Goal: Task Accomplishment & Management: Use online tool/utility

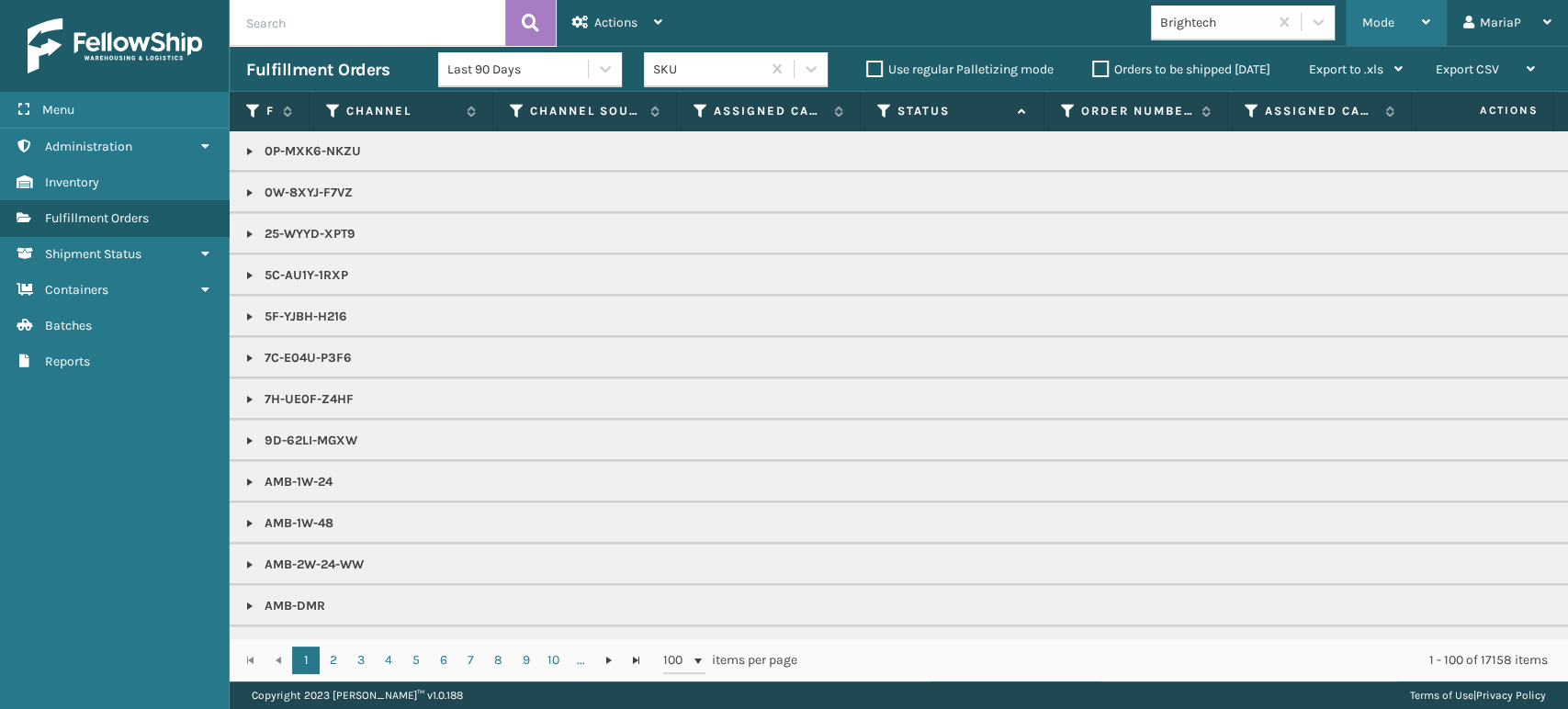
click at [1413, 15] on div "Mode" at bounding box center [1396, 22] width 68 height 46
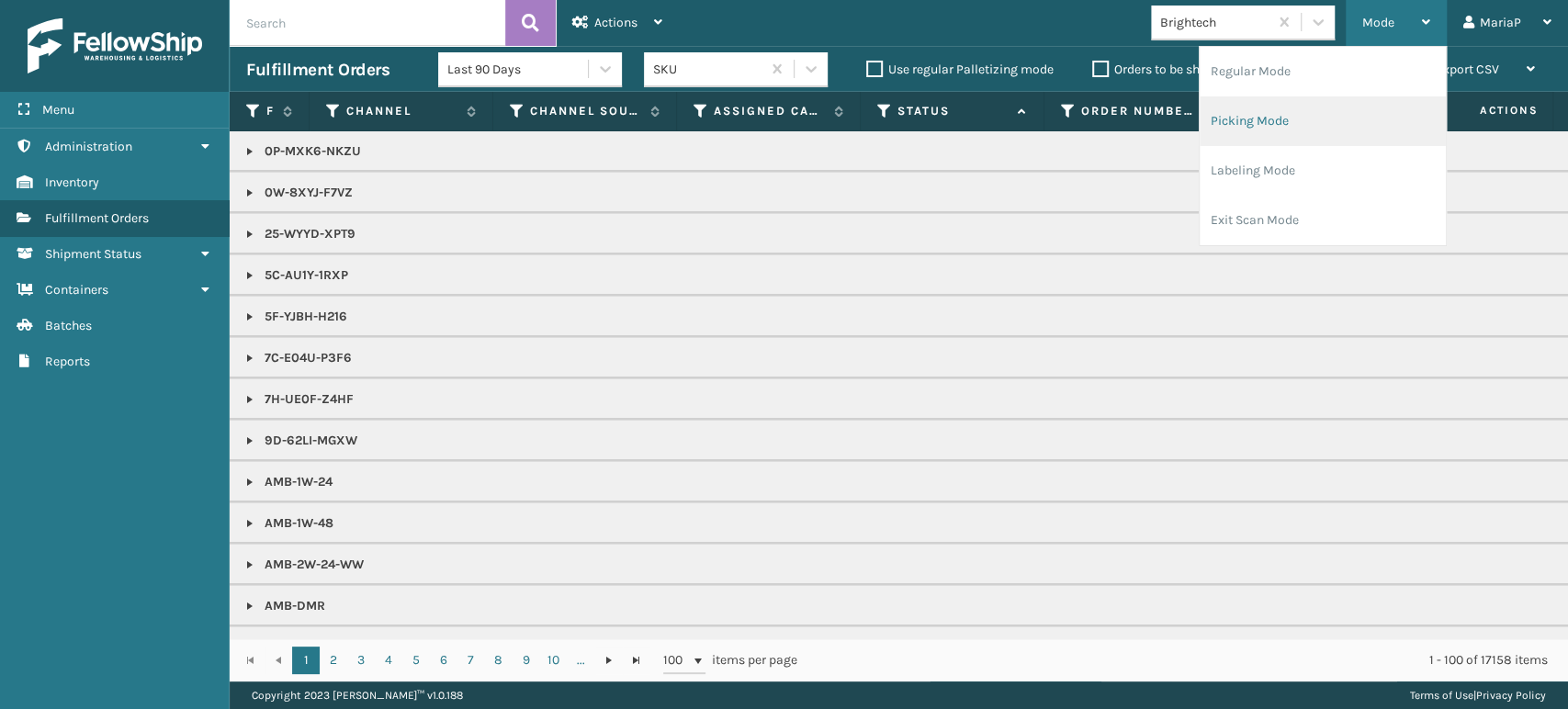
click at [1333, 145] on li "Picking Mode" at bounding box center [1323, 121] width 246 height 50
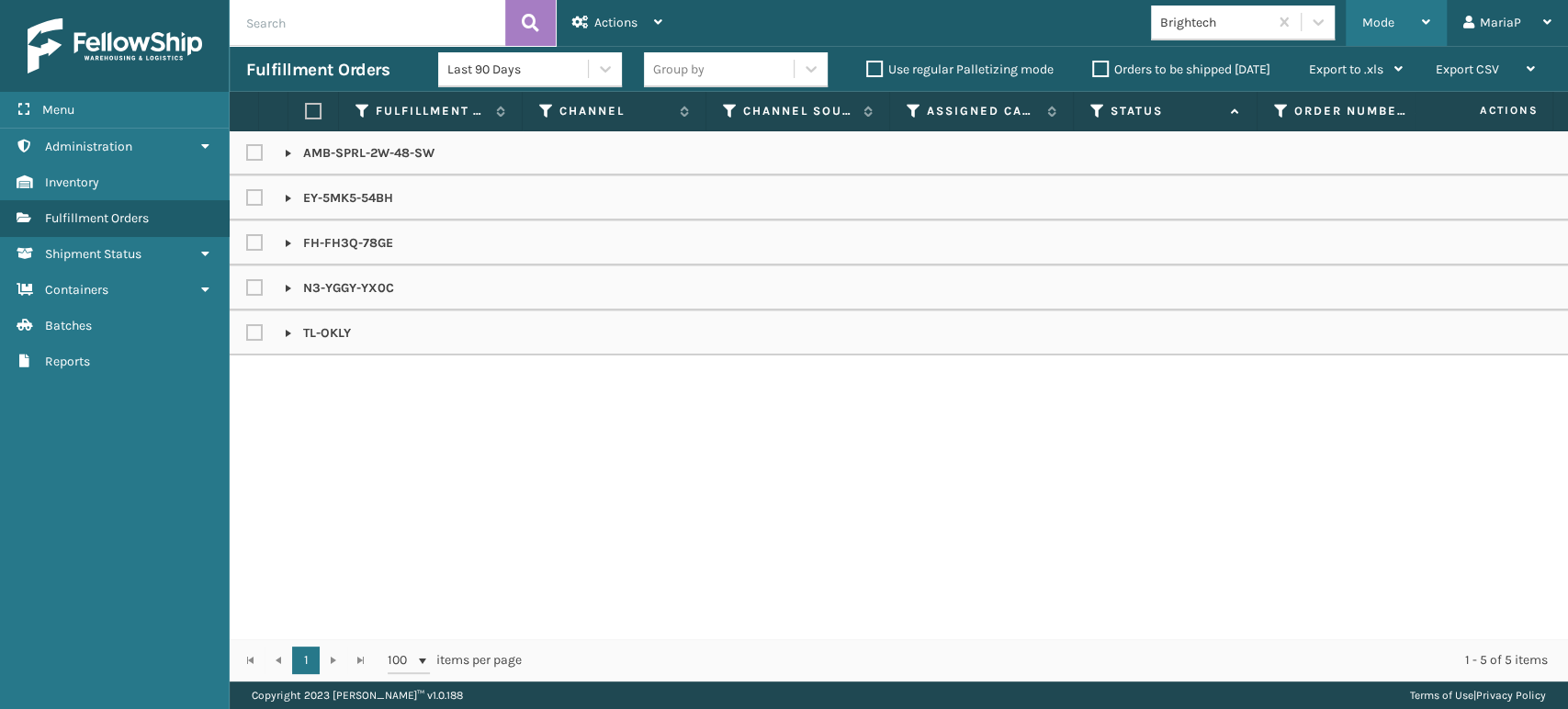
click at [1395, 7] on div "Mode" at bounding box center [1396, 22] width 68 height 46
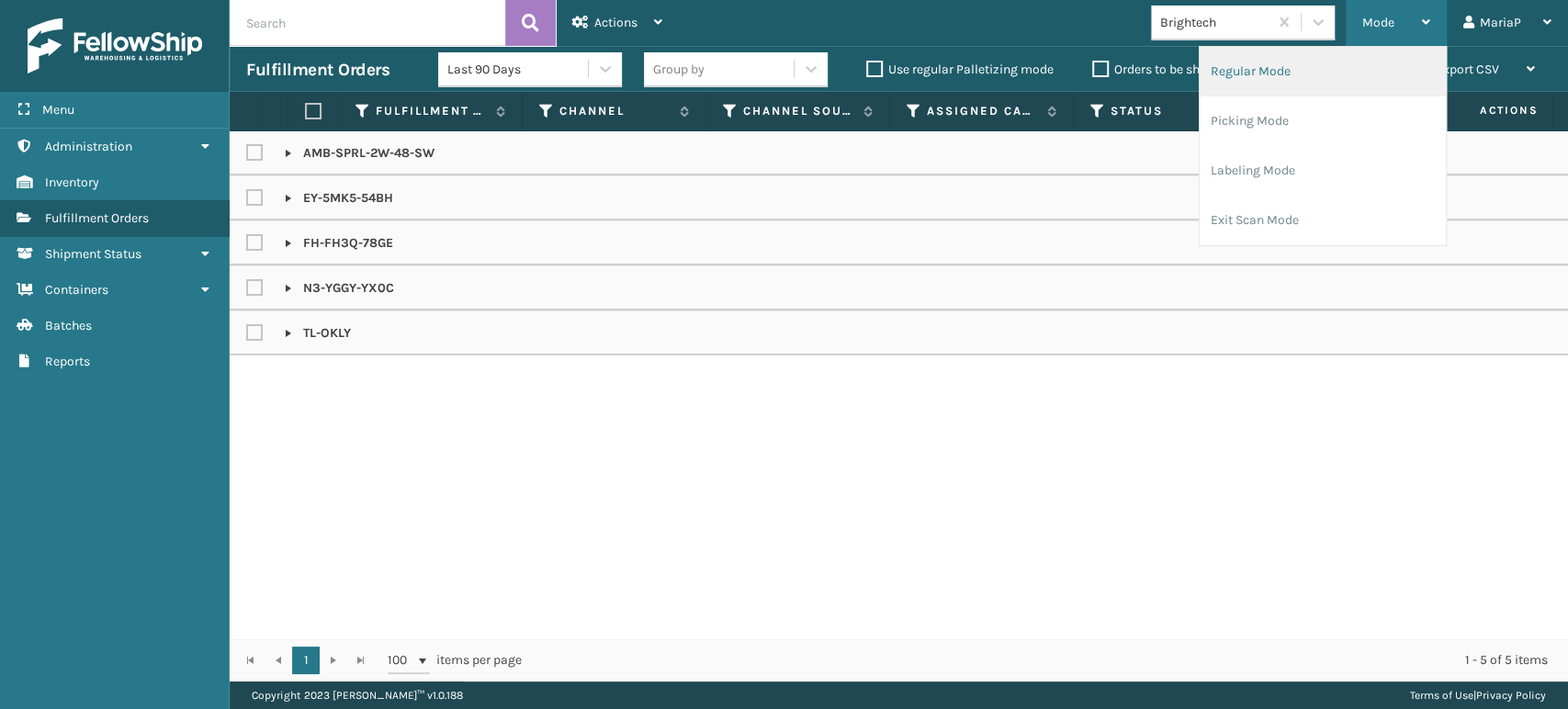
click at [1267, 71] on li "Regular Mode" at bounding box center [1323, 71] width 246 height 50
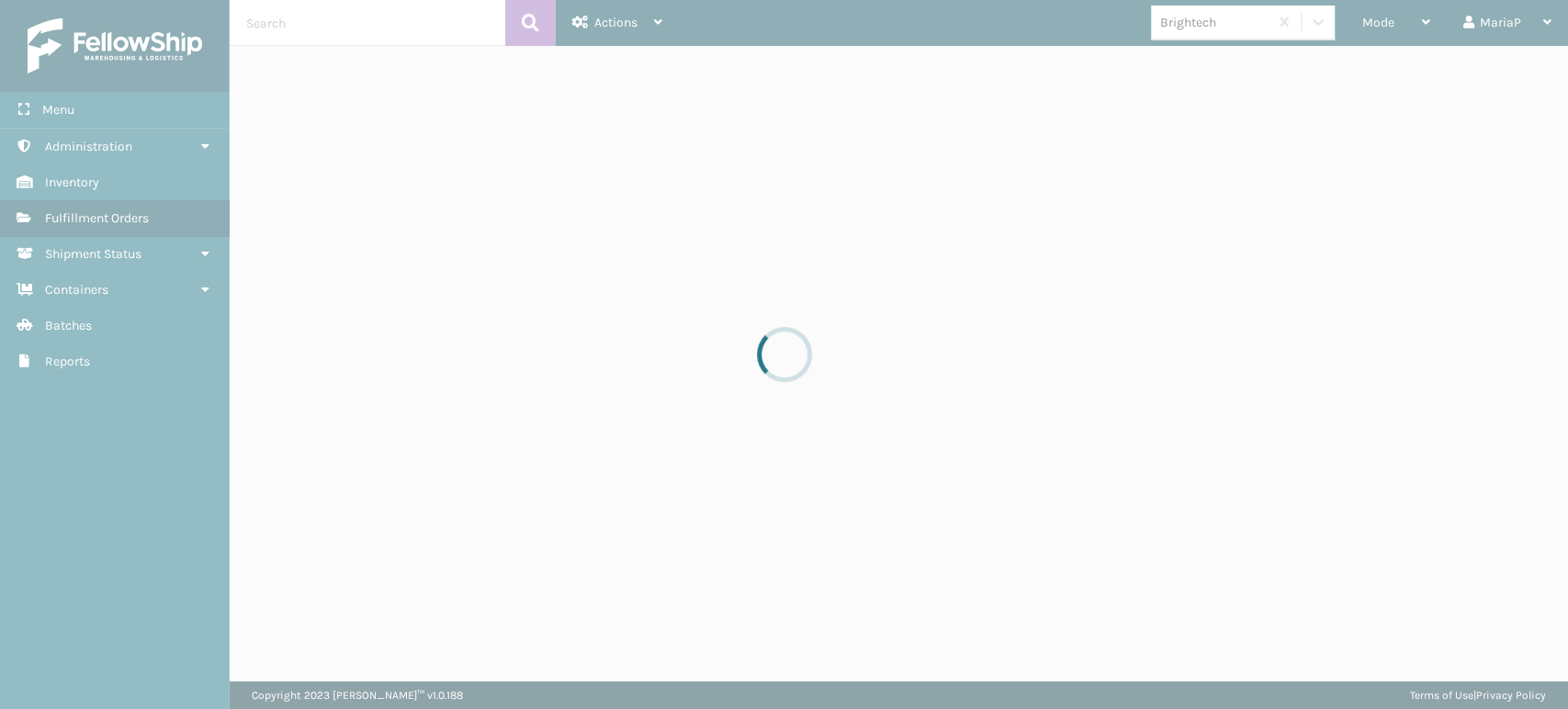
click at [1278, 19] on div at bounding box center [784, 354] width 1568 height 709
click at [1296, 31] on div at bounding box center [784, 354] width 1568 height 709
click at [1296, 30] on div at bounding box center [784, 354] width 1568 height 709
click at [1285, 23] on div at bounding box center [784, 354] width 1568 height 709
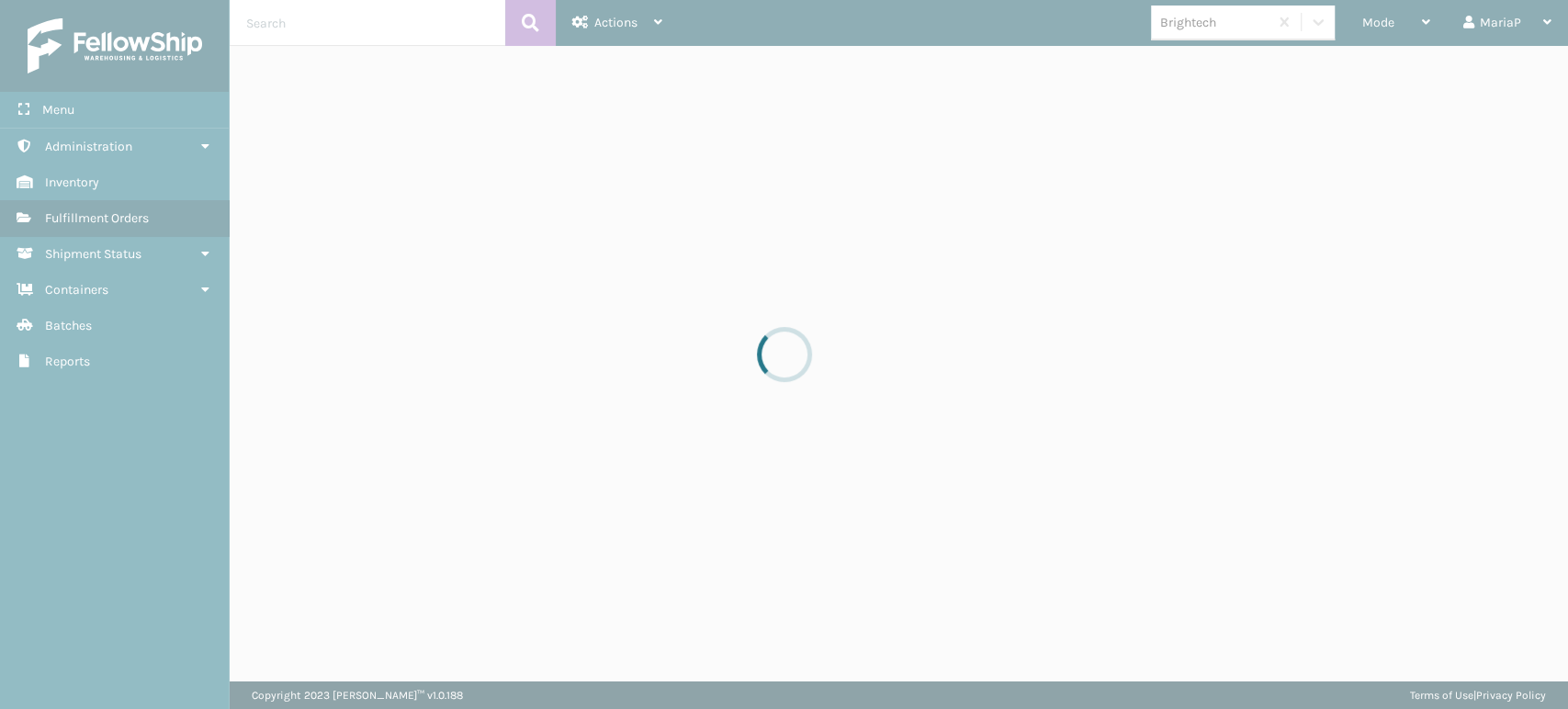
click at [1285, 23] on div at bounding box center [784, 354] width 1568 height 709
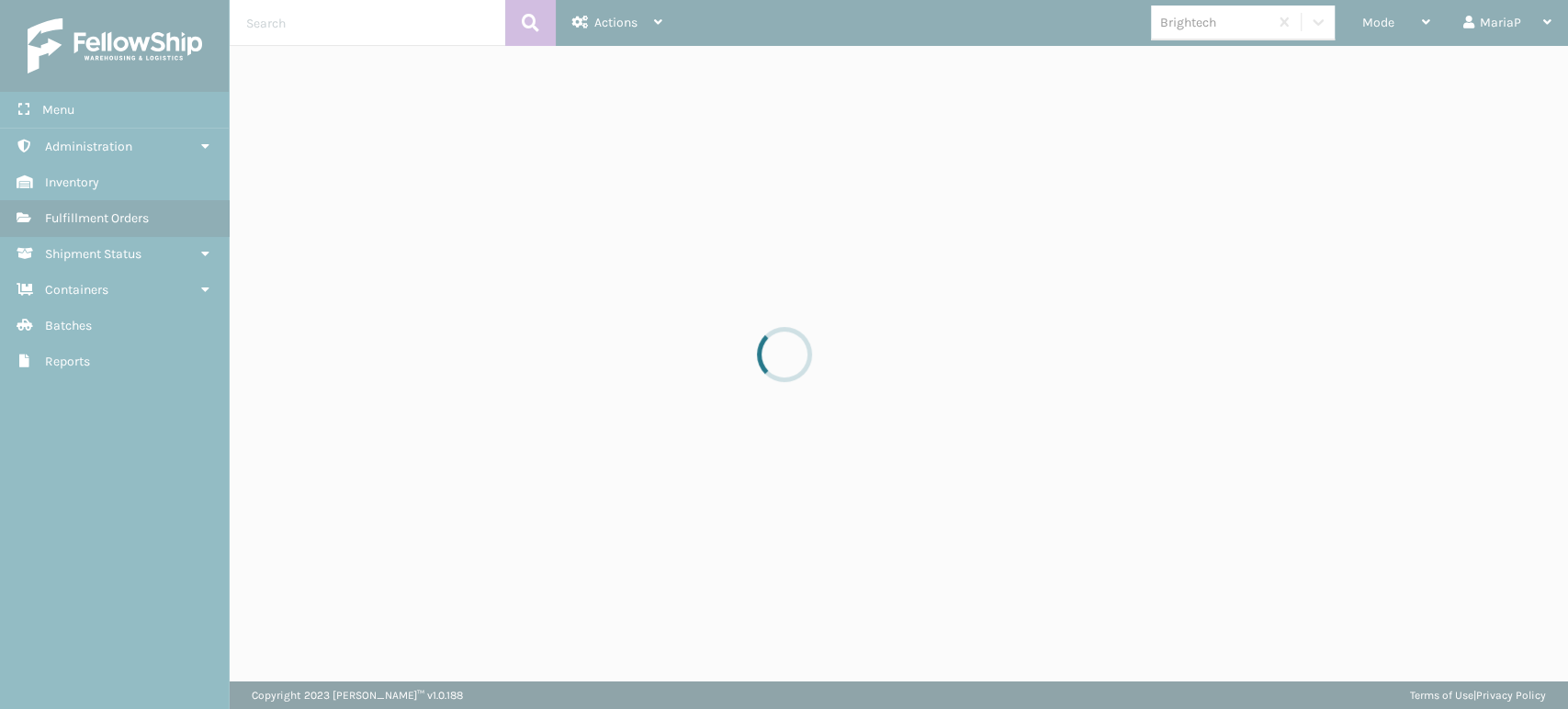
click at [1285, 23] on div at bounding box center [784, 354] width 1568 height 709
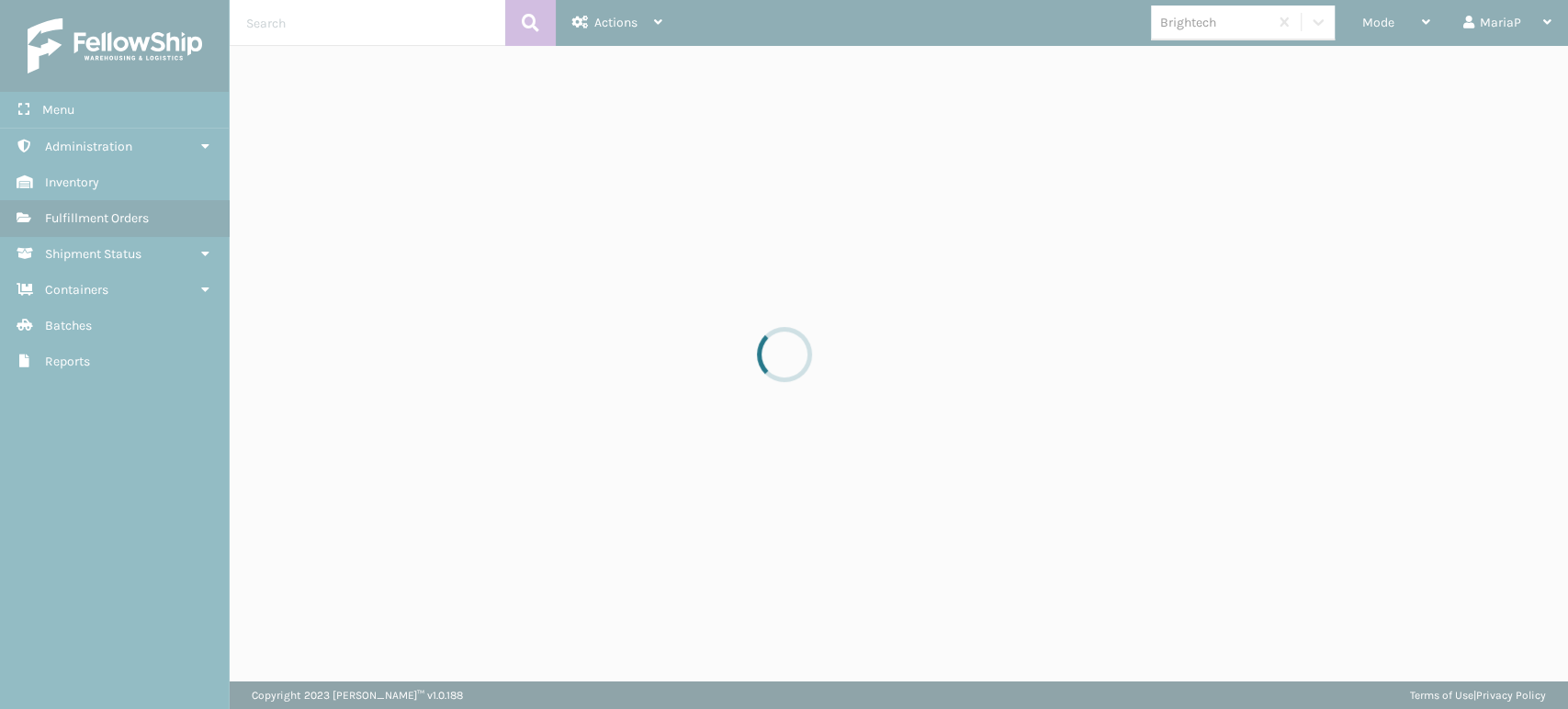
click at [1285, 23] on div at bounding box center [784, 354] width 1568 height 709
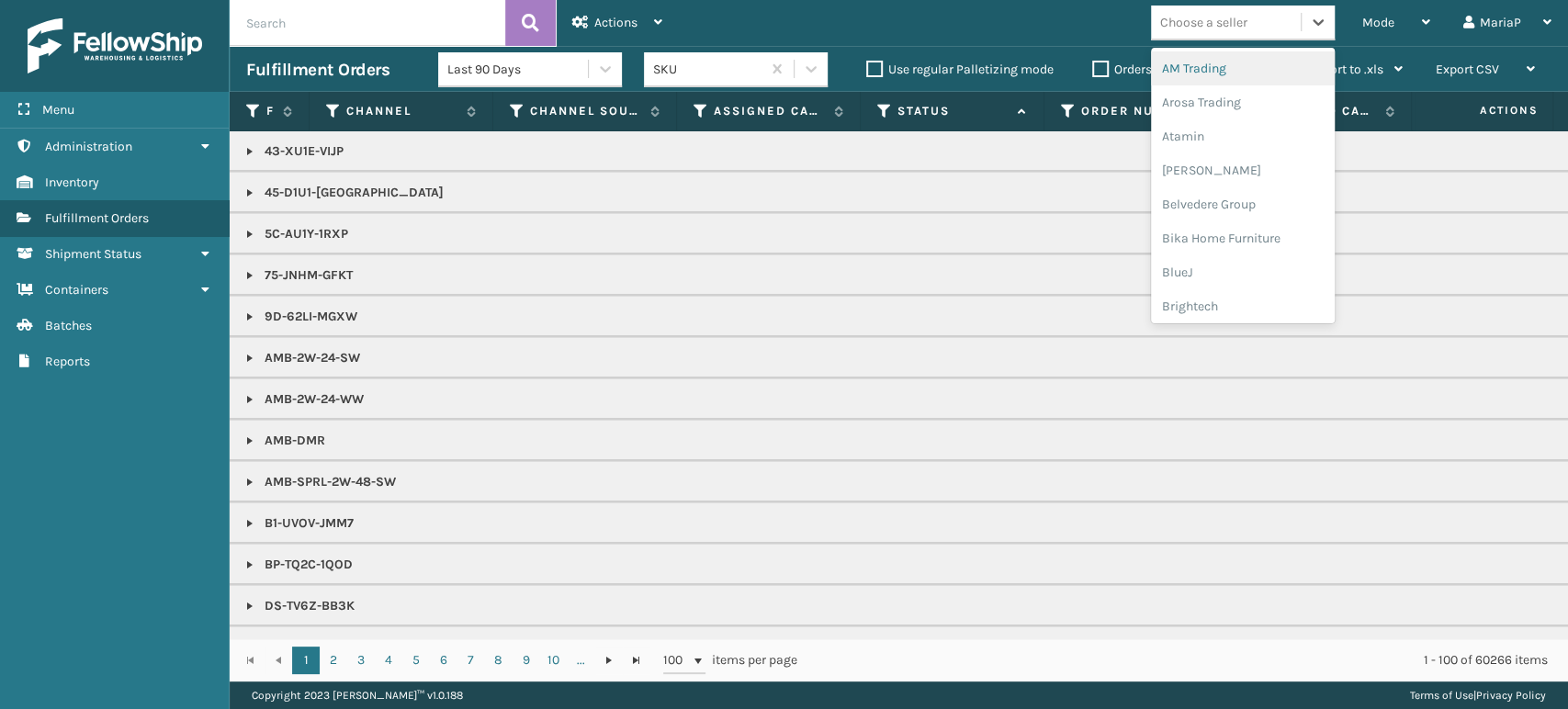
click at [1275, 20] on div "Choose a seller" at bounding box center [1226, 22] width 150 height 30
click at [1385, 23] on span "Mode" at bounding box center [1378, 22] width 32 height 16
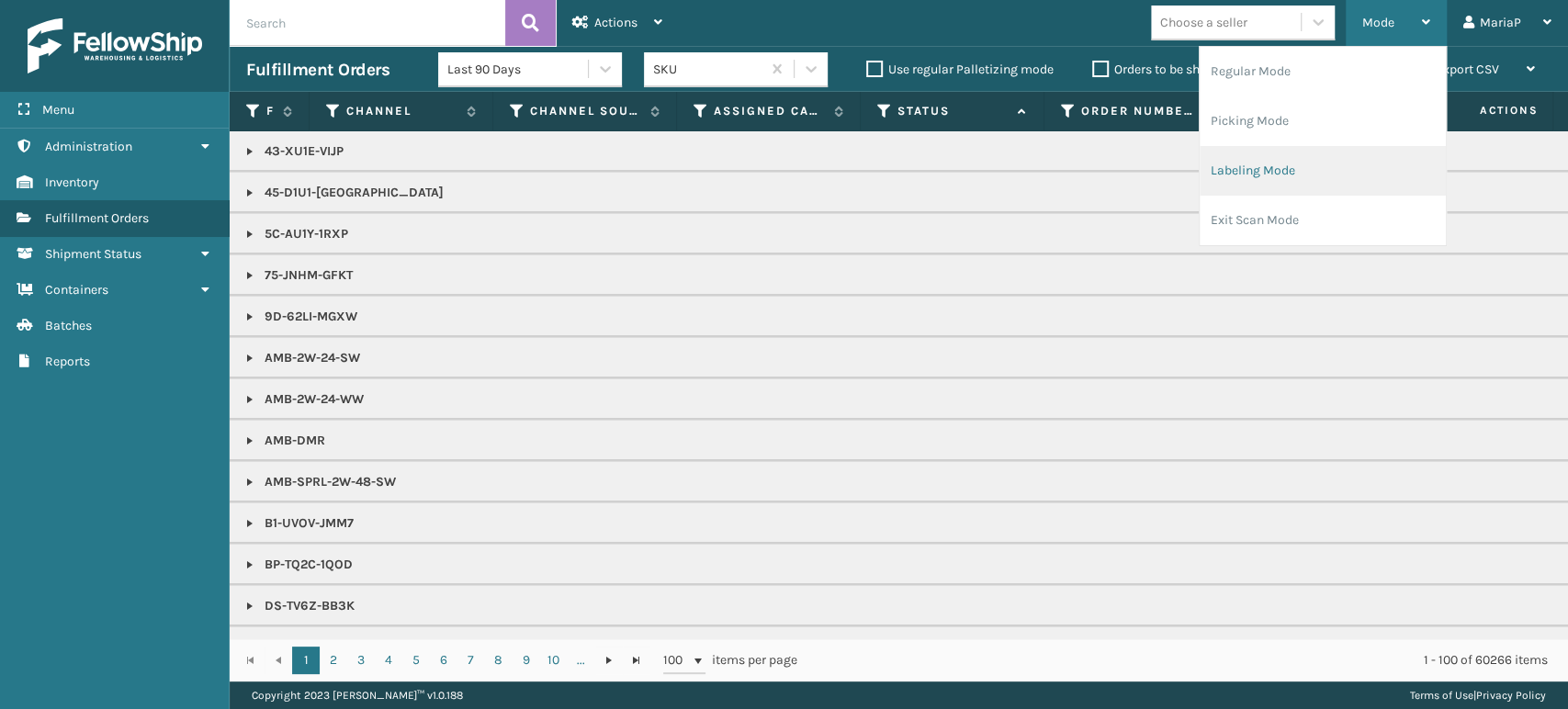
click at [1300, 171] on li "Labeling Mode" at bounding box center [1323, 170] width 246 height 50
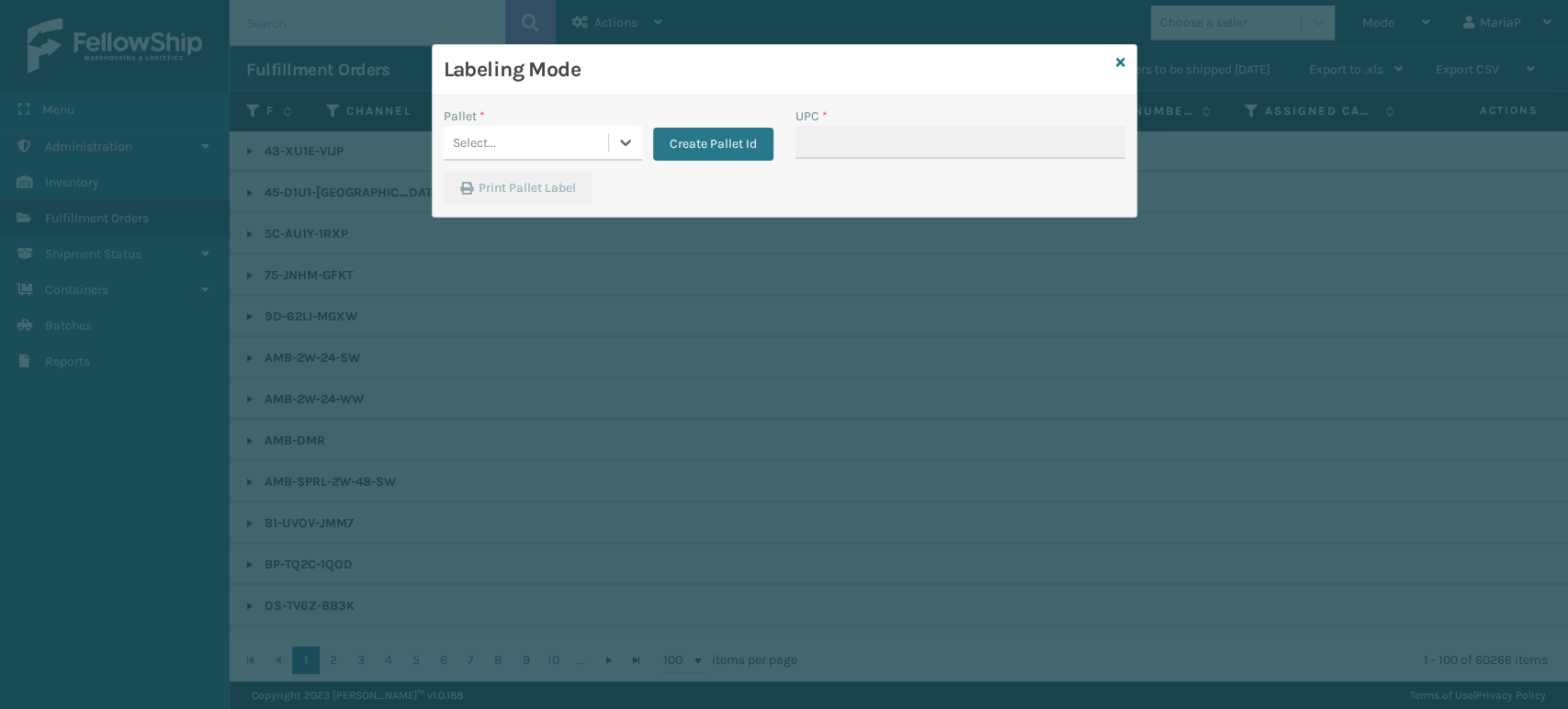
drag, startPoint x: 528, startPoint y: 141, endPoint x: 537, endPoint y: 152, distance: 14.2
click at [530, 143] on div "Select..." at bounding box center [526, 142] width 165 height 30
click at [580, 190] on div "UPSG-FEHWG0DZ2B" at bounding box center [543, 188] width 199 height 34
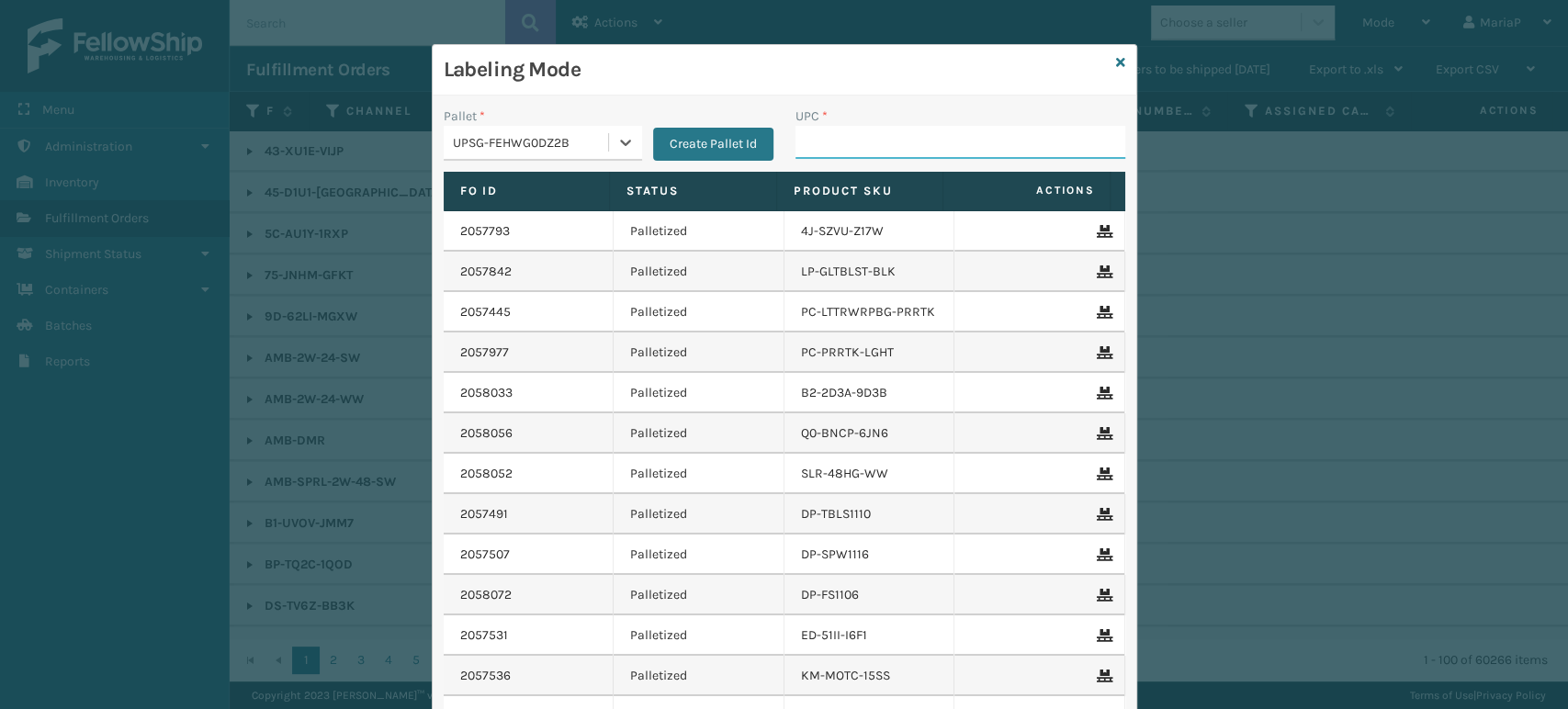
click at [899, 146] on input "UPC *" at bounding box center [960, 141] width 330 height 33
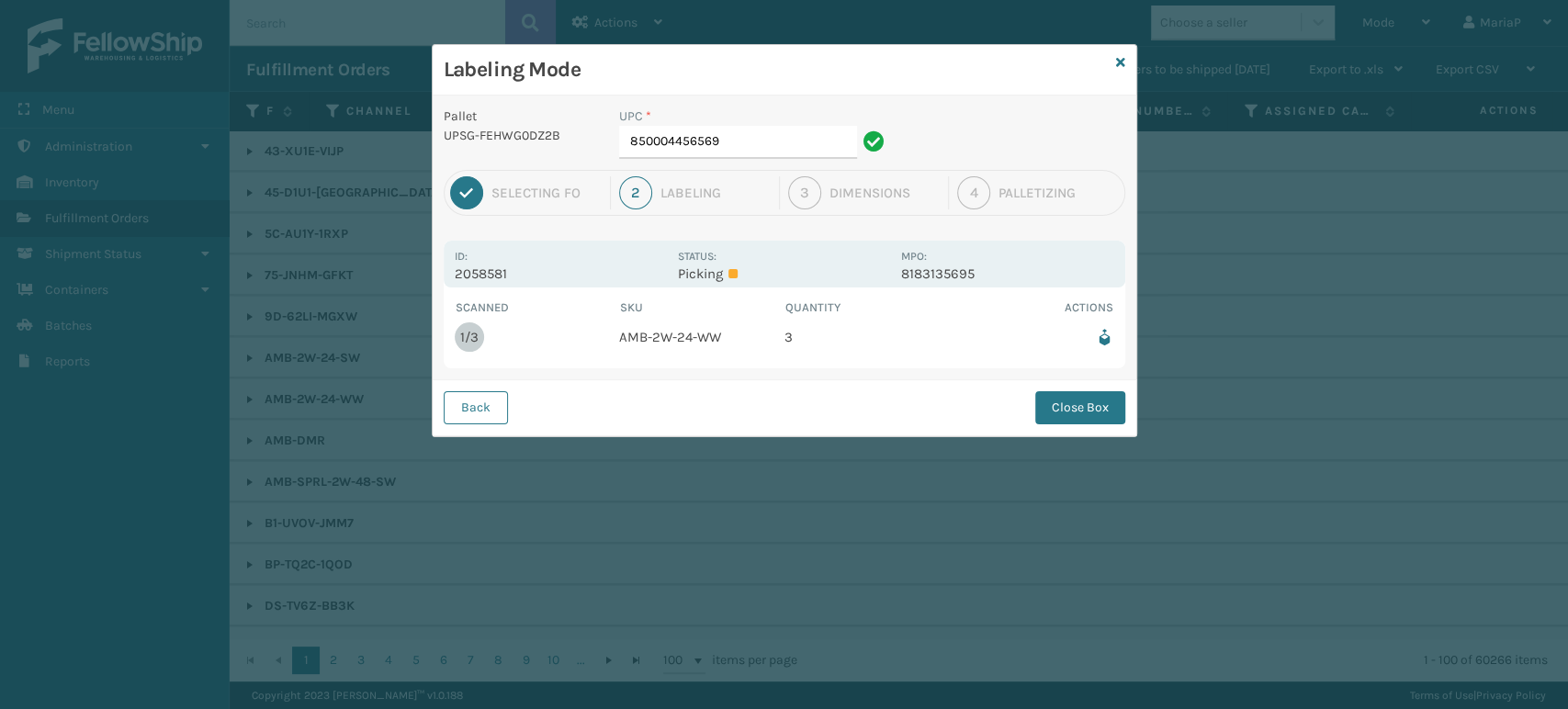
drag, startPoint x: 730, startPoint y: 109, endPoint x: 762, endPoint y: 149, distance: 51.2
click at [739, 115] on div "UPC *" at bounding box center [754, 116] width 271 height 20
click at [762, 149] on input "850004456569" at bounding box center [738, 141] width 238 height 33
click at [1042, 400] on button "Close Box" at bounding box center [1080, 407] width 90 height 33
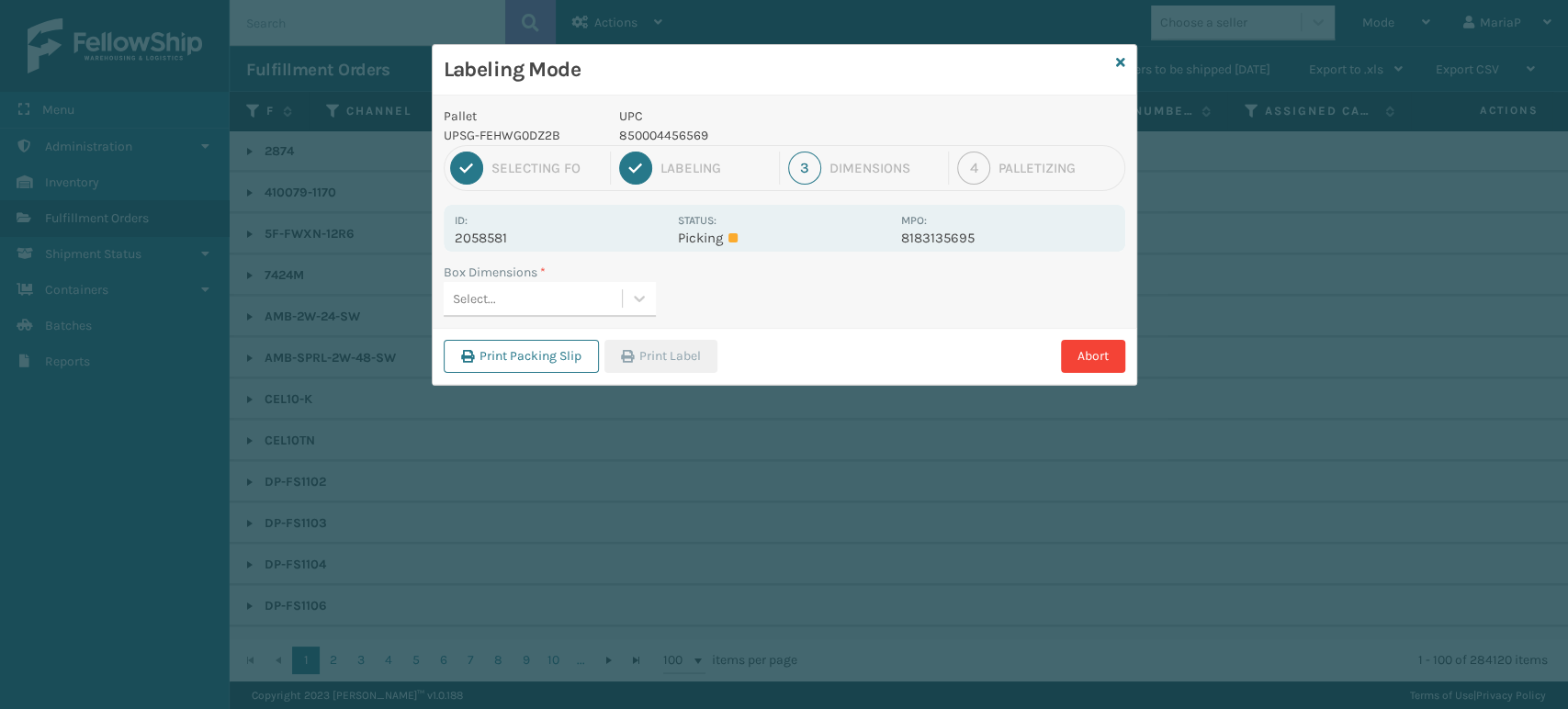
click at [561, 298] on div "Select..." at bounding box center [533, 299] width 178 height 30
type input "med"
click at [638, 349] on button "Print Label" at bounding box center [660, 356] width 113 height 33
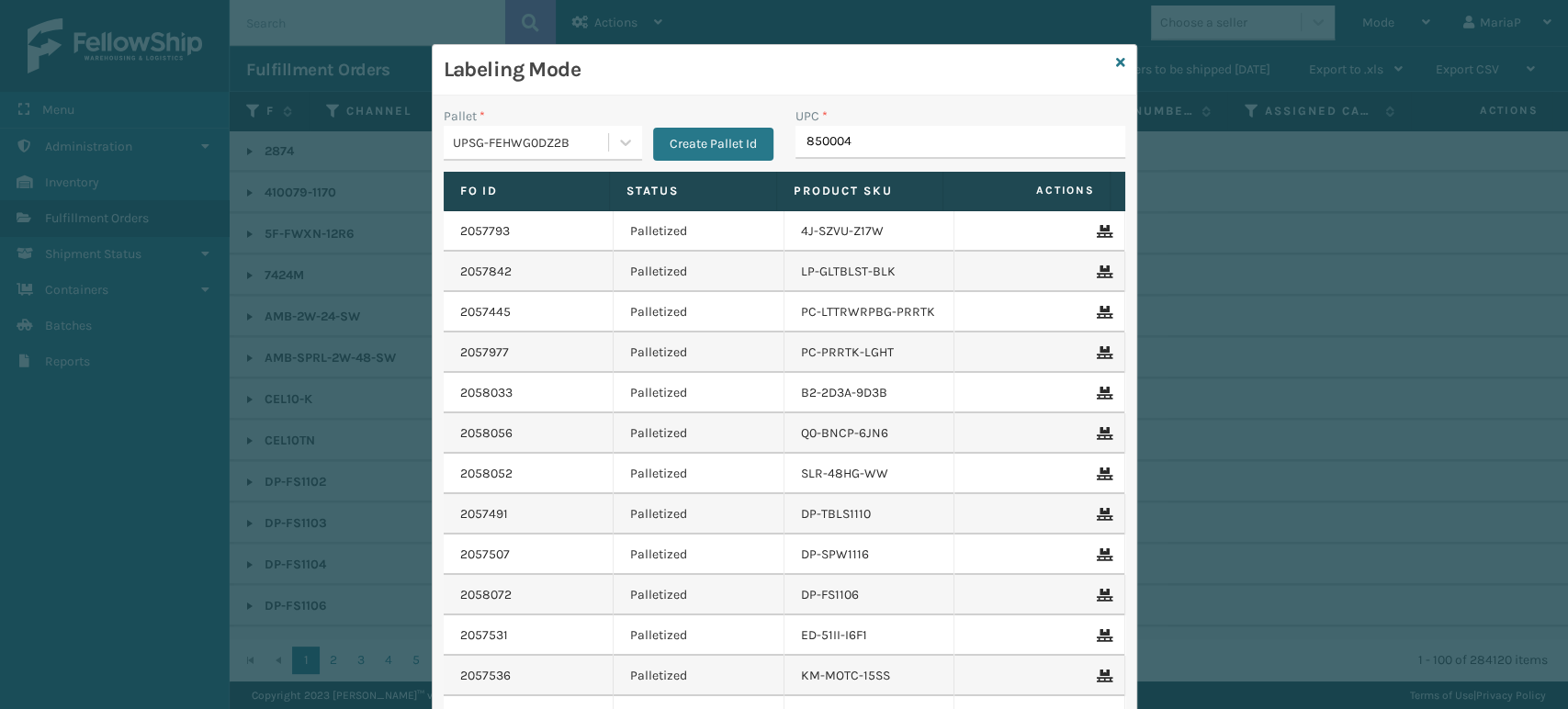
type input "8500044"
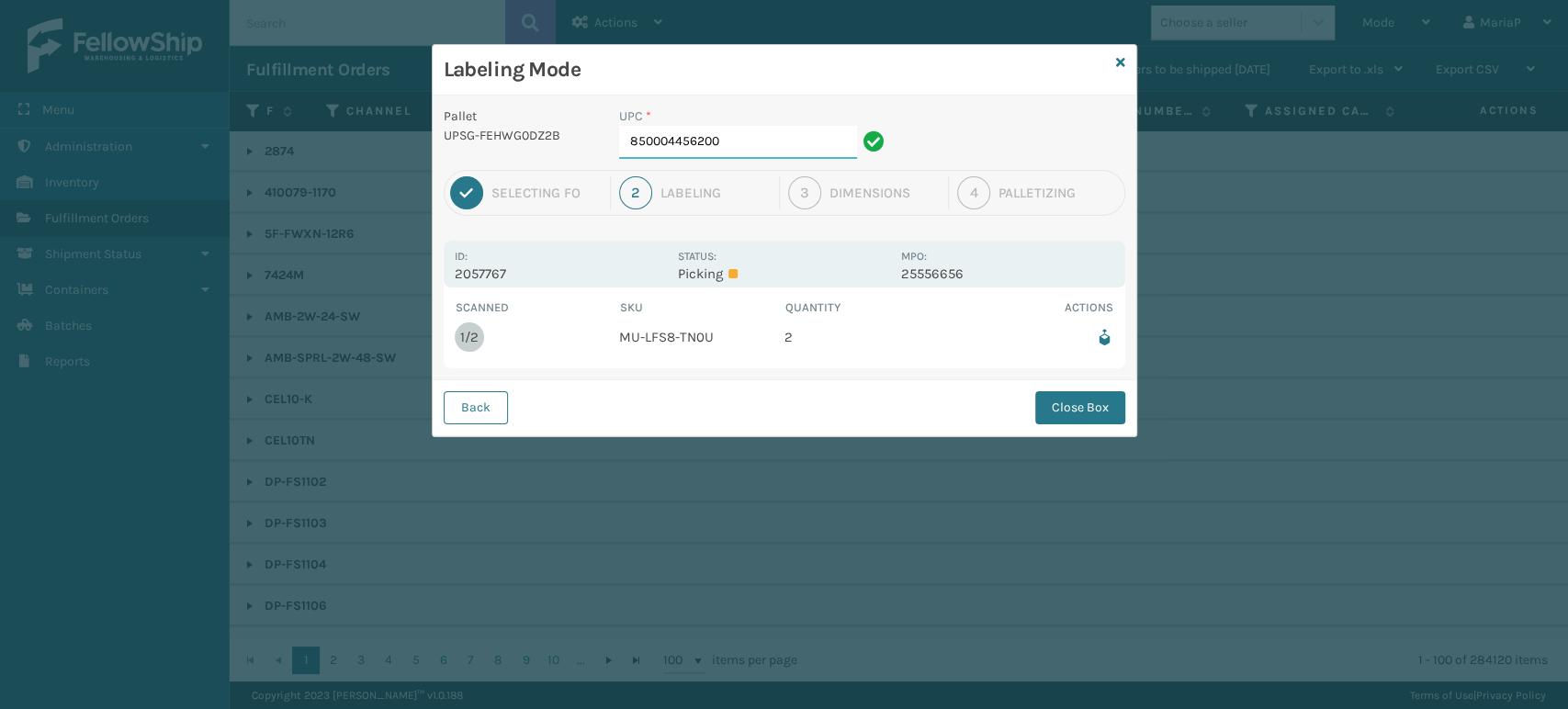
click at [754, 142] on input "850004456200" at bounding box center [738, 141] width 238 height 33
click at [1061, 425] on div "Back Close Box" at bounding box center [784, 407] width 703 height 56
click at [1061, 418] on button "Close Box" at bounding box center [1080, 407] width 90 height 33
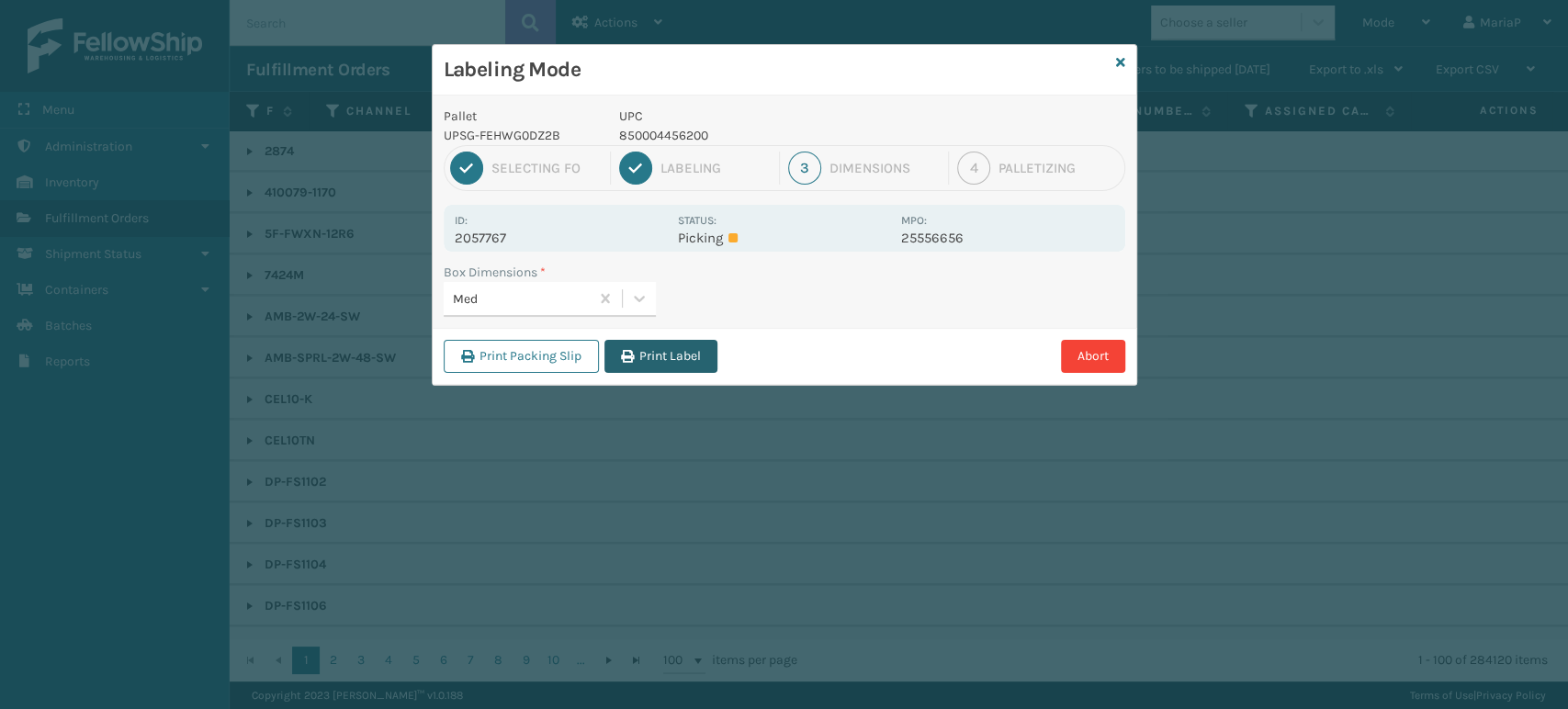
click at [662, 340] on button "Print Label" at bounding box center [660, 356] width 113 height 33
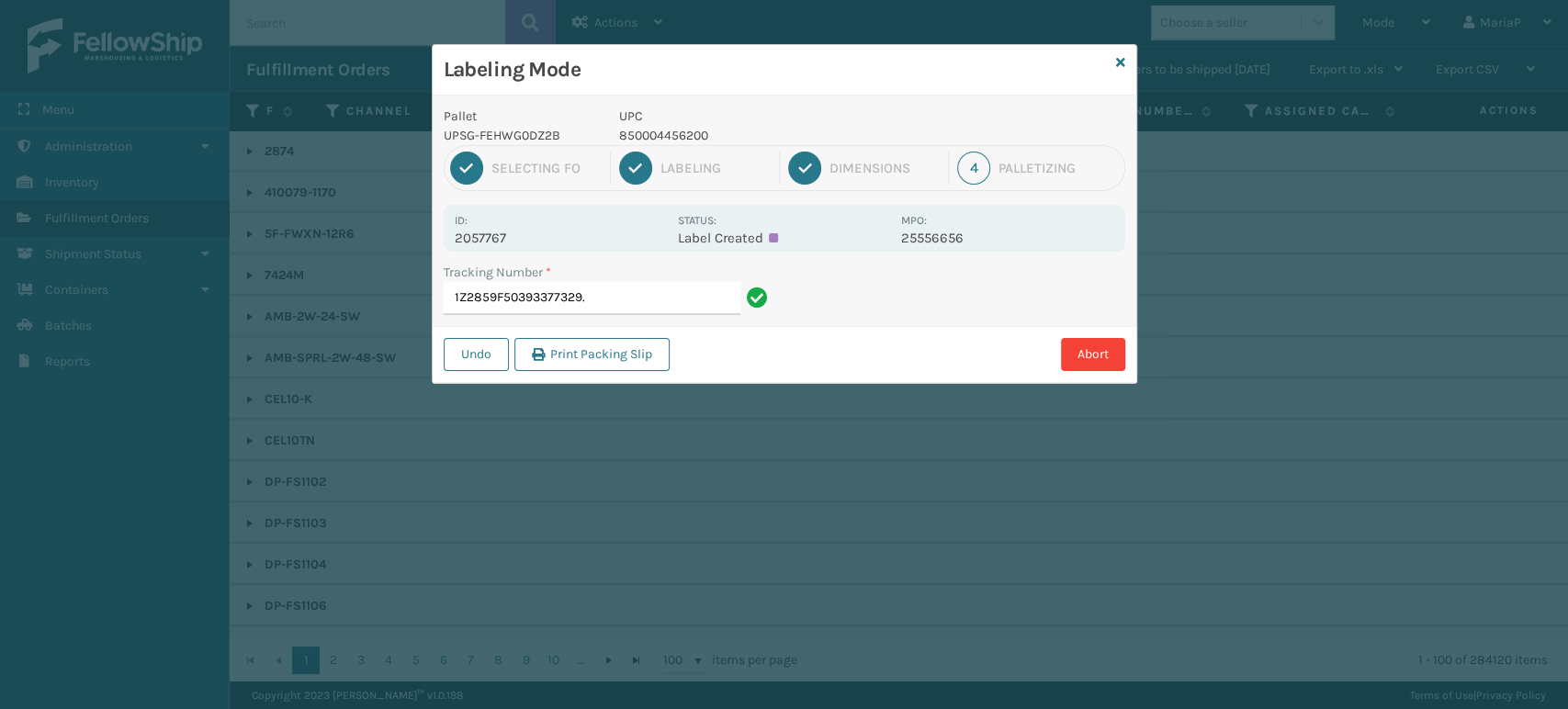
type input "1Z2859F50393377329"
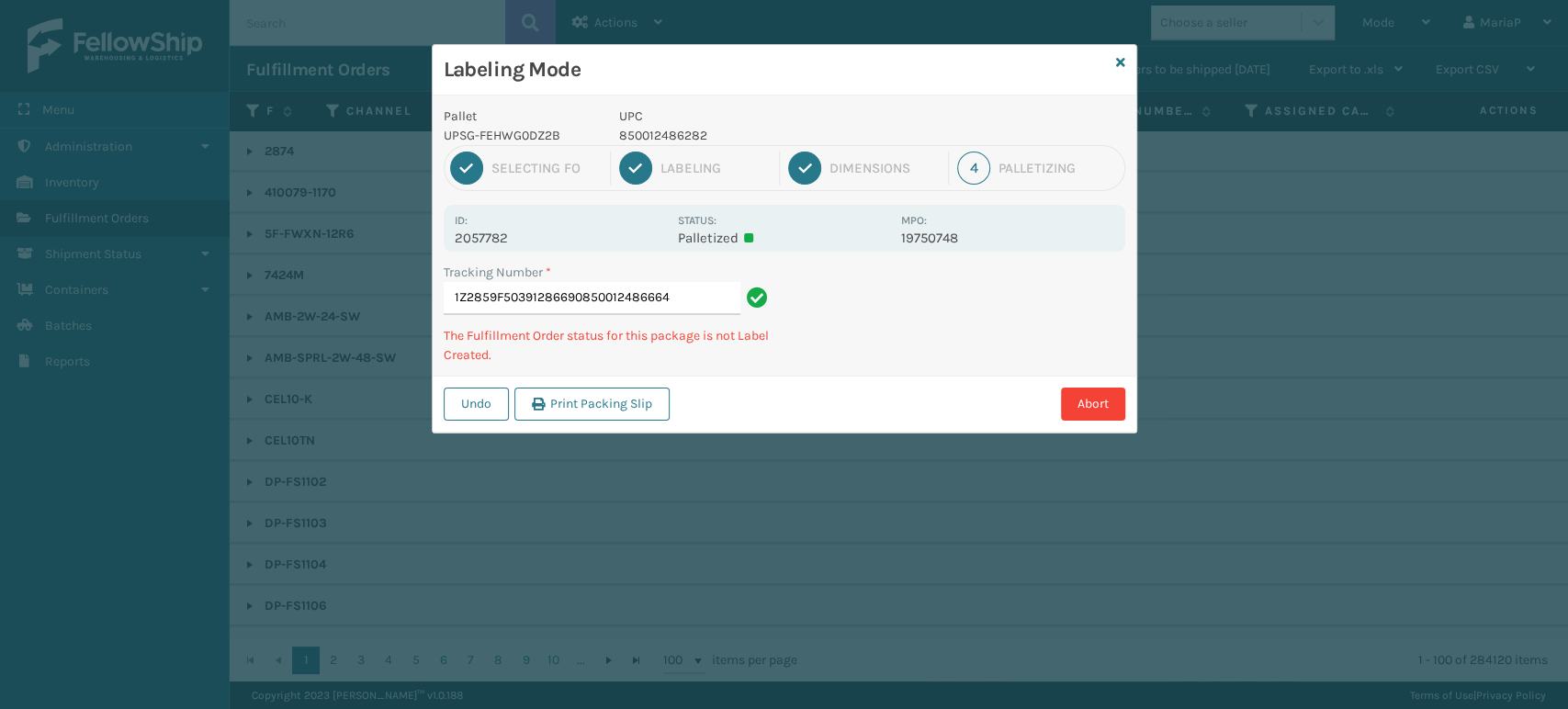
type input "1Z2859F50391286690850012486664"
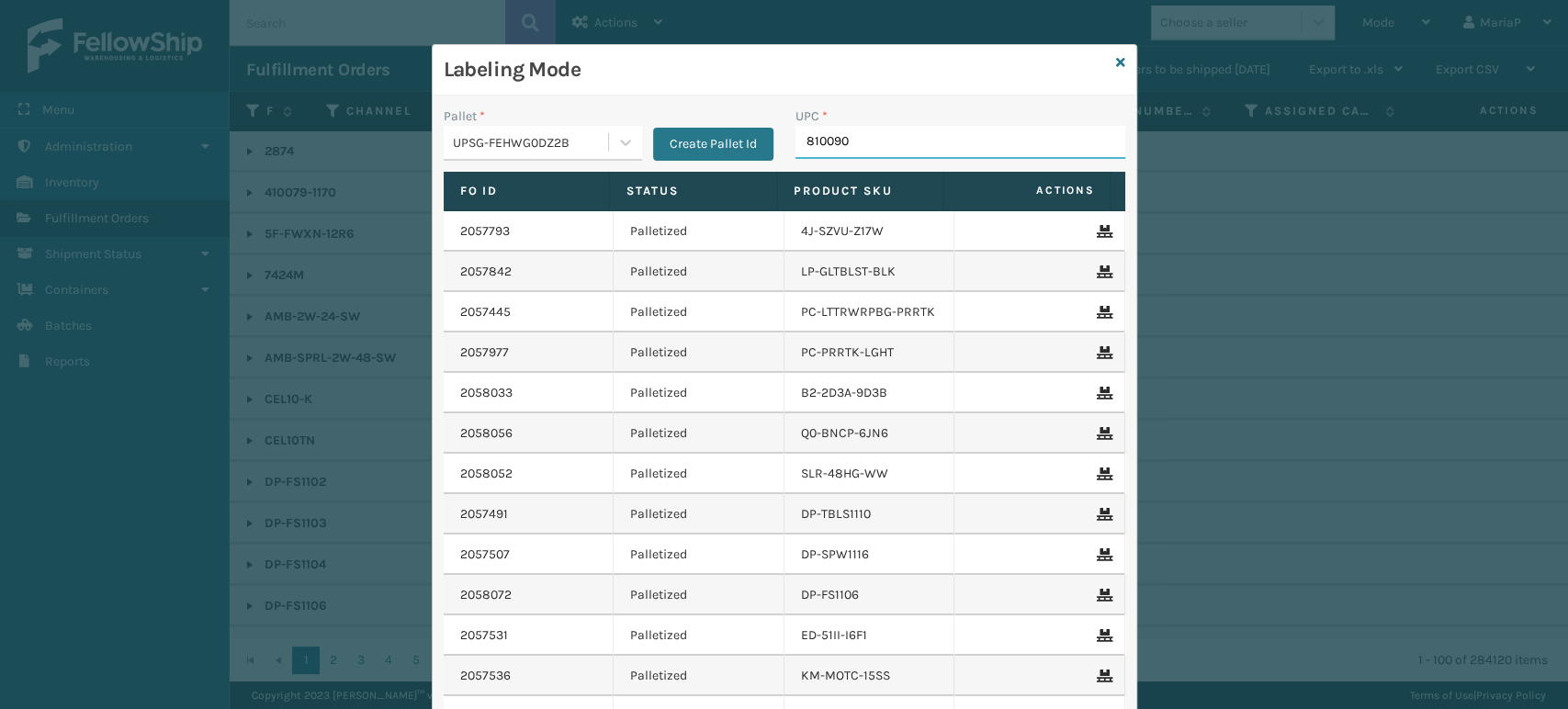
type input "8100909"
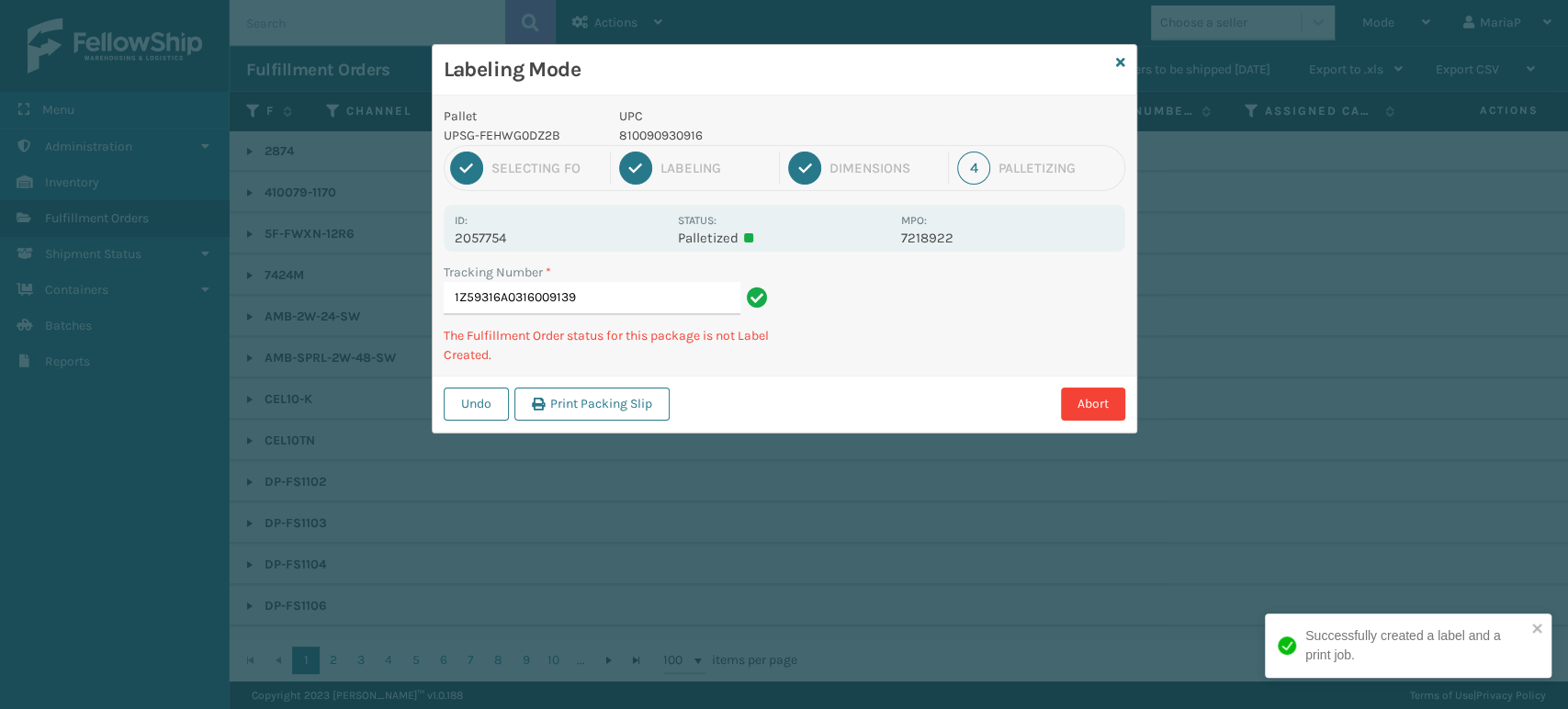
click at [651, 129] on p "810090930916" at bounding box center [754, 135] width 271 height 20
copy p "810090930916"
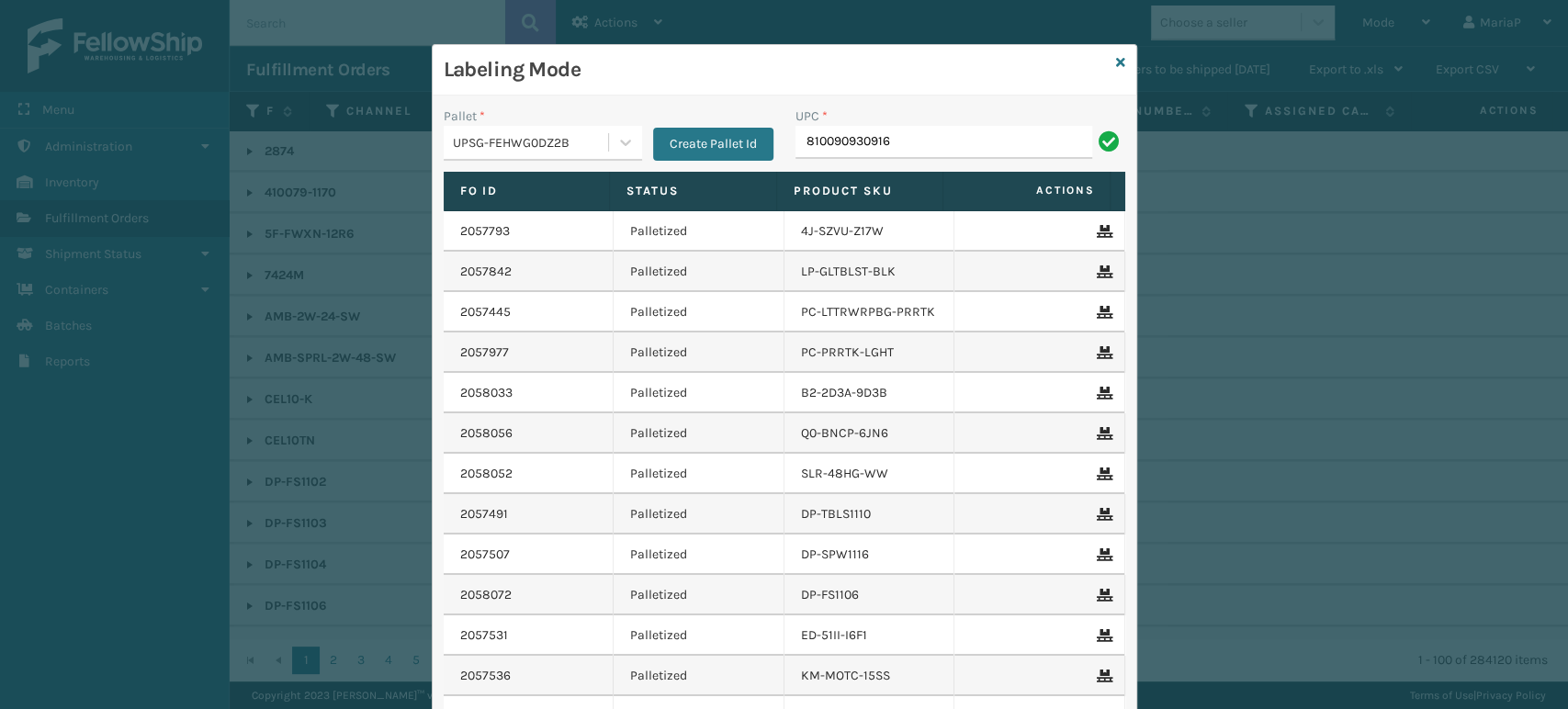
type input "810090930916"
type input "68888027106"
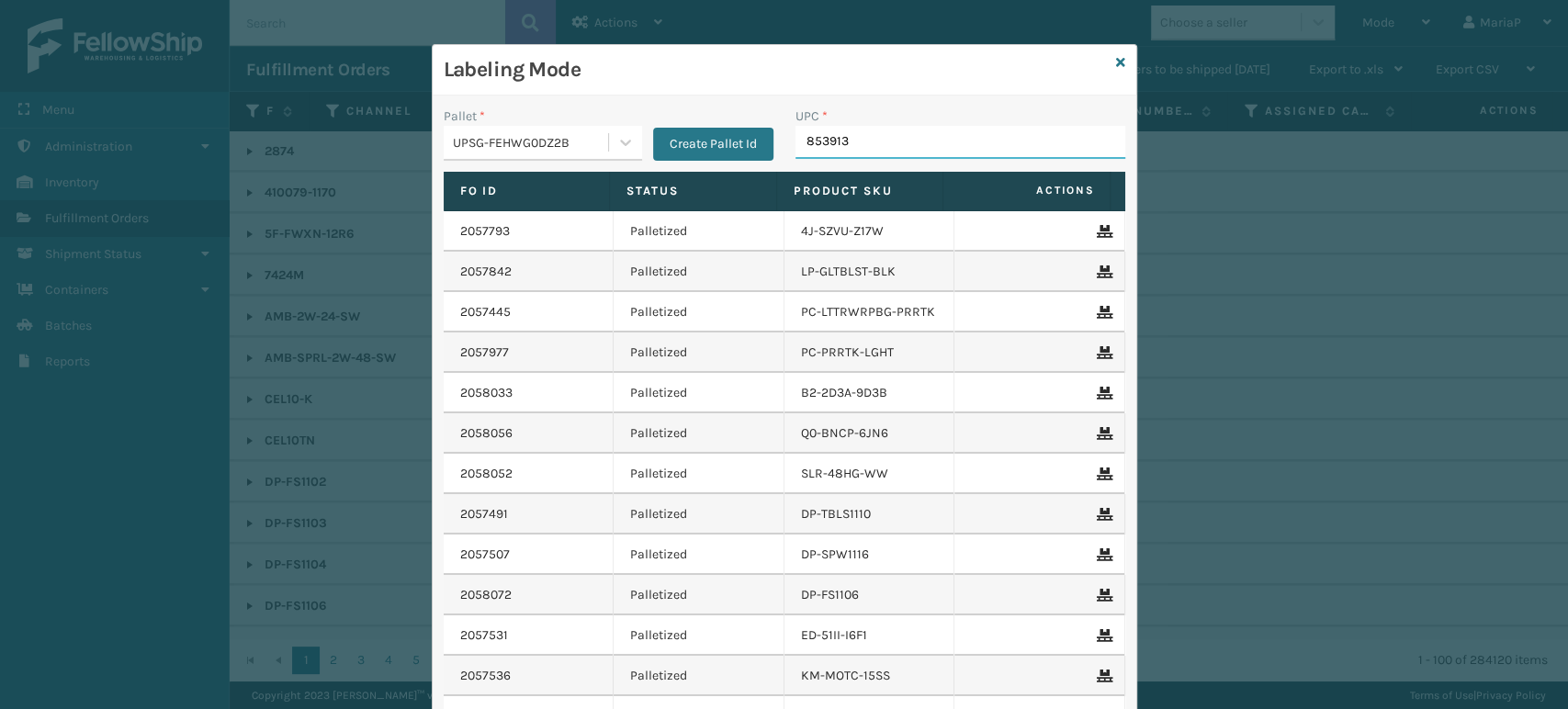
type input "8539130"
click at [861, 138] on input "UPC *" at bounding box center [960, 141] width 330 height 33
click at [947, 145] on input "UPC *" at bounding box center [960, 141] width 330 height 33
click at [874, 137] on input "UPC *" at bounding box center [960, 141] width 330 height 33
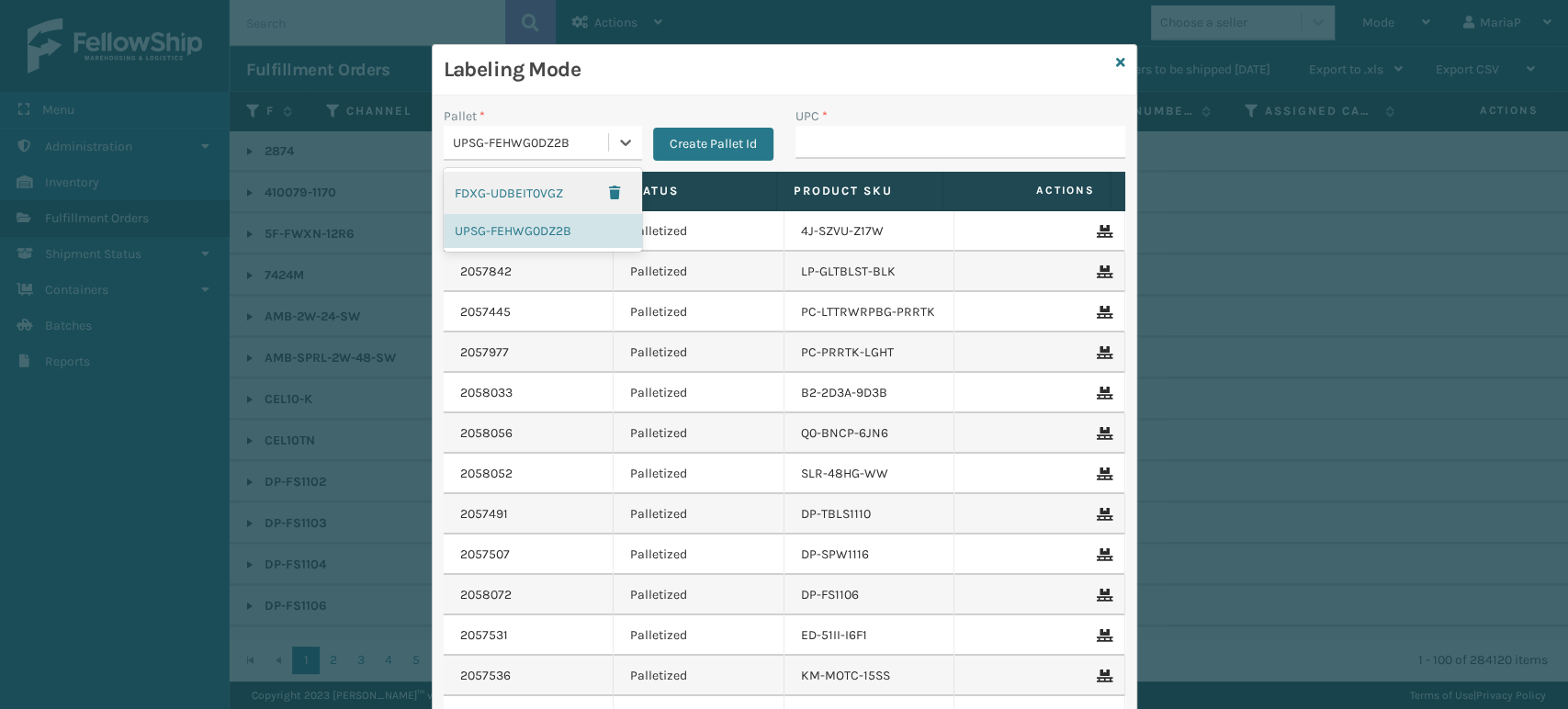
click at [586, 139] on div "UPSG-FEHWG0DZ2B" at bounding box center [531, 142] width 157 height 20
click at [681, 140] on button "Create Pallet Id" at bounding box center [713, 143] width 120 height 33
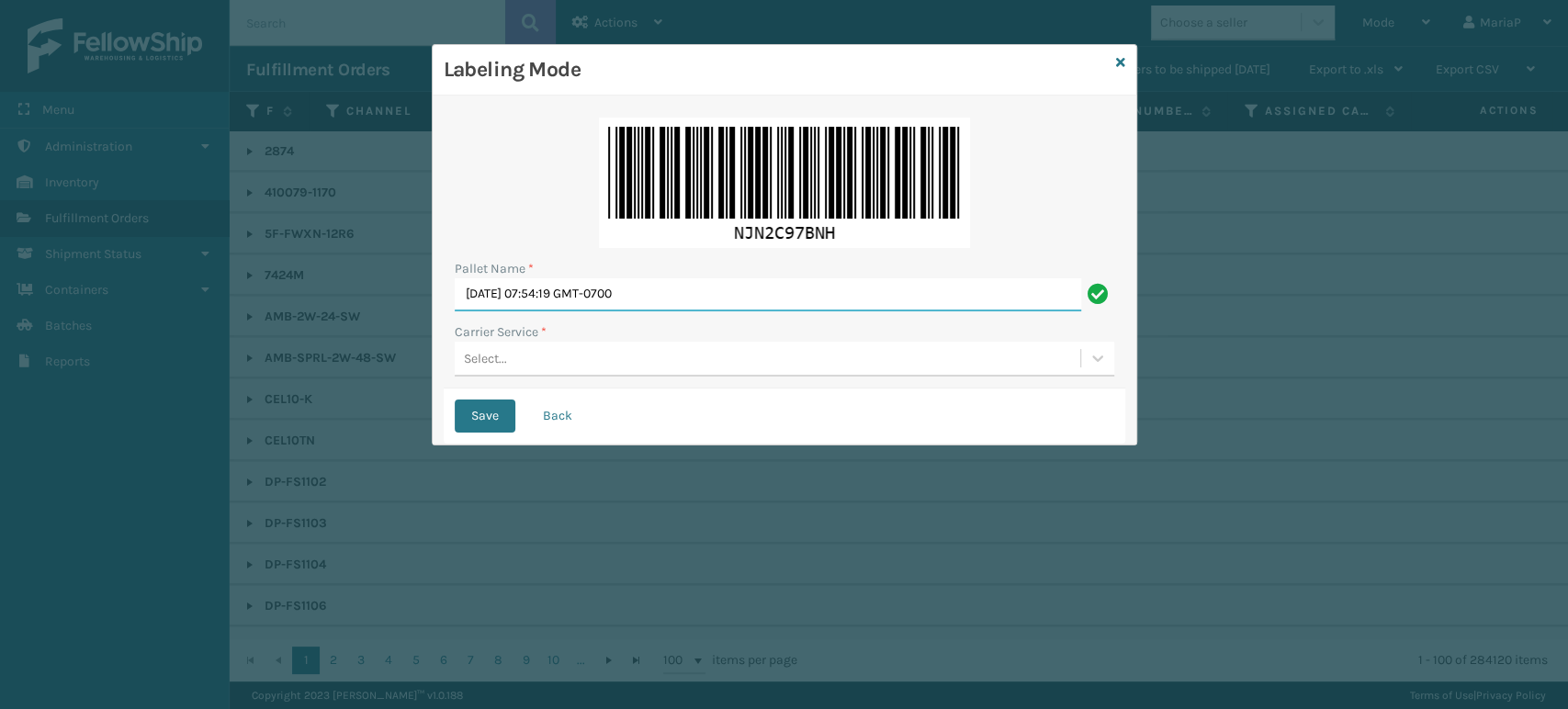
click at [684, 284] on input "[DATE] 07:54:19 GMT-0700" at bounding box center [767, 294] width 627 height 33
type input "BOX TRUCK"
click at [528, 354] on div "Select..." at bounding box center [767, 359] width 626 height 30
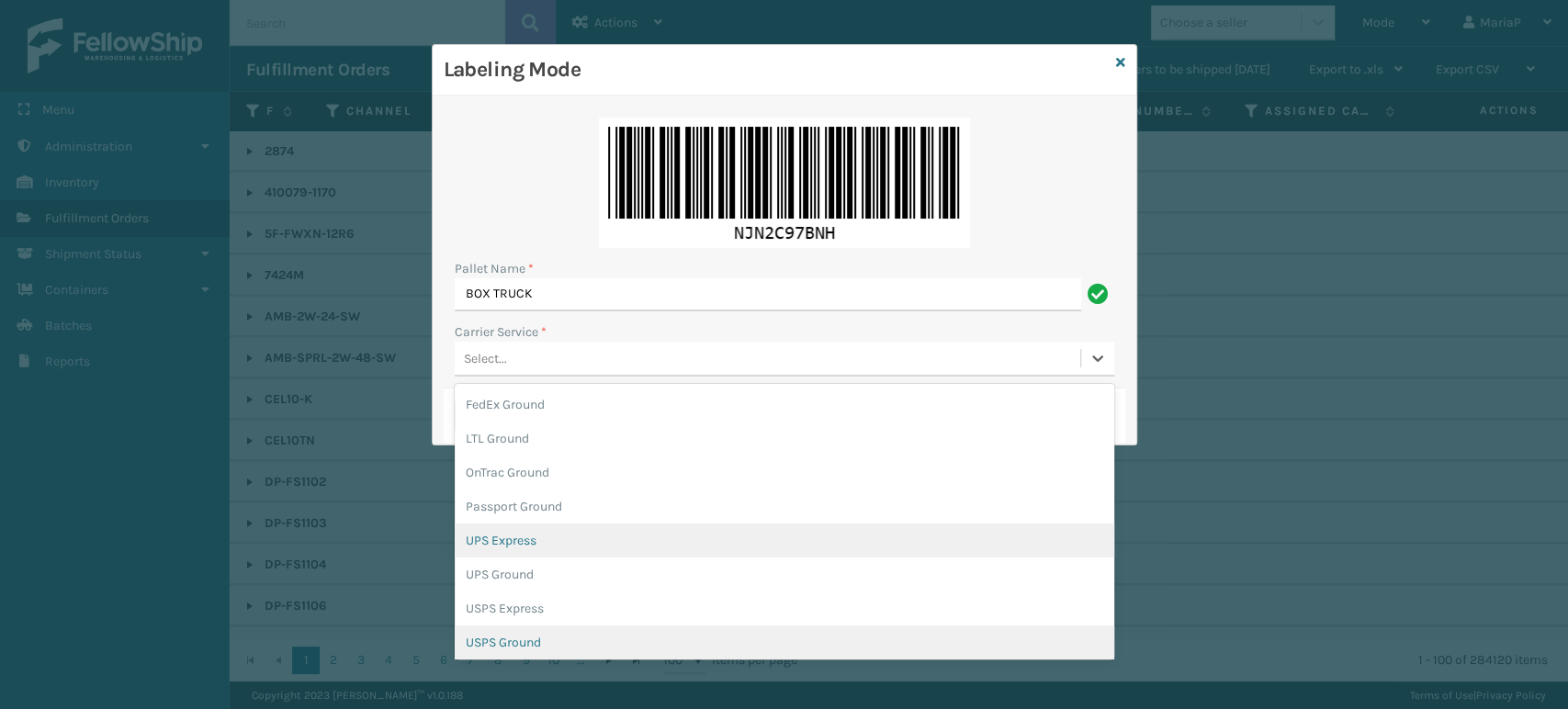
scroll to position [105, 0]
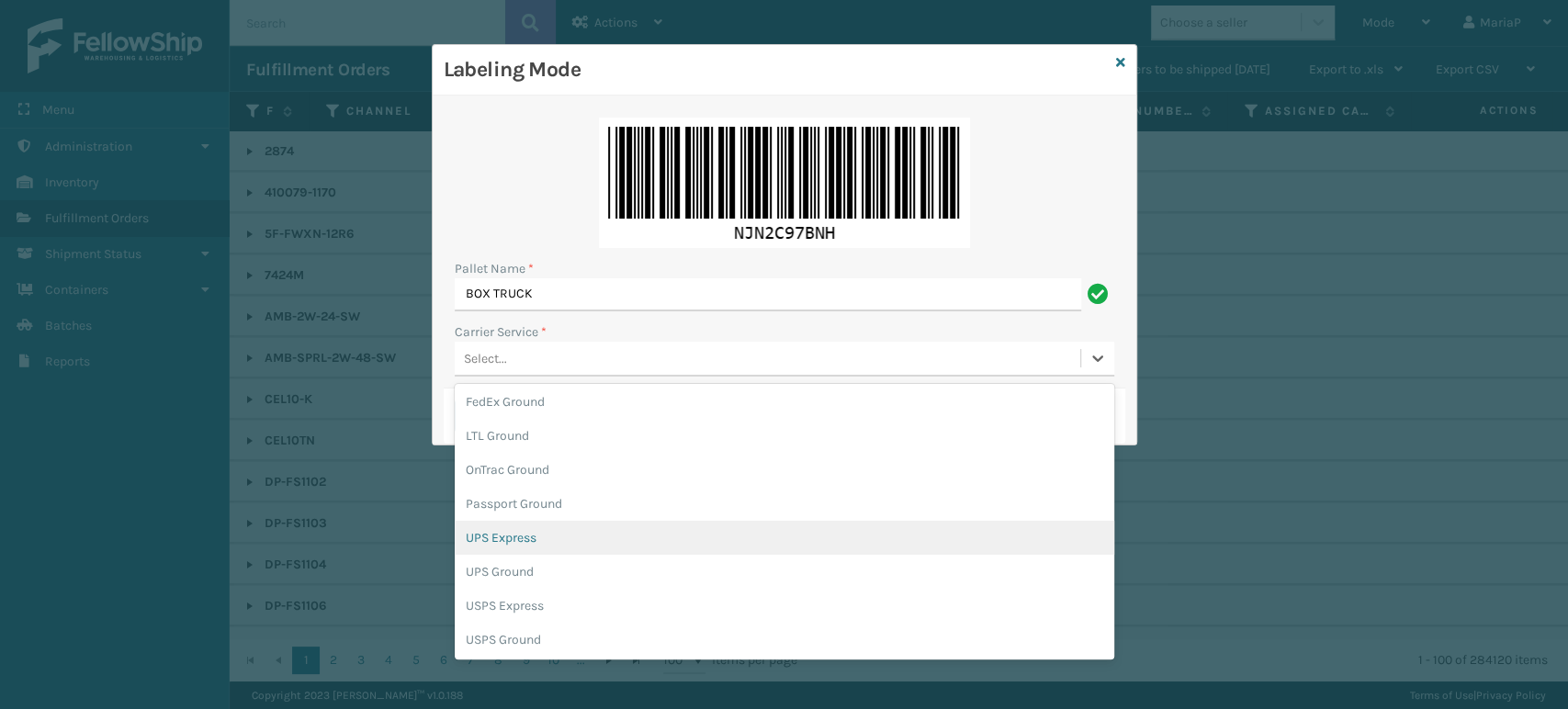
click at [499, 538] on div "UPS Express" at bounding box center [784, 538] width 659 height 34
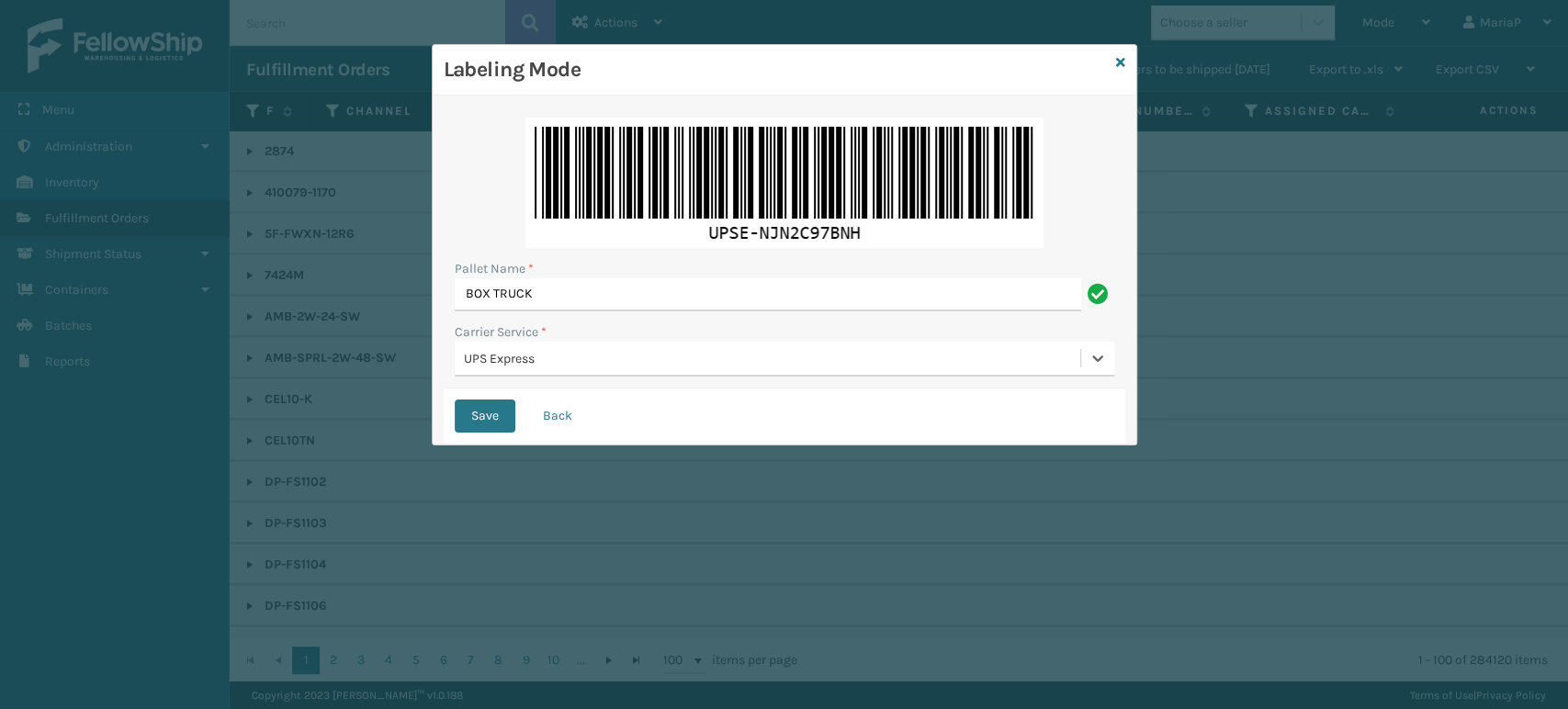
click at [493, 395] on div "Save Back" at bounding box center [785, 416] width 682 height 55
click at [494, 426] on button "Save" at bounding box center [484, 416] width 61 height 33
click at [494, 412] on button "Save" at bounding box center [484, 416] width 61 height 33
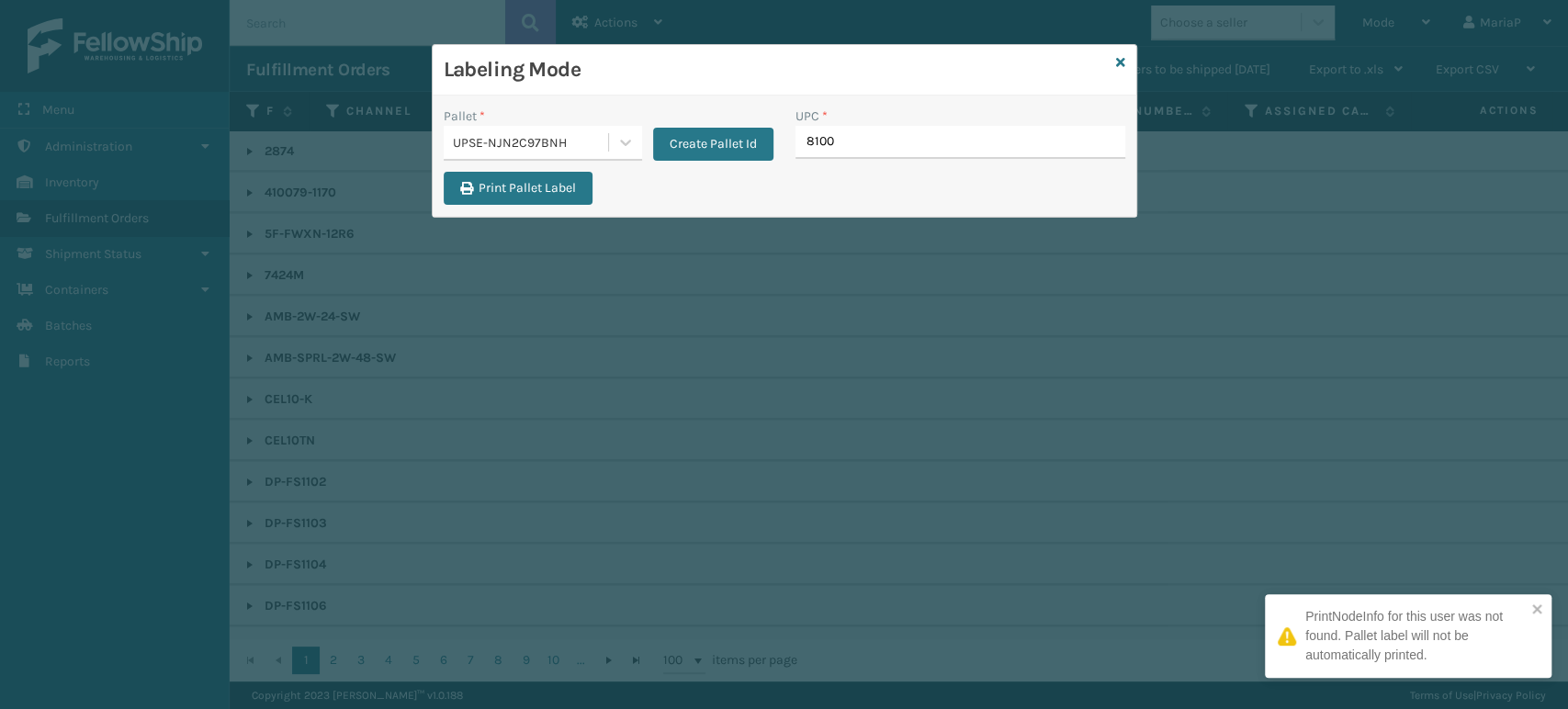
type input "81009"
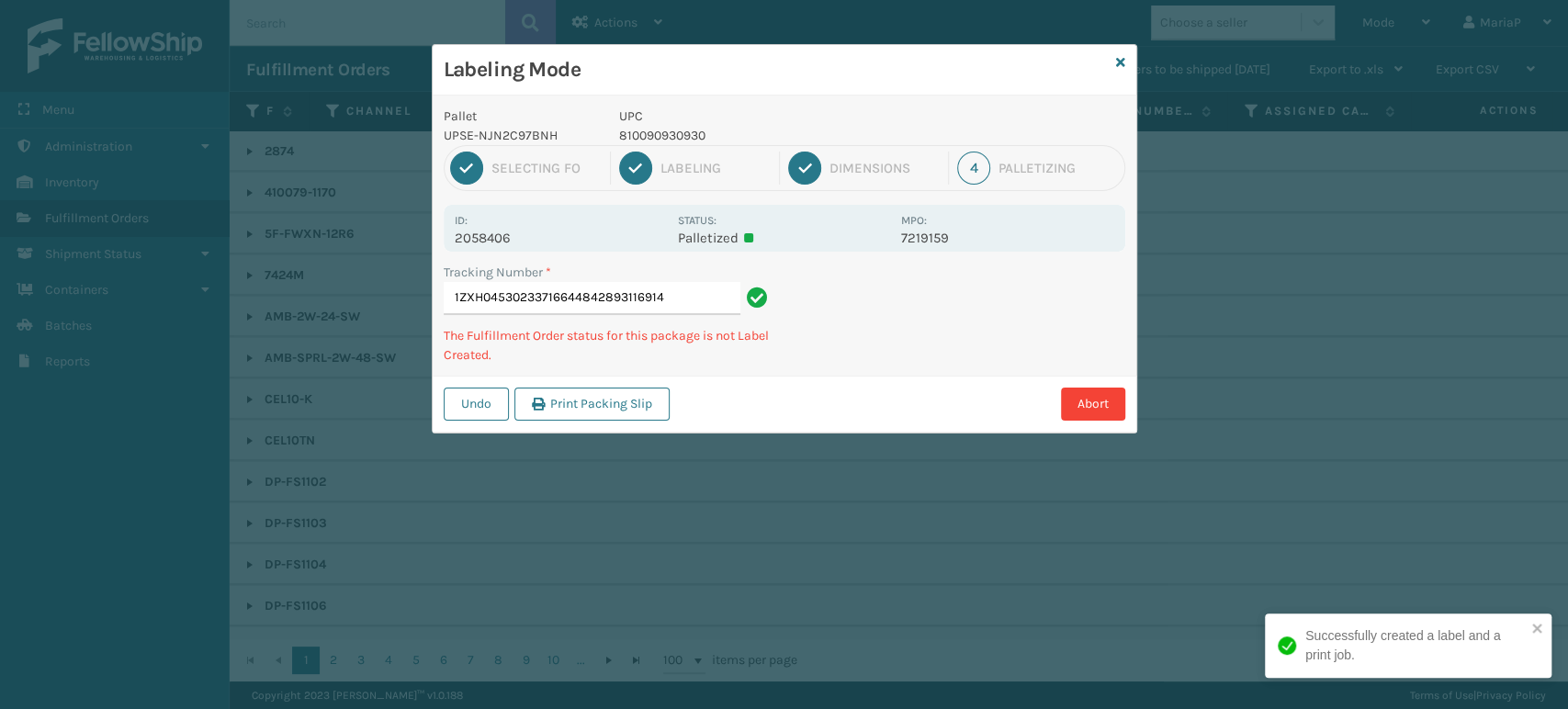
type input "1ZXH04530233716644842893116914"
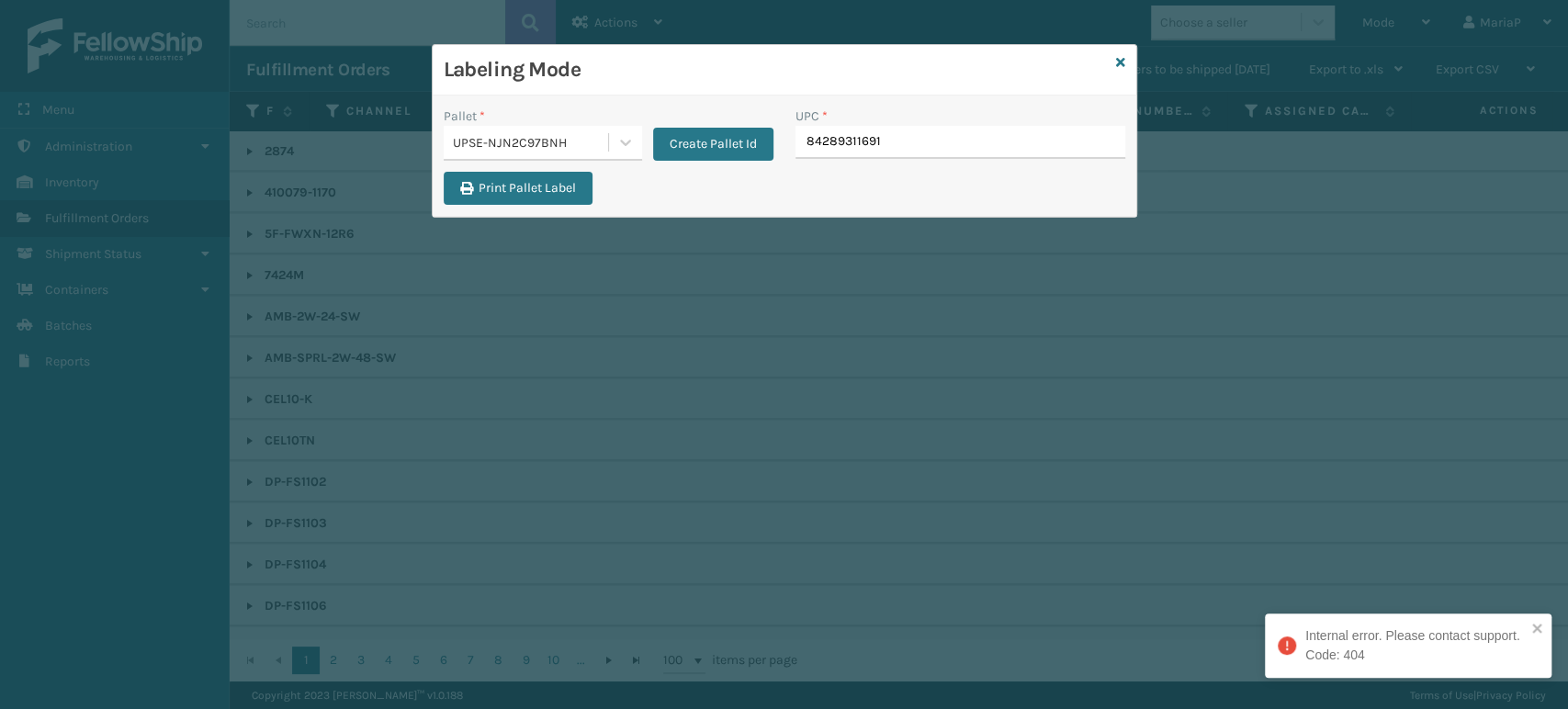
type input "842893116914"
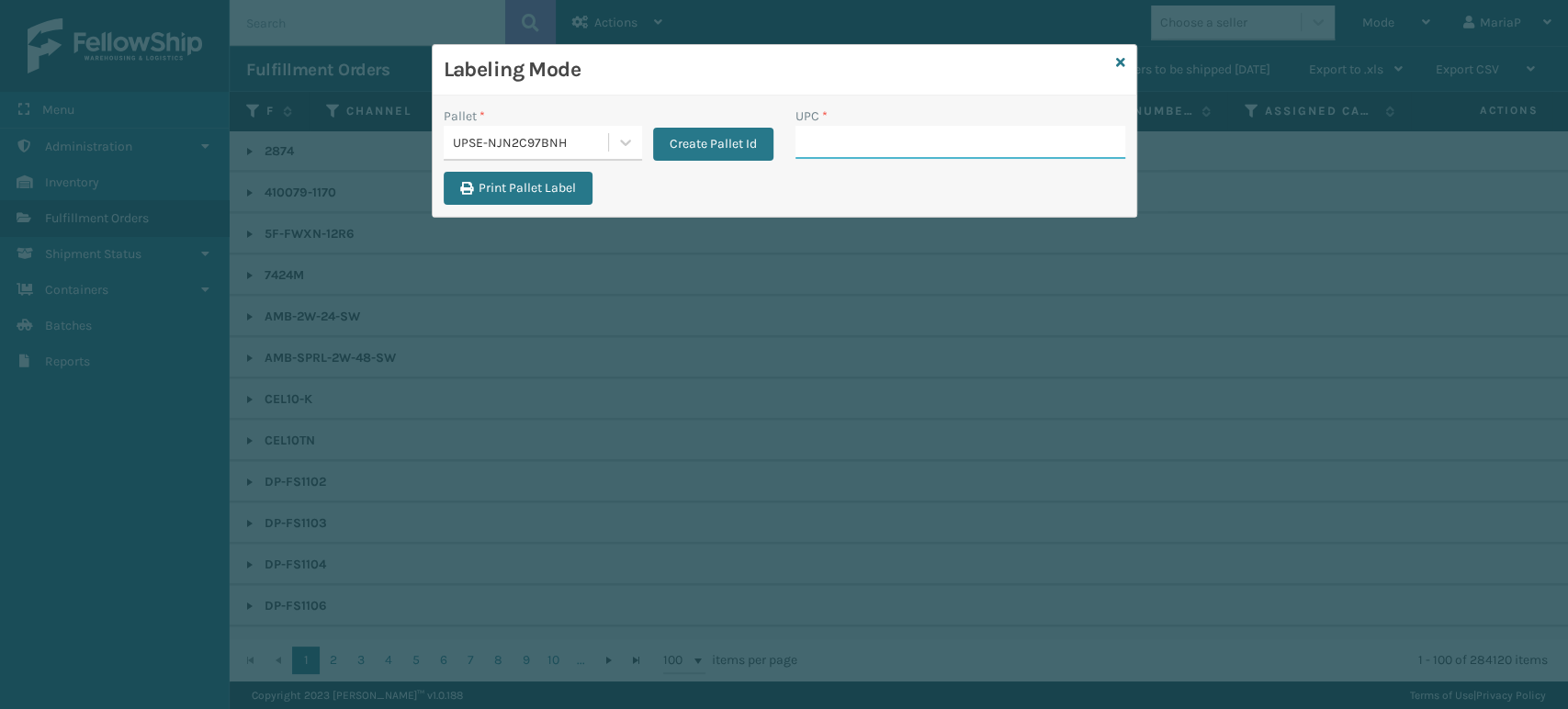
click at [899, 133] on input "UPC *" at bounding box center [960, 141] width 330 height 33
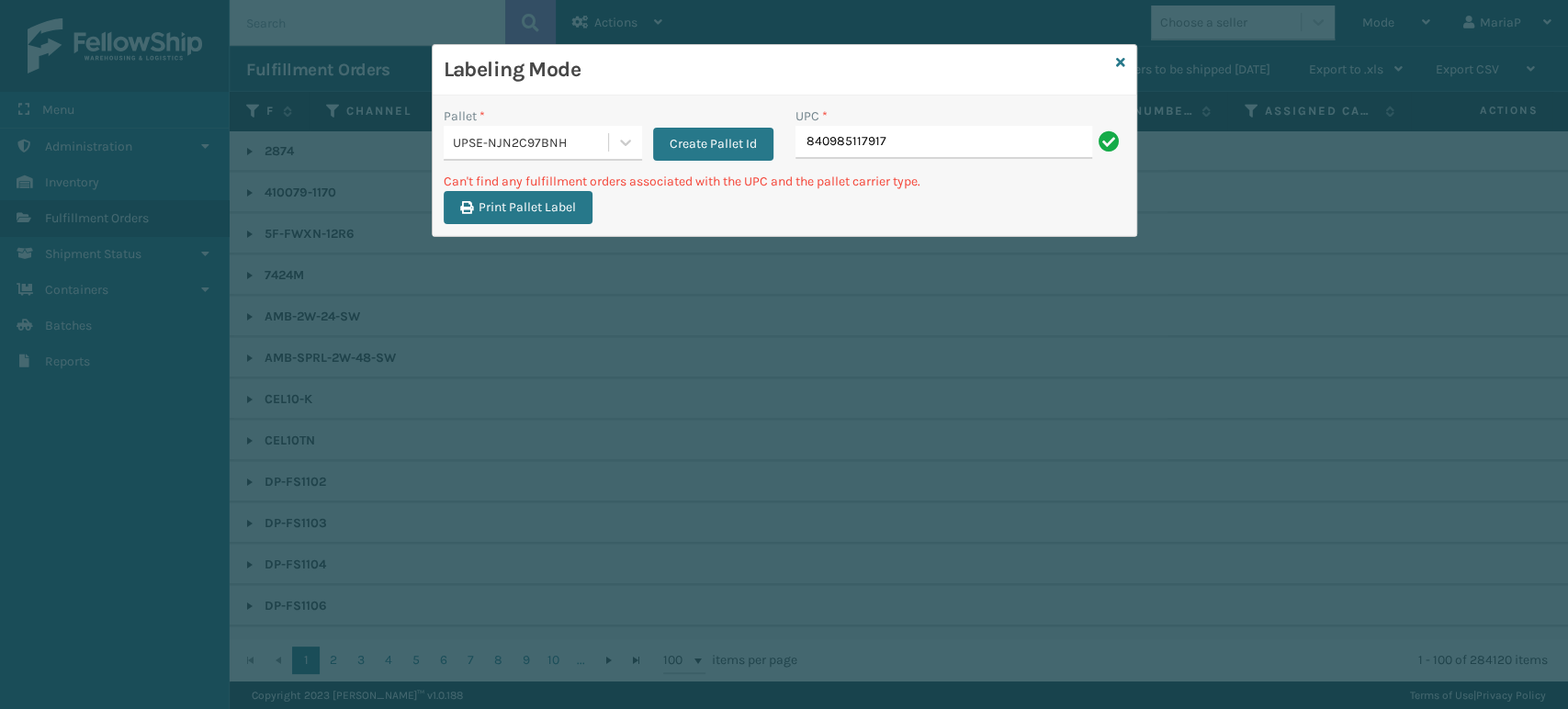
click at [602, 130] on div "UPSE-NJN2C97BNH" at bounding box center [526, 142] width 165 height 30
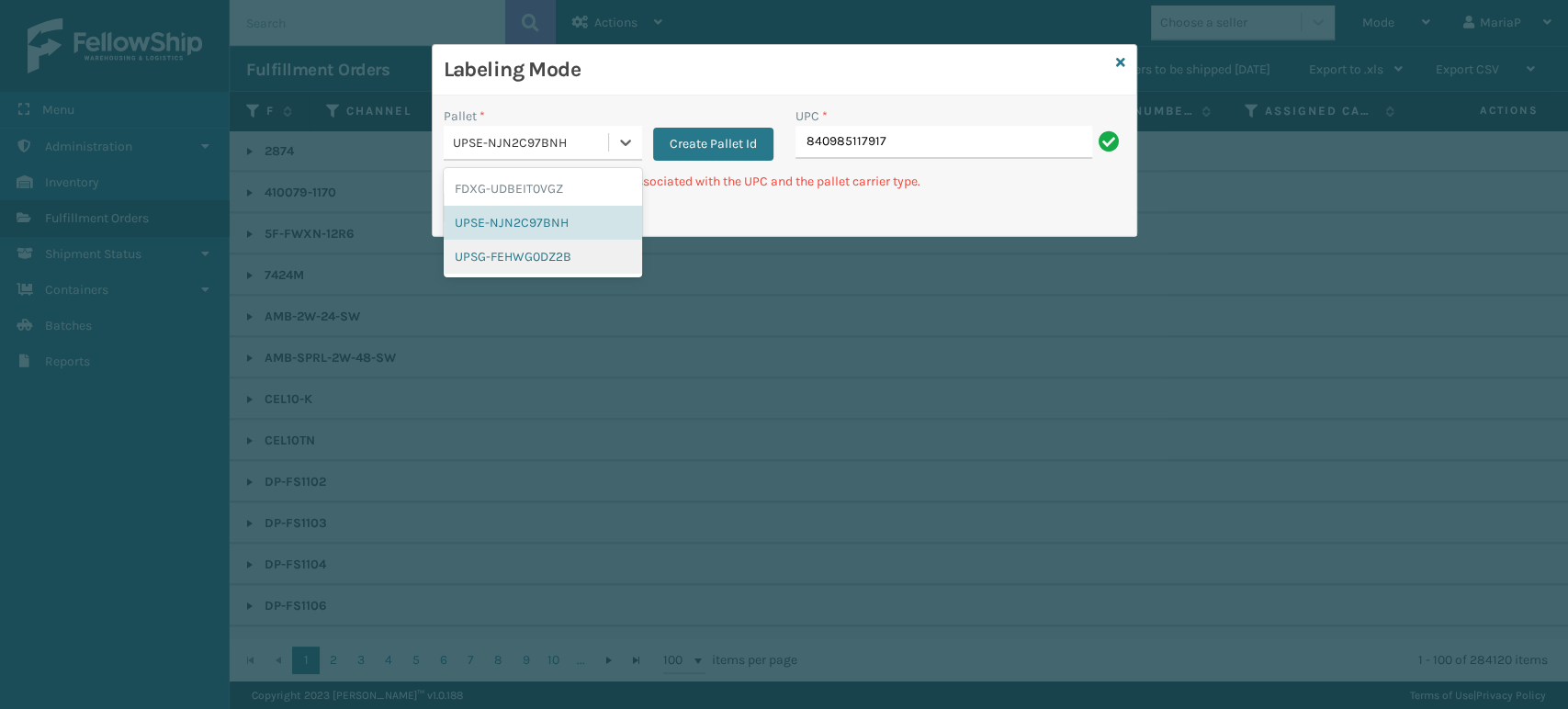
click at [549, 249] on div "UPSG-FEHWG0DZ2B" at bounding box center [543, 257] width 199 height 34
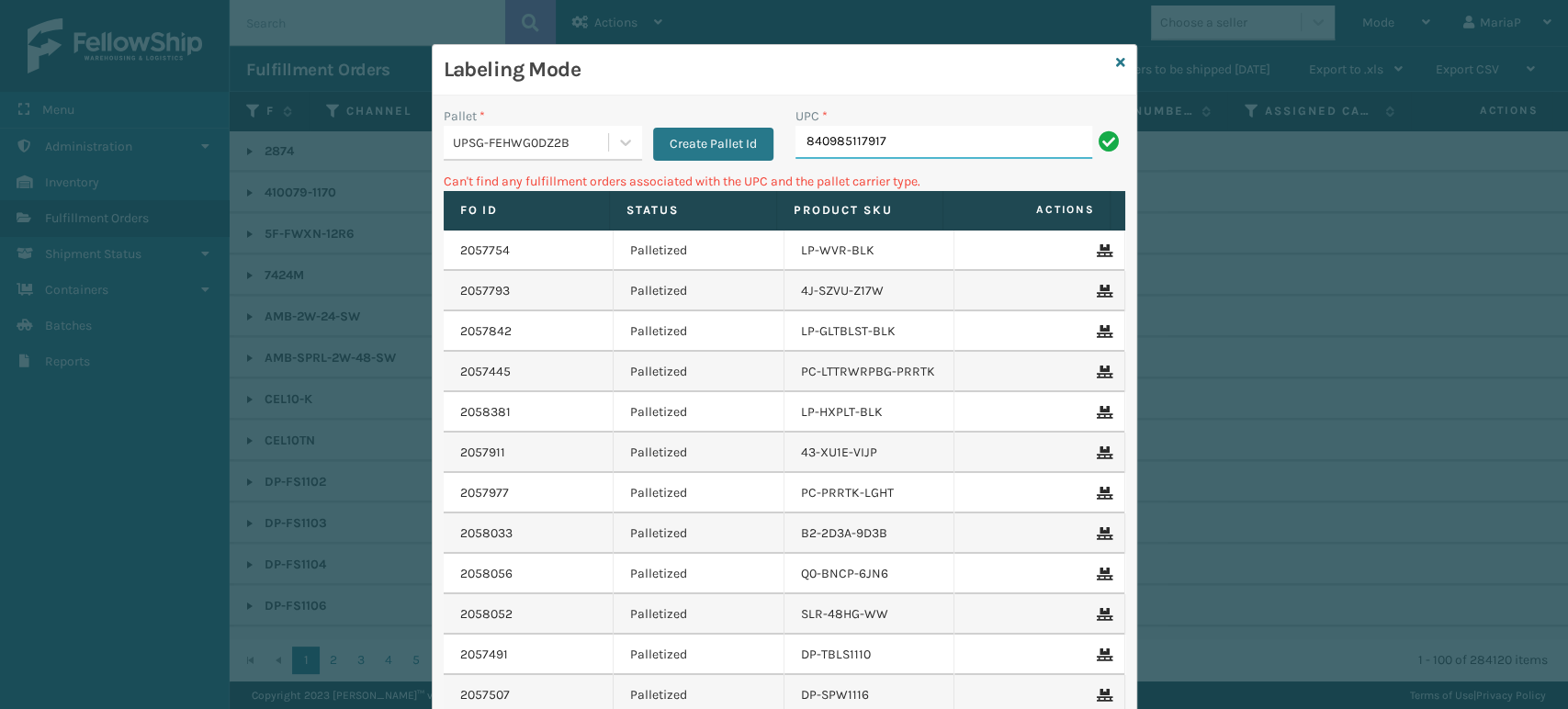
click at [920, 148] on input "840985117917" at bounding box center [943, 141] width 297 height 33
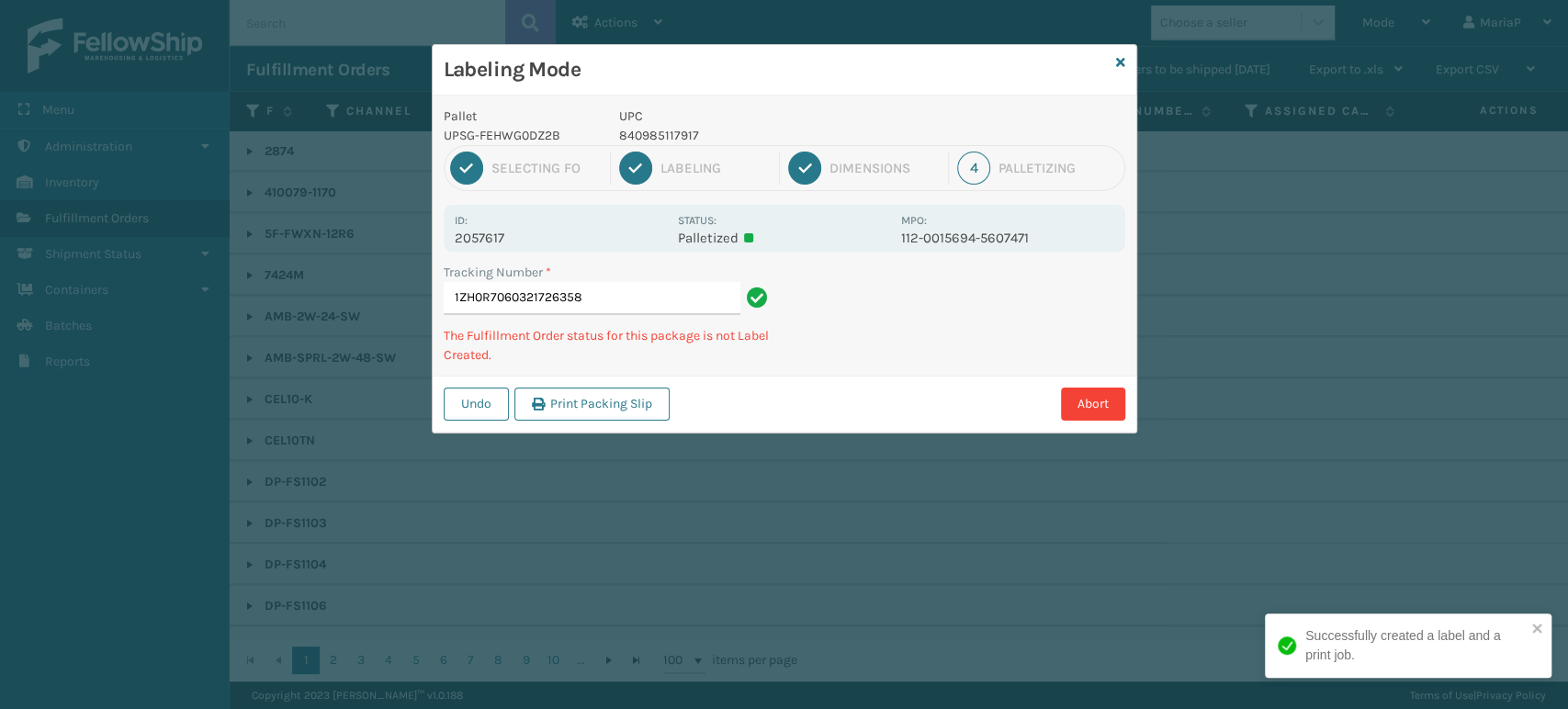
click at [701, 126] on p "840985117917" at bounding box center [754, 135] width 271 height 20
click at [677, 129] on p "840985117917" at bounding box center [754, 135] width 271 height 20
copy p "840985117917"
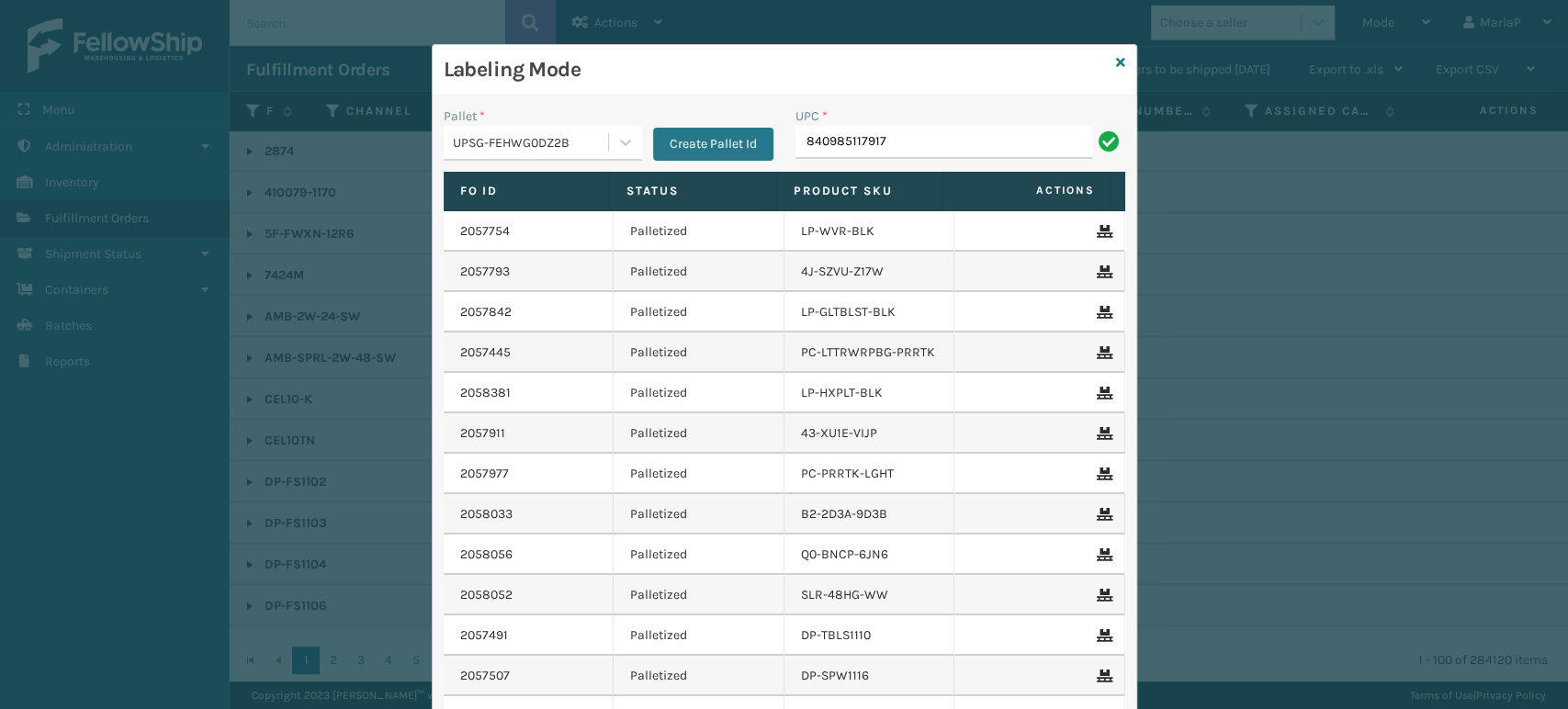
type input "840985117917"
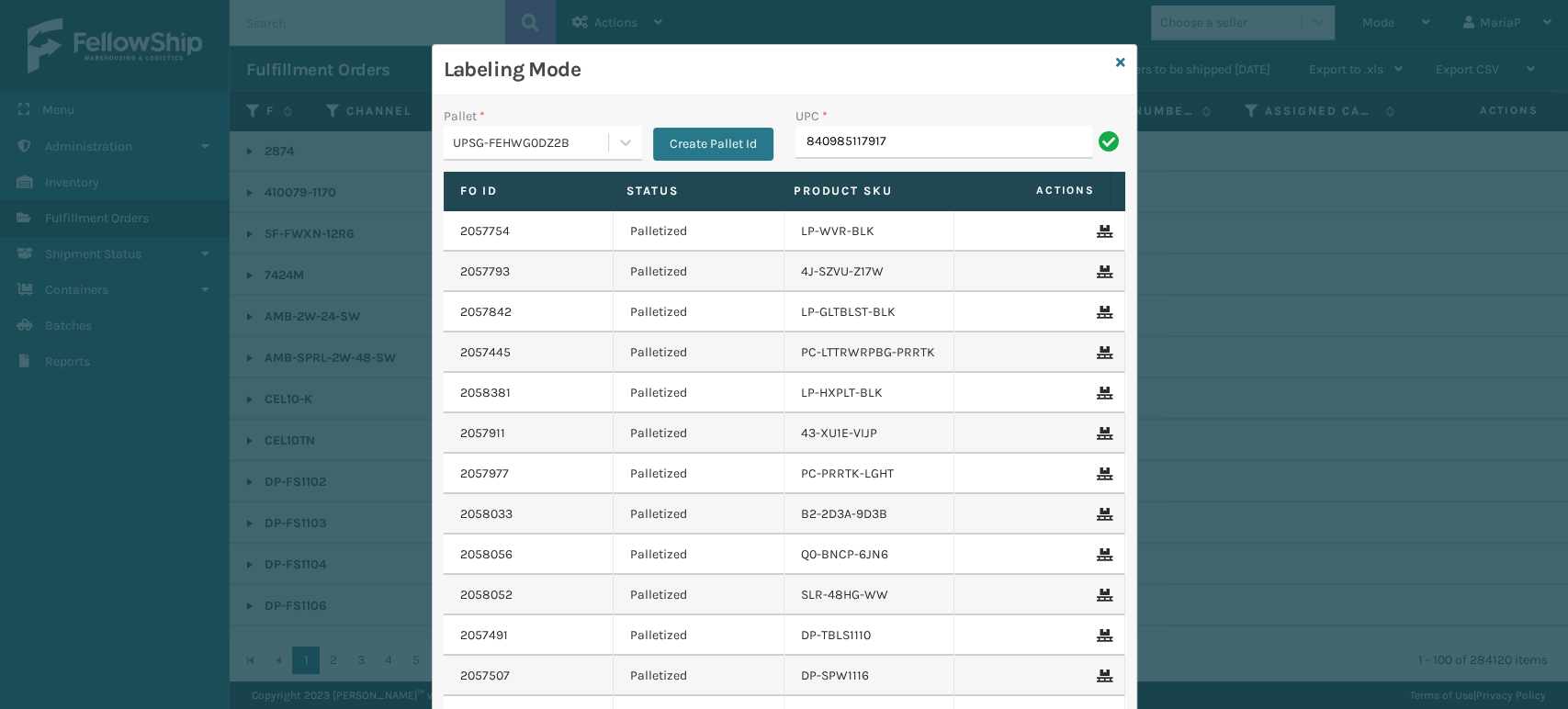
type input "840985117917"
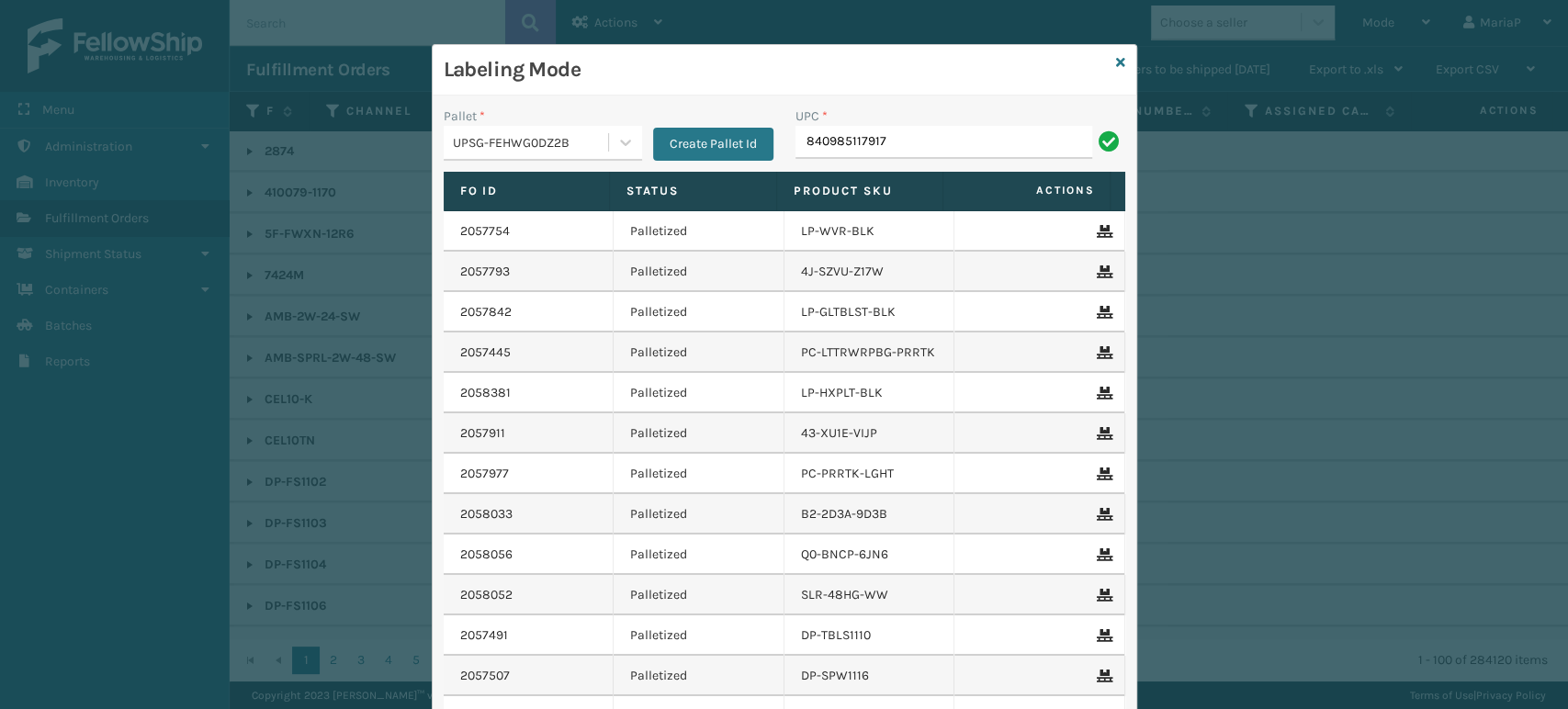
type input "840985117917"
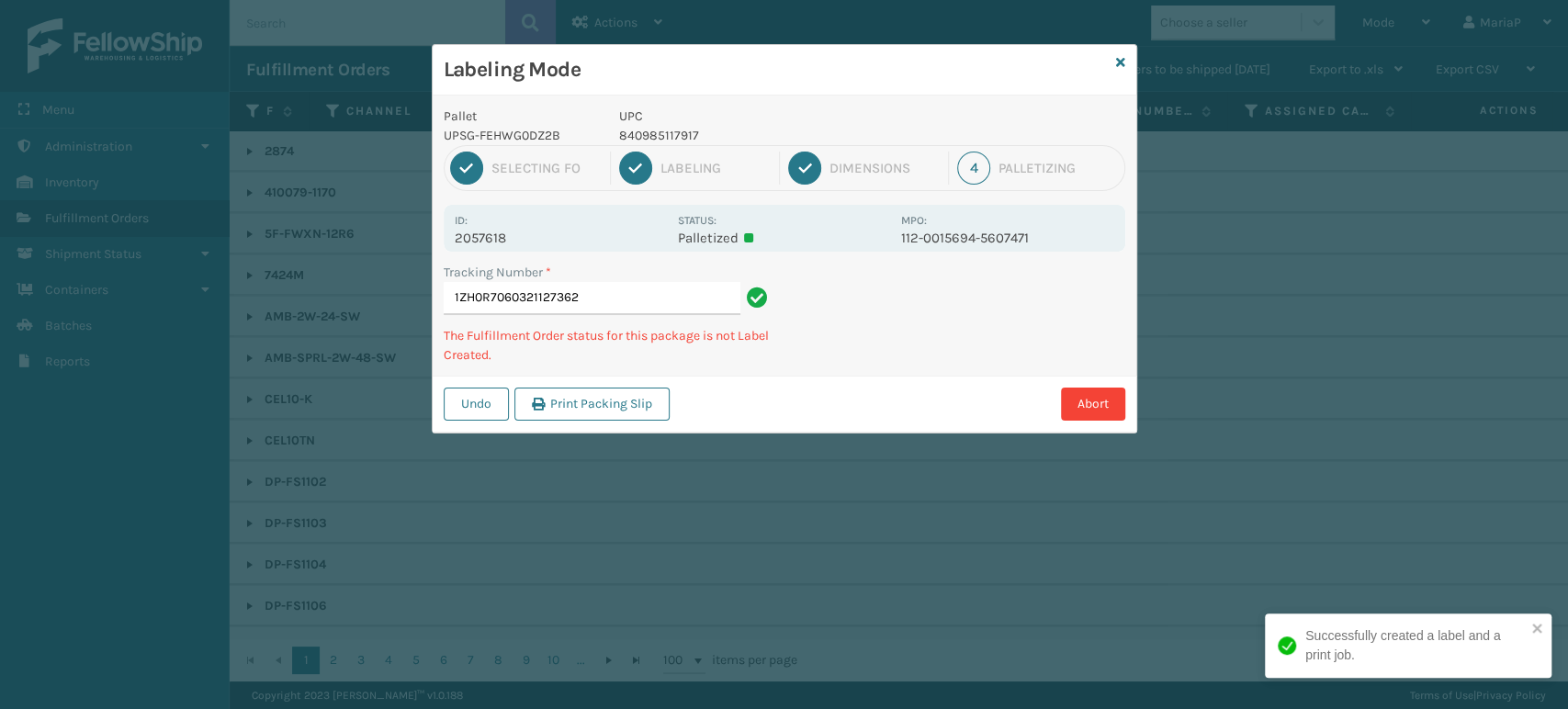
type input "1ZH0R7060321127362840985117917"
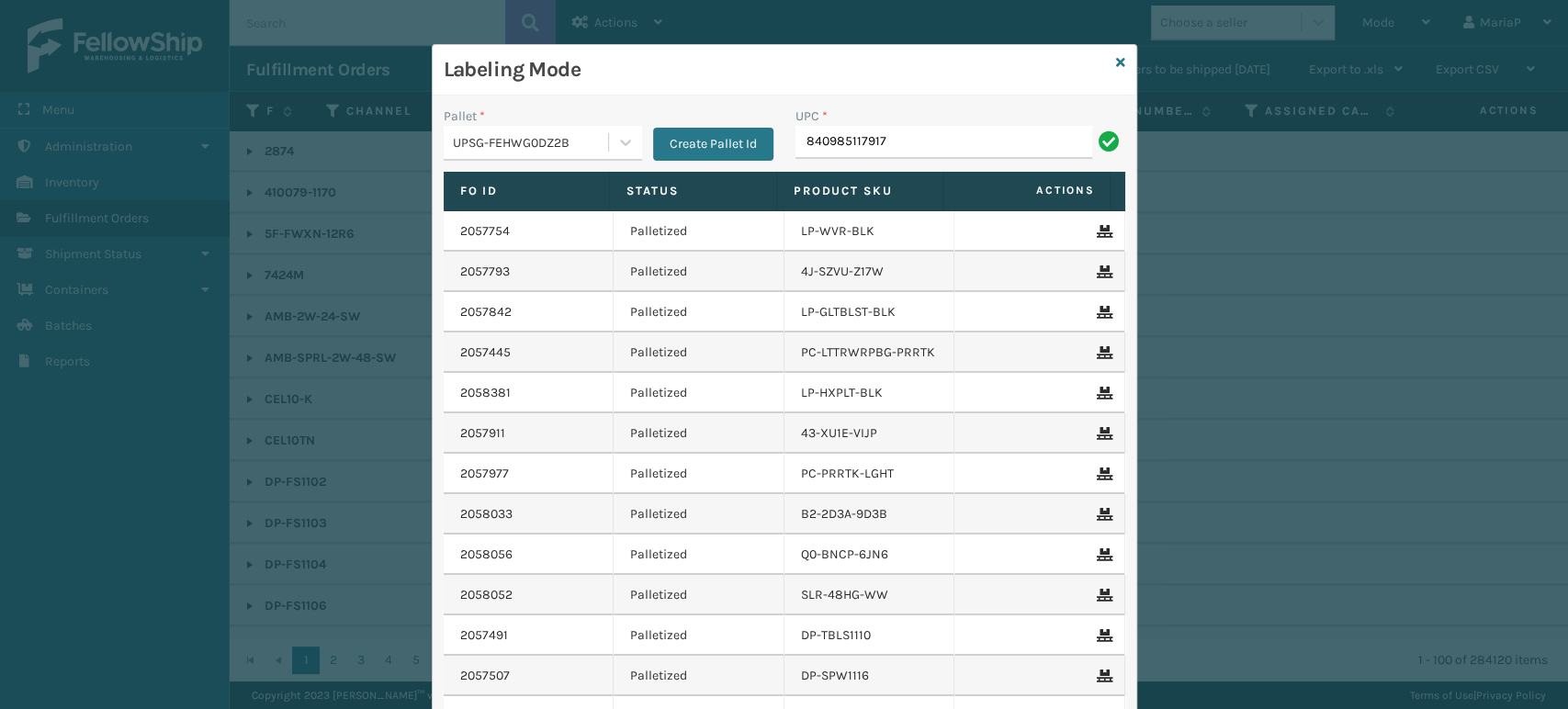
type input "840985117917"
type input "8600136"
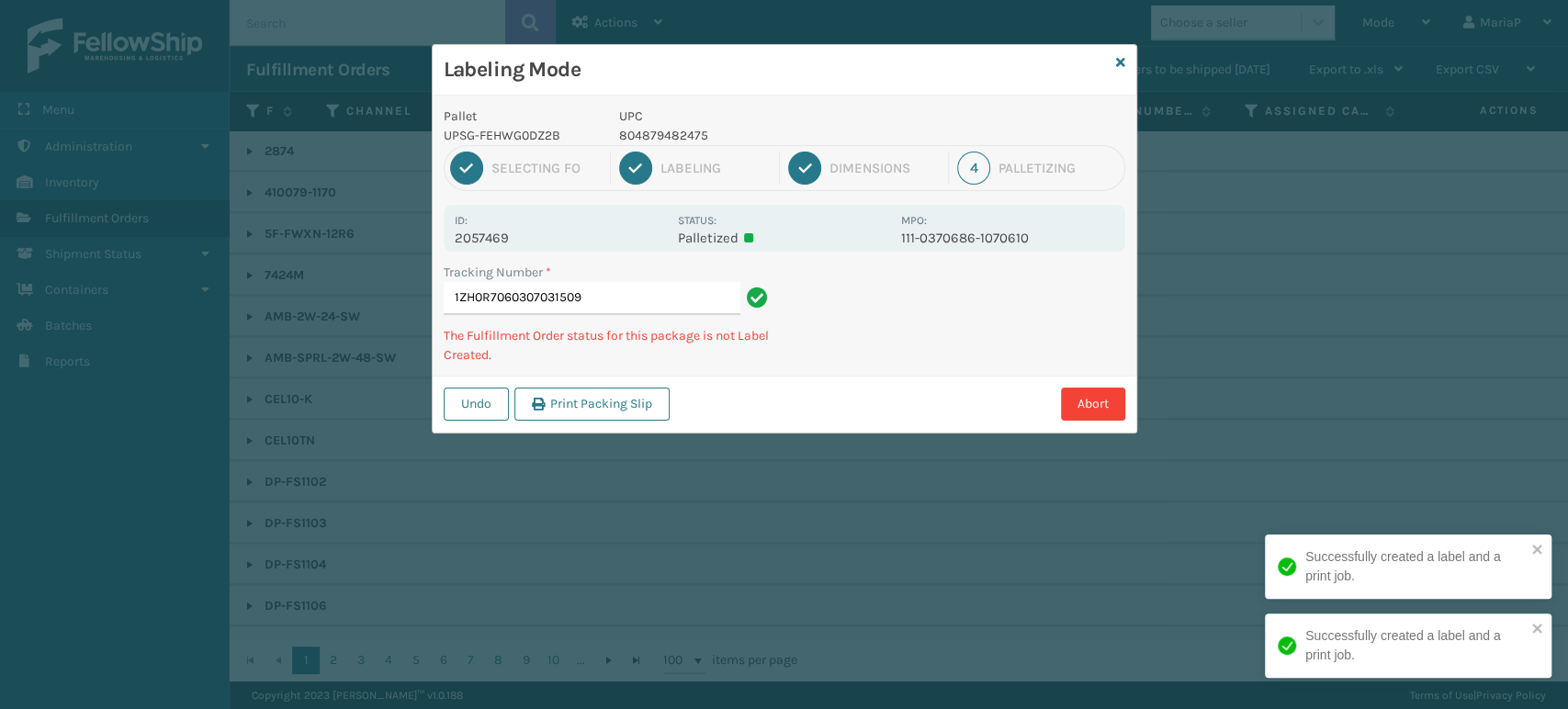
click at [676, 119] on p "UPC" at bounding box center [754, 116] width 271 height 20
click at [669, 140] on p "804879482475" at bounding box center [754, 135] width 271 height 20
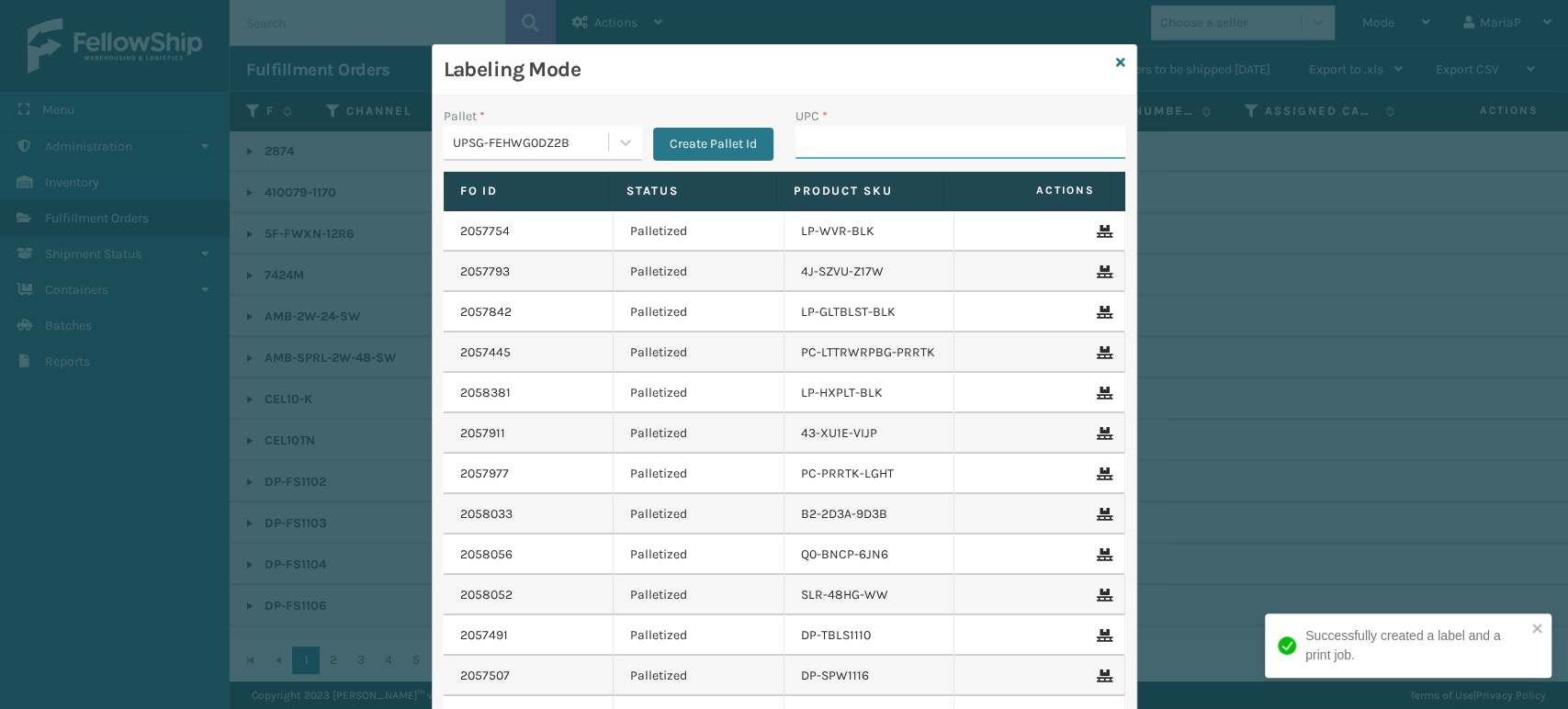
click at [822, 145] on input "UPC *" at bounding box center [960, 141] width 330 height 33
paste input "840985117917"
type input "840985117917"
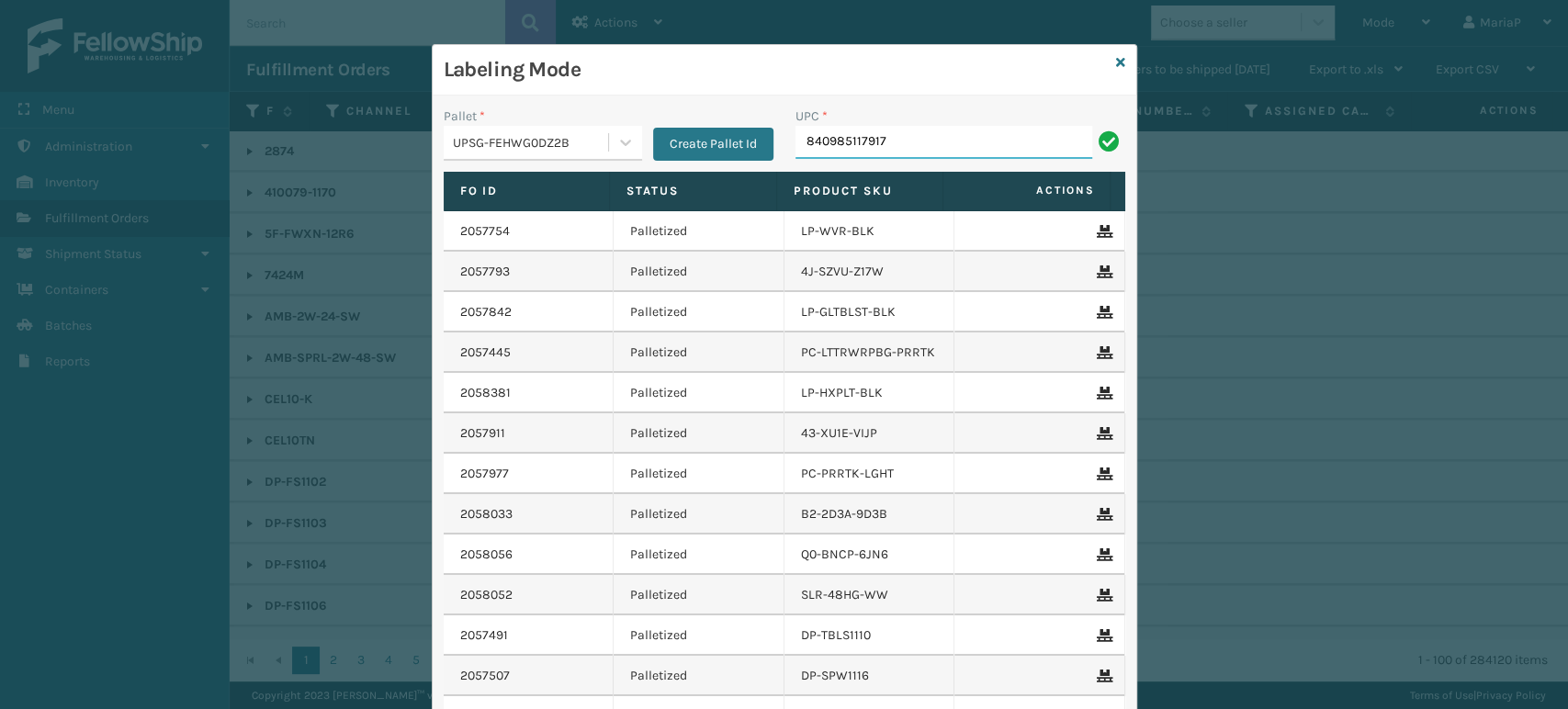
click at [901, 127] on input "840985117917" at bounding box center [943, 141] width 297 height 33
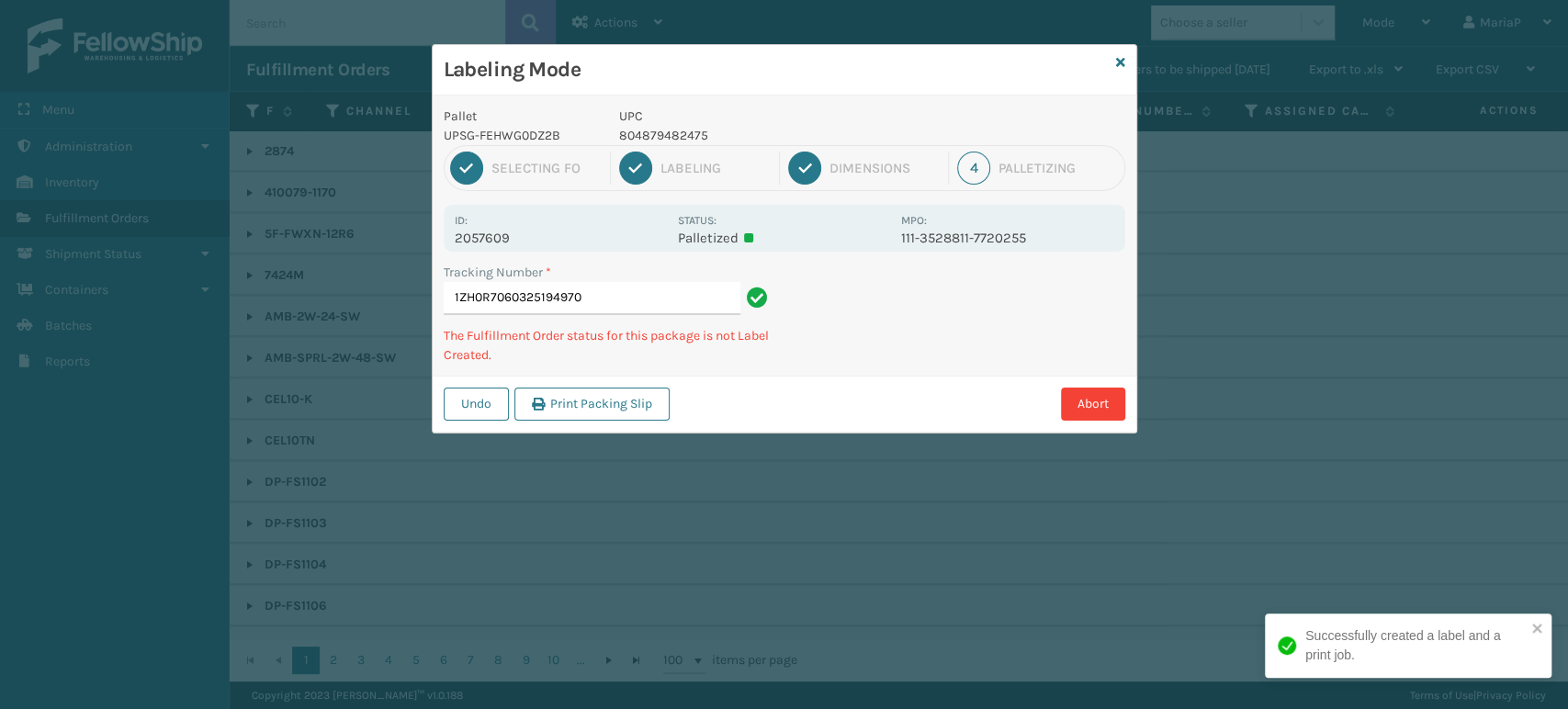
click at [647, 140] on p "804879482475" at bounding box center [754, 135] width 271 height 20
click at [650, 140] on p "804879482475" at bounding box center [754, 135] width 271 height 20
copy p "804879482475"
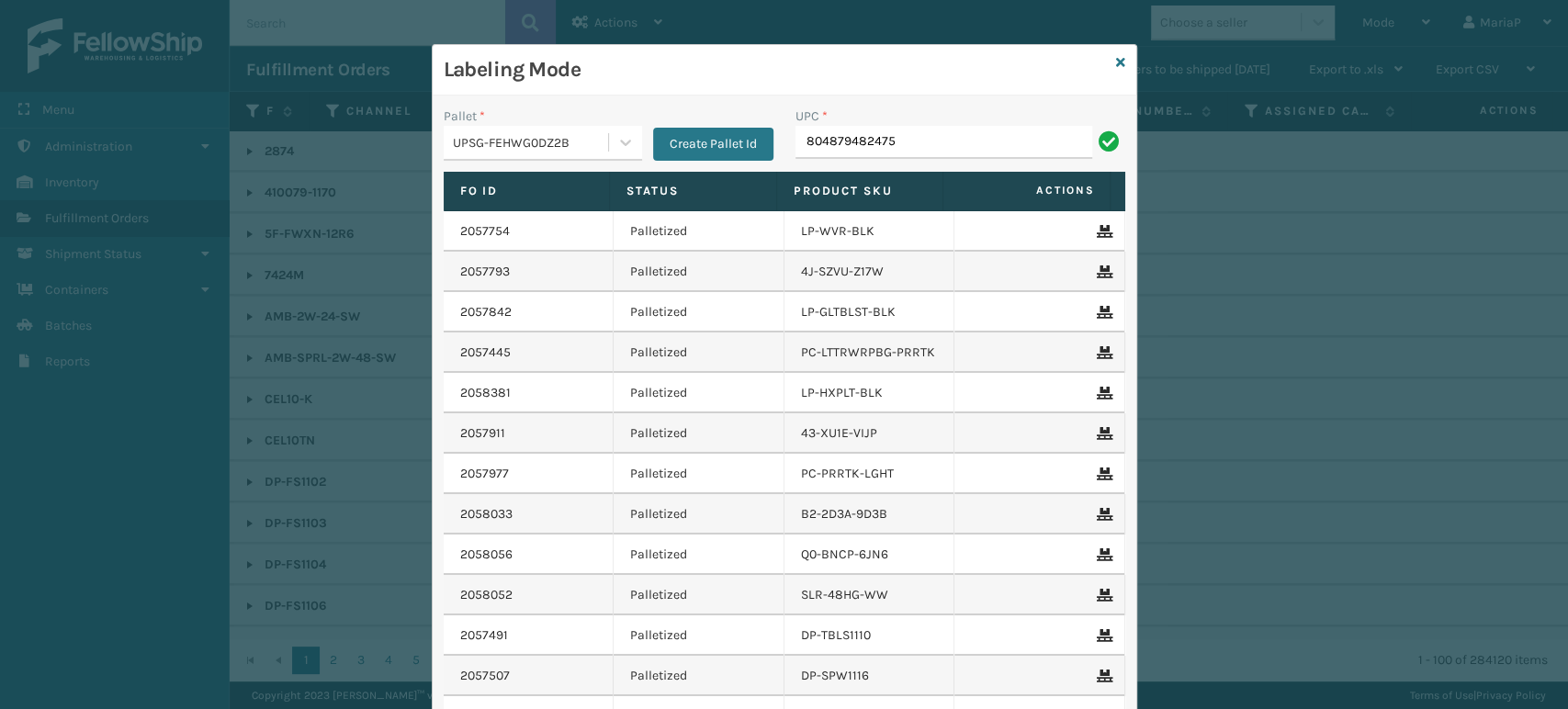
type input "804879482475"
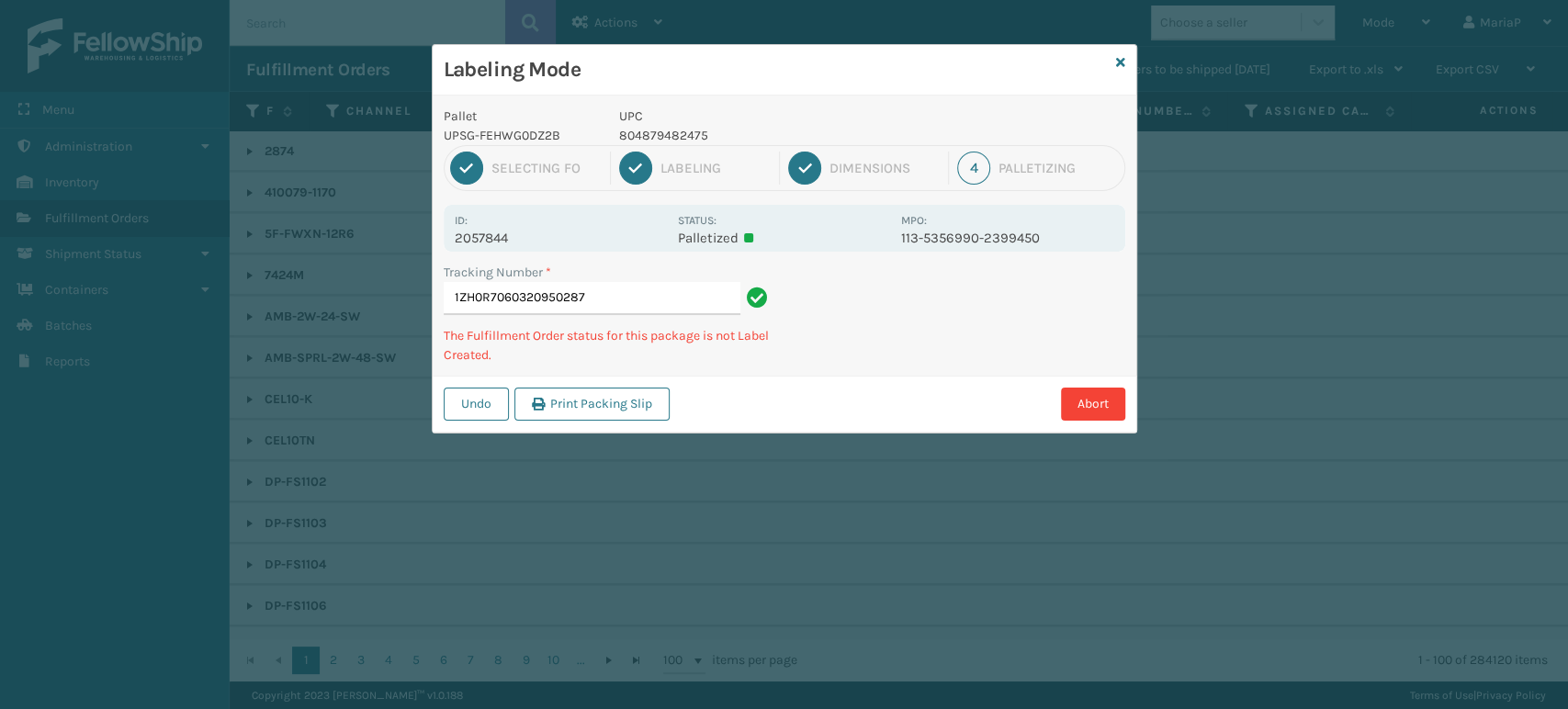
type input "1ZH0R7060320950287804879482475"
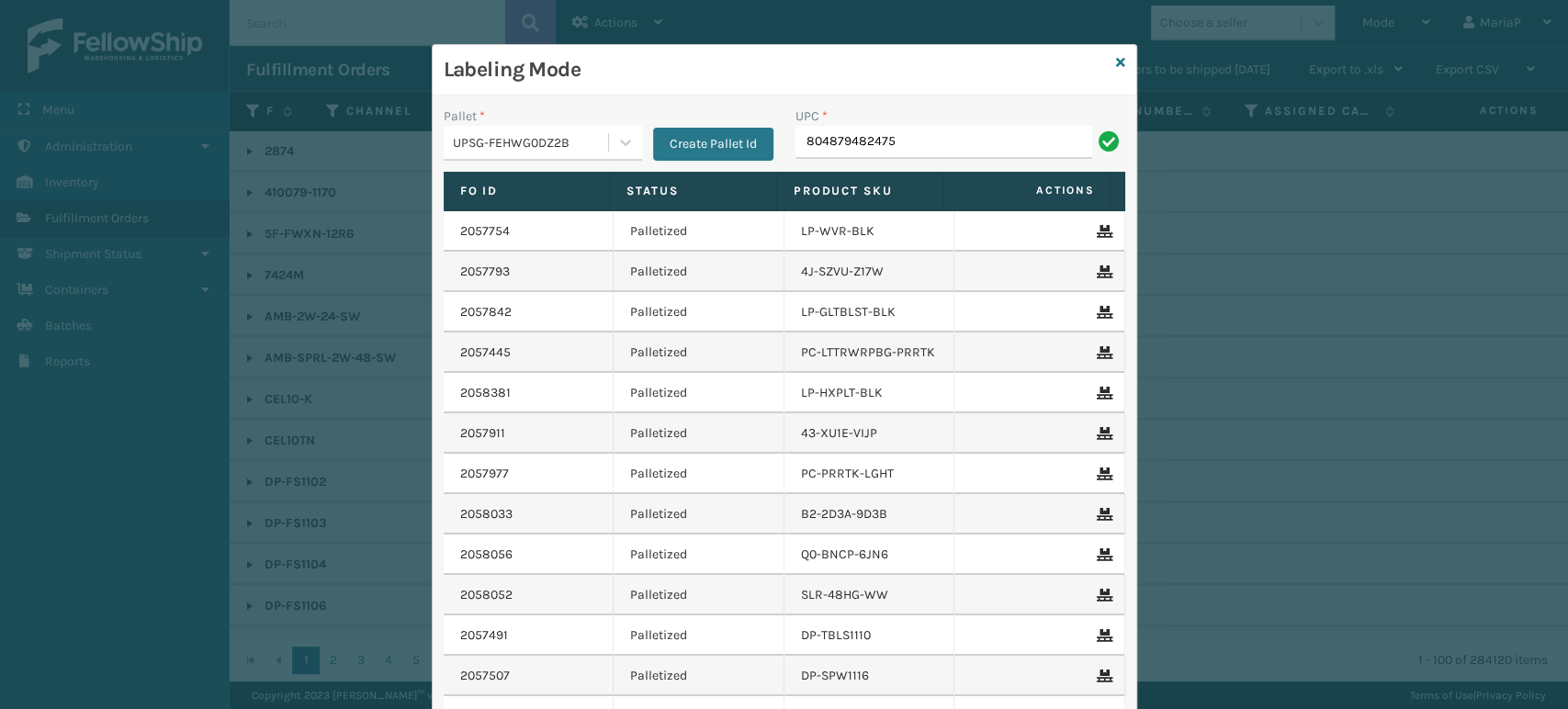
type input "804879482475"
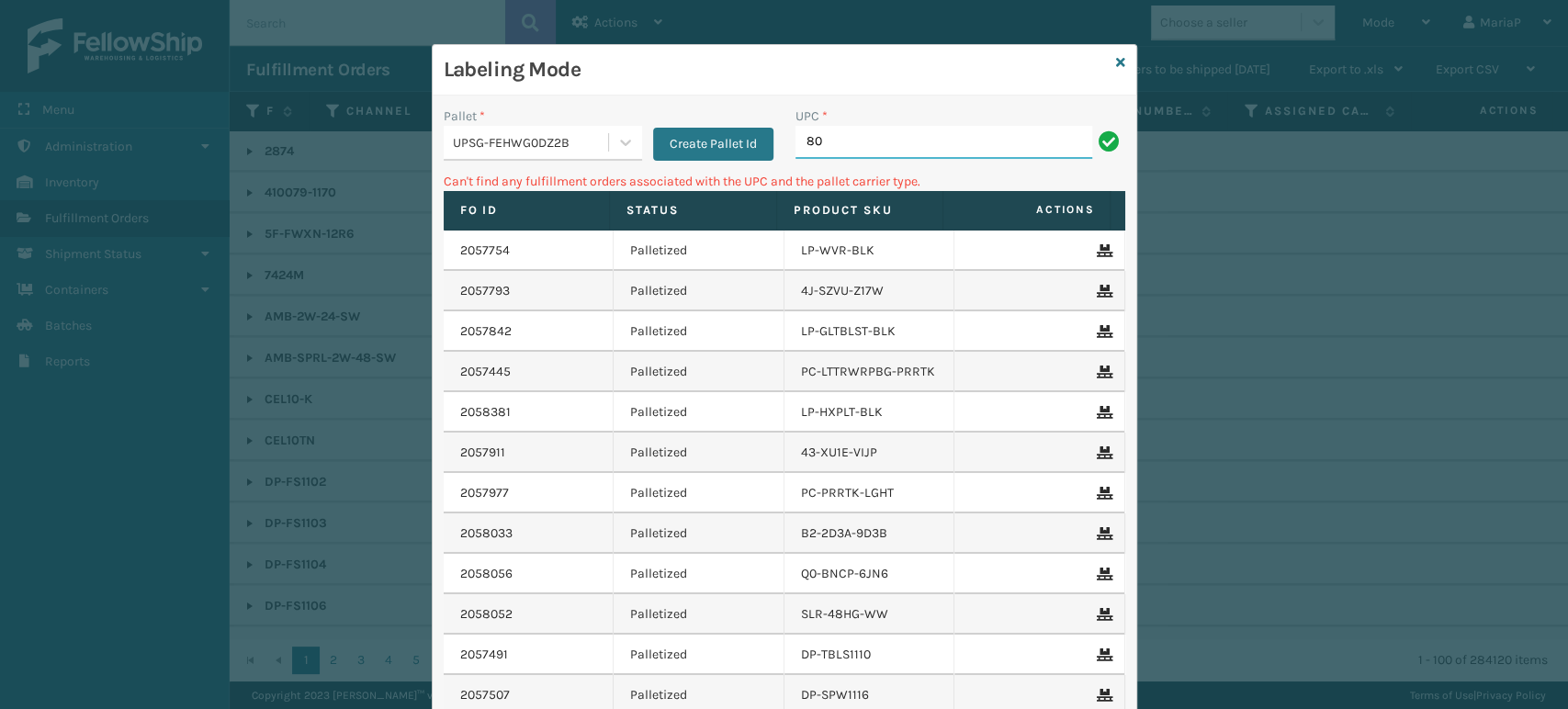
type input "8"
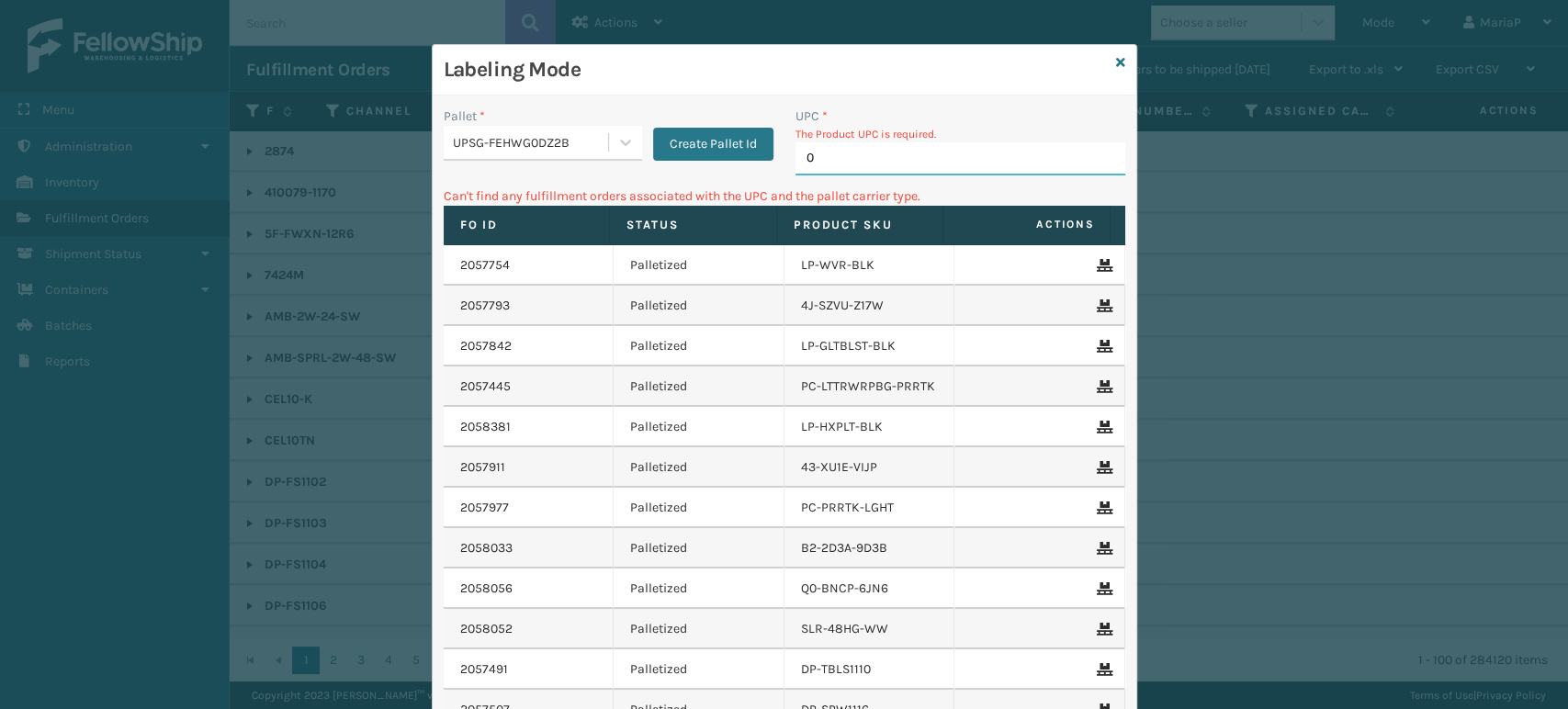
type input "00"
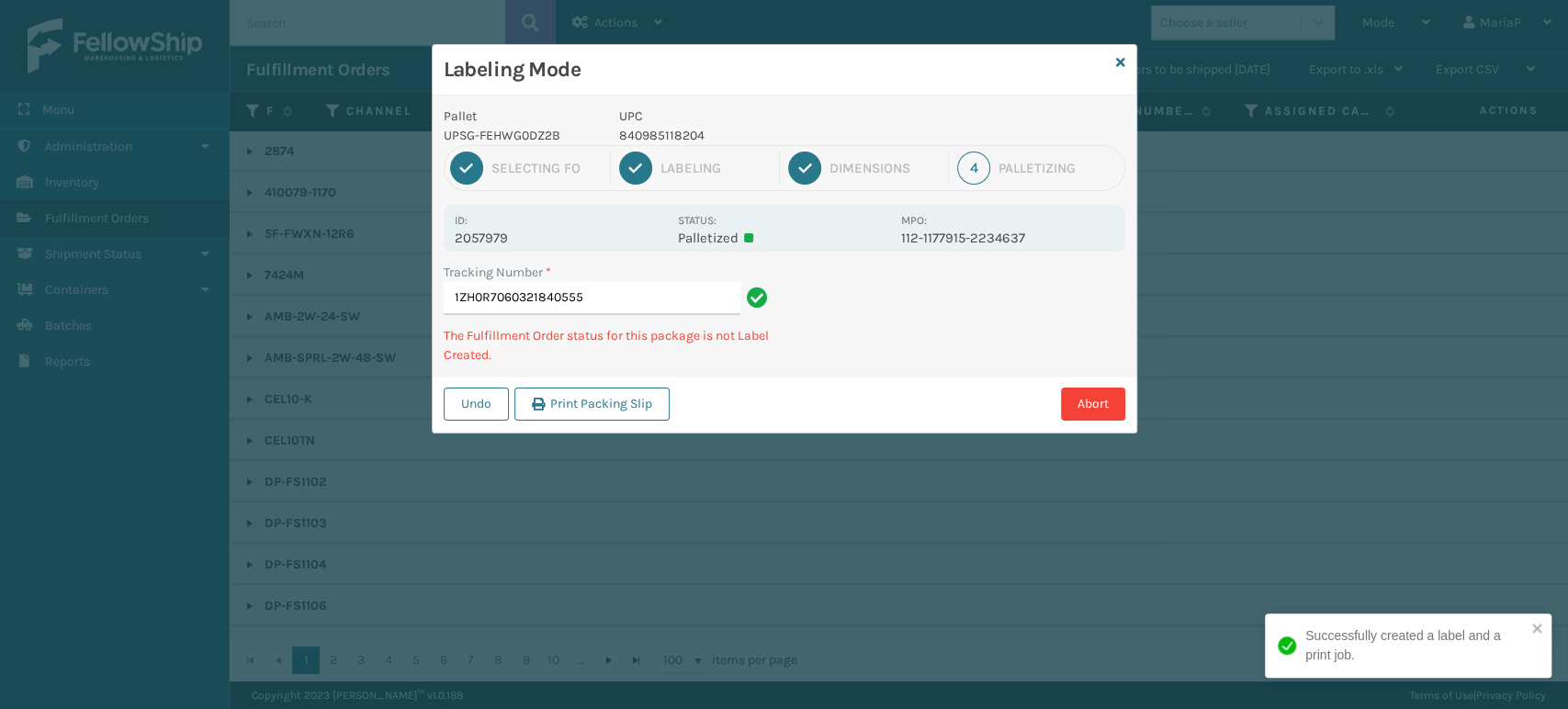
click at [642, 132] on p "840985118204" at bounding box center [754, 135] width 271 height 20
copy p "840985118204"
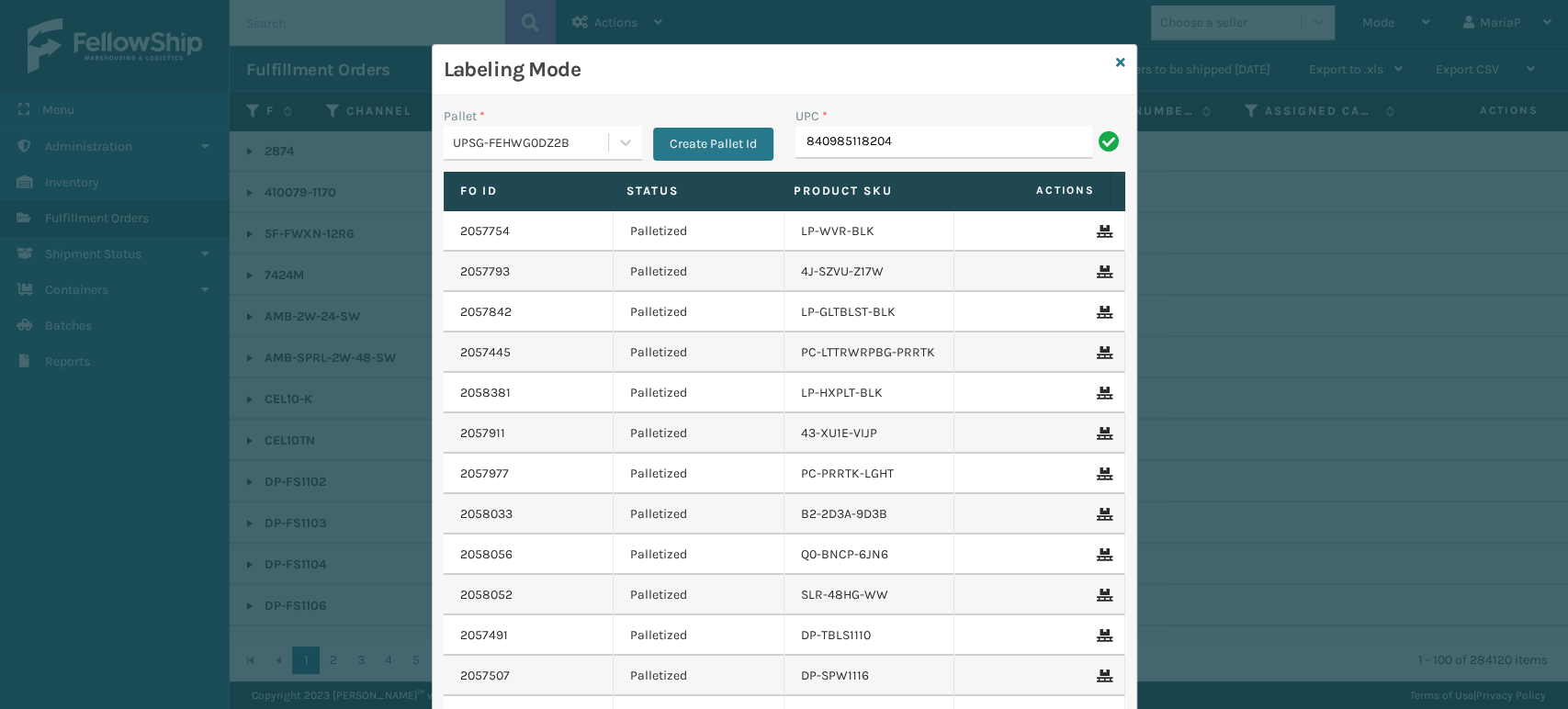
type input "840985118204"
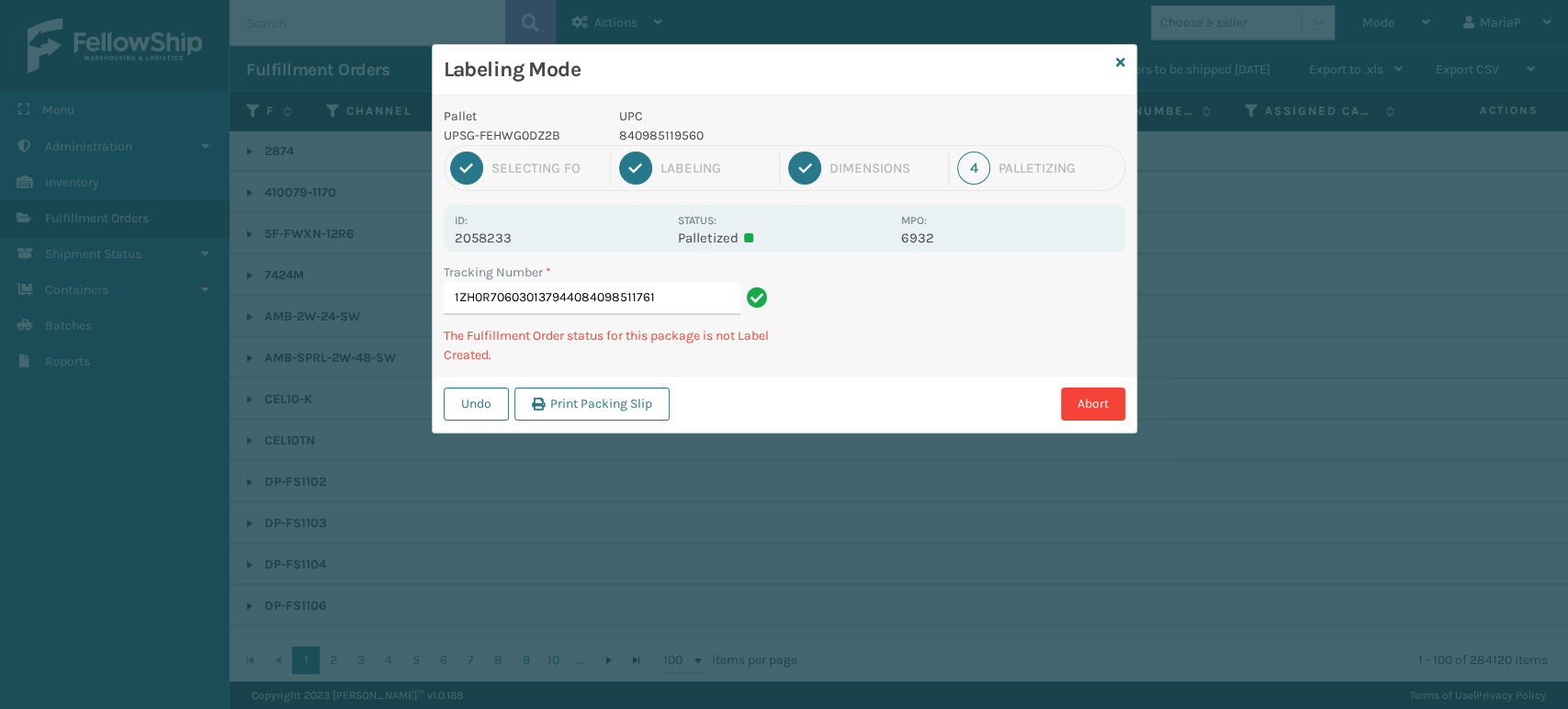
type input "1ZH0R7060301379440840985117610"
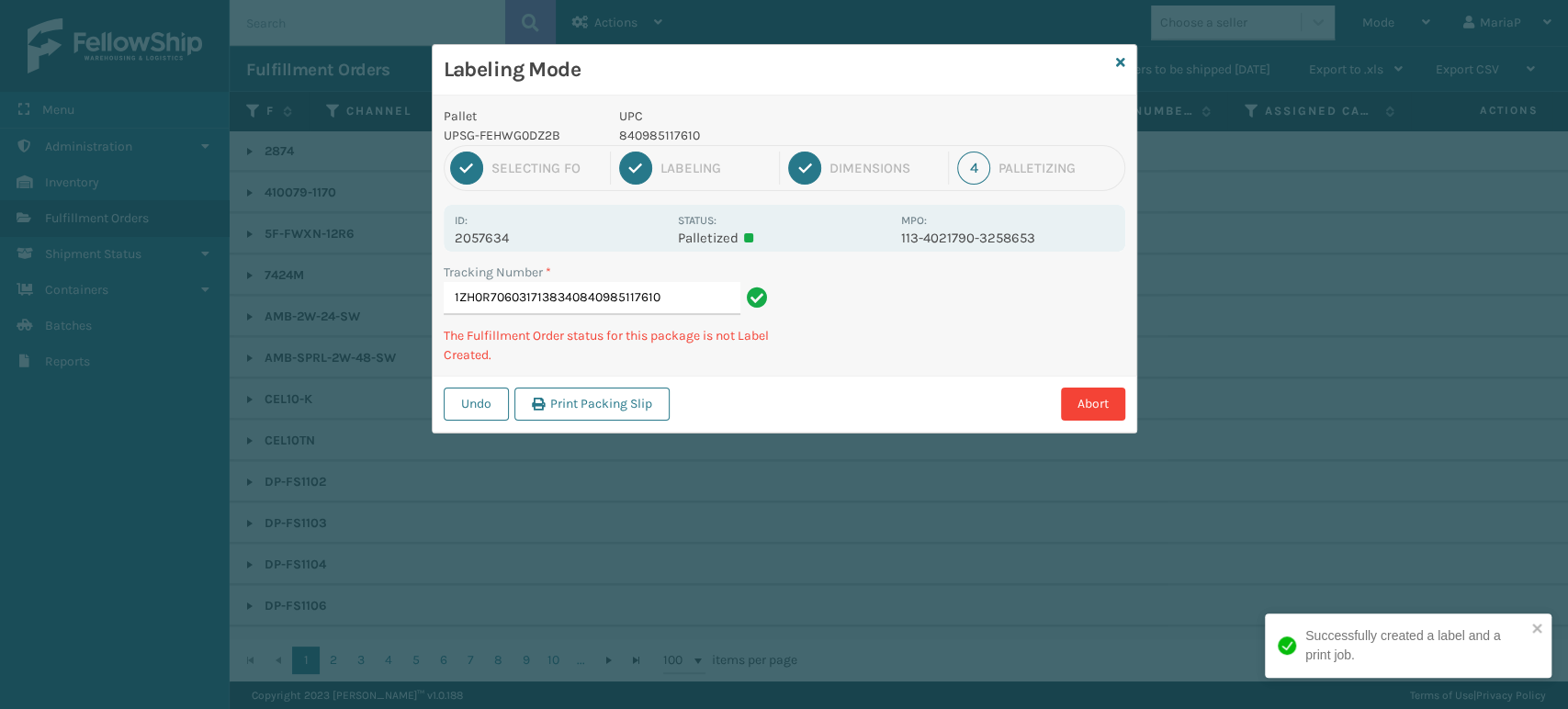
type input "1ZH0R7060317138340840985117610"
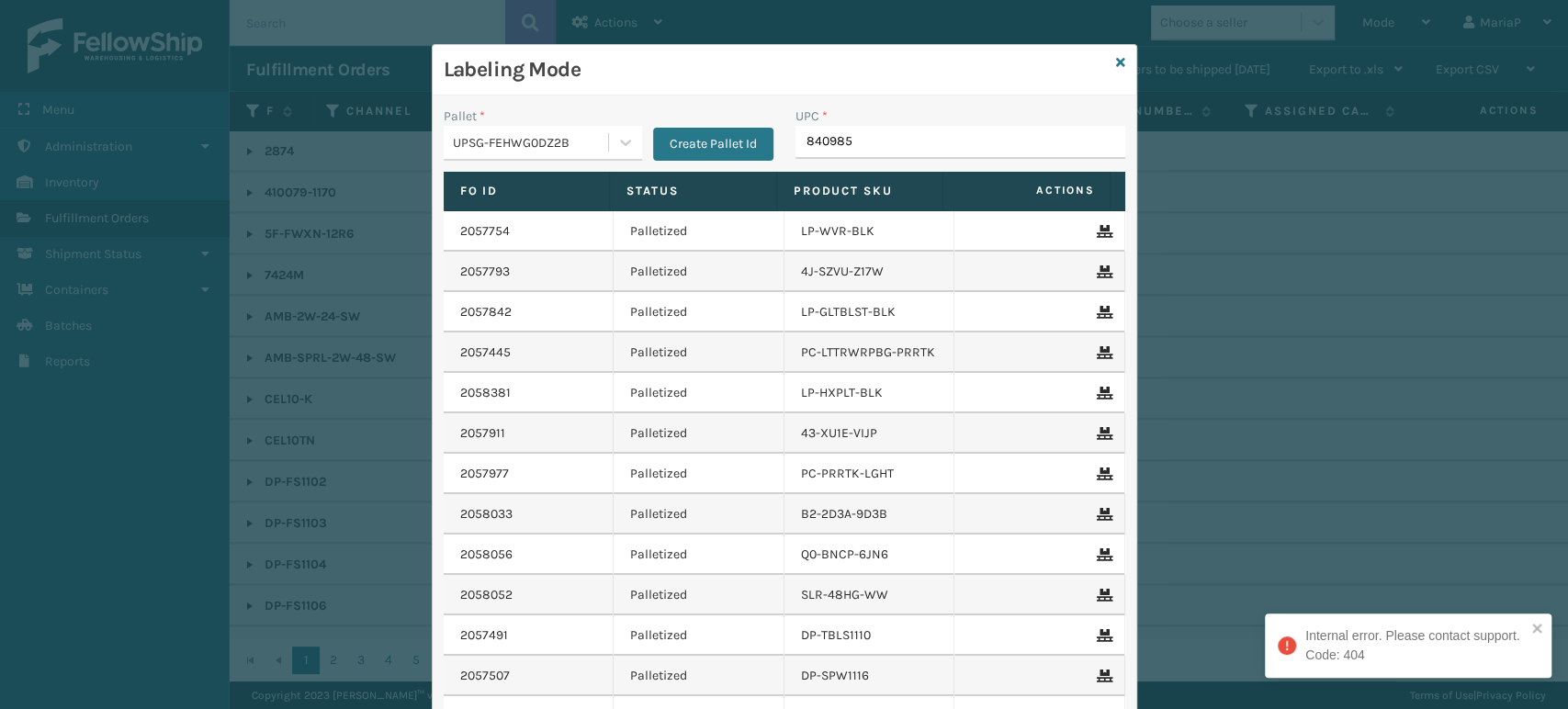
type input "8409851"
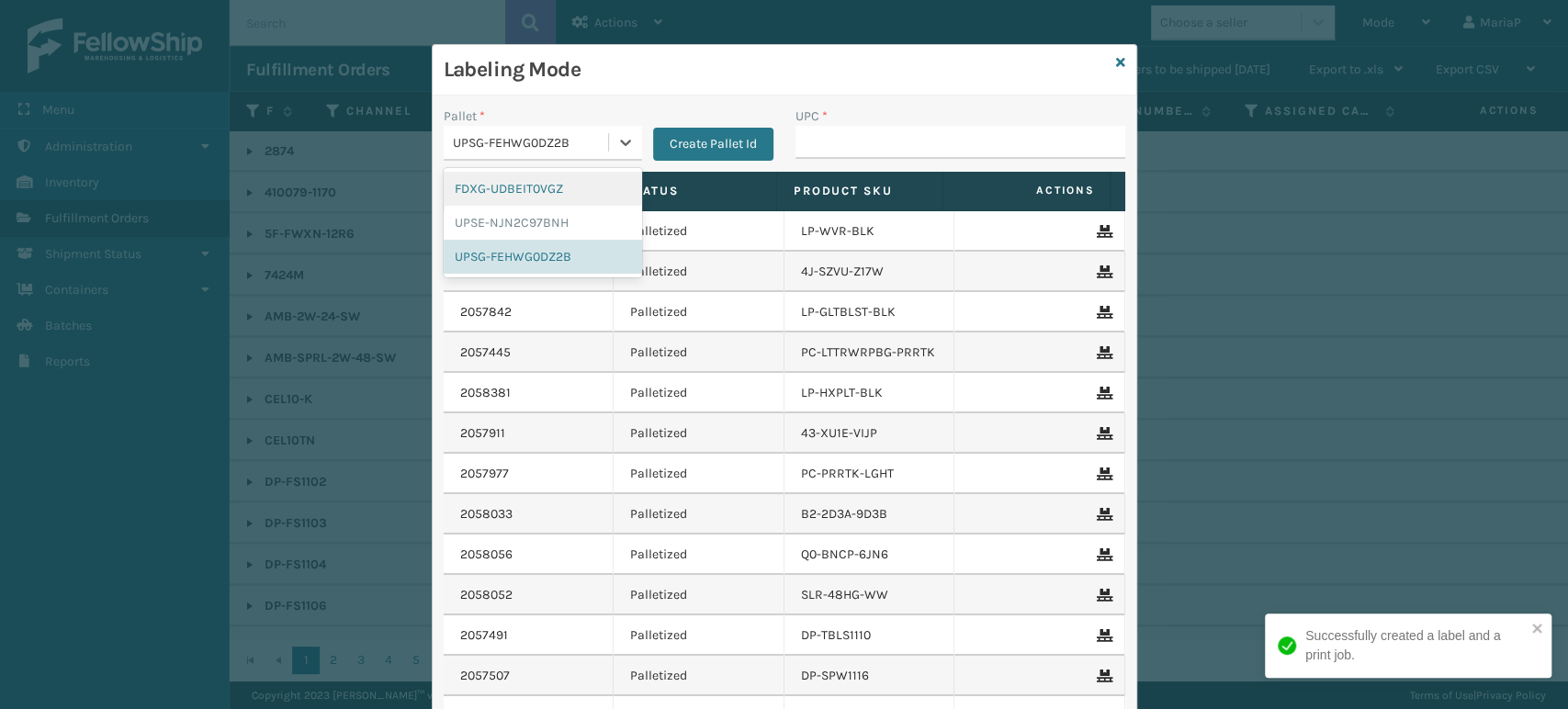
drag, startPoint x: 592, startPoint y: 148, endPoint x: 601, endPoint y: 161, distance: 15.8
click at [592, 145] on div "UPSG-FEHWG0DZ2B" at bounding box center [531, 142] width 157 height 20
click at [589, 197] on div "FDXG-UDBEIT0VGZ" at bounding box center [543, 188] width 199 height 34
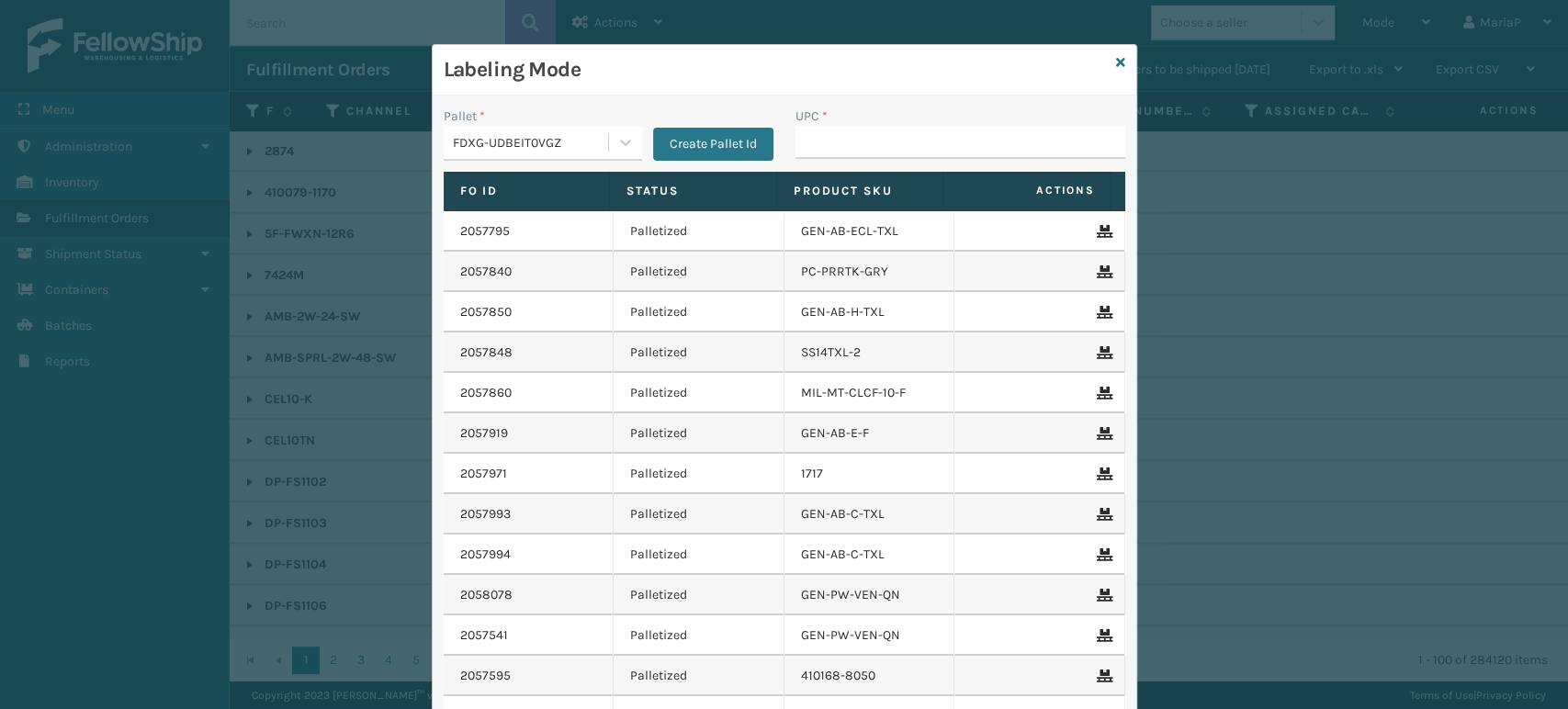
click at [868, 163] on div "UPC *" at bounding box center [960, 140] width 352 height 66
click at [904, 112] on div "UPC *" at bounding box center [960, 116] width 330 height 20
click at [896, 131] on input "UPC *" at bounding box center [960, 141] width 330 height 33
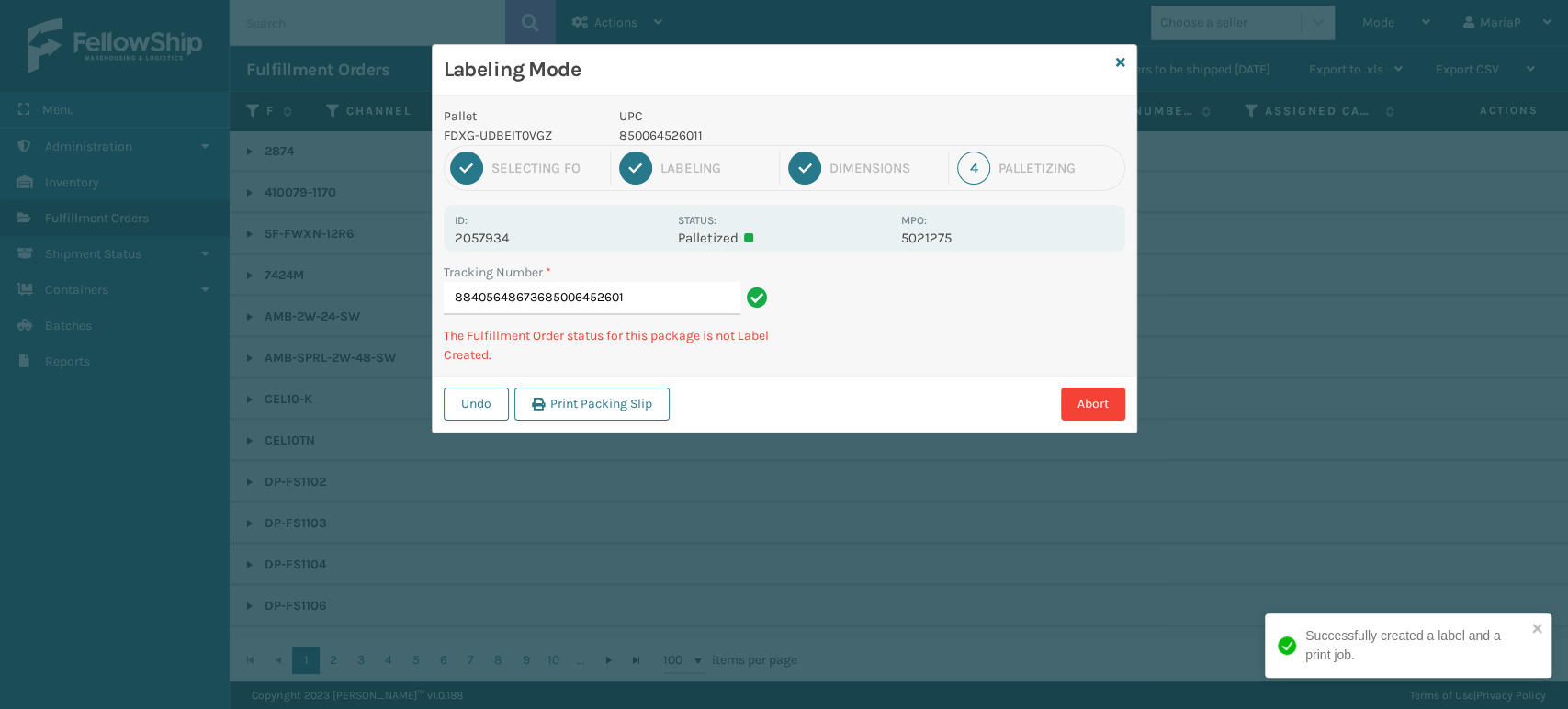
type input "884056486736850064526011"
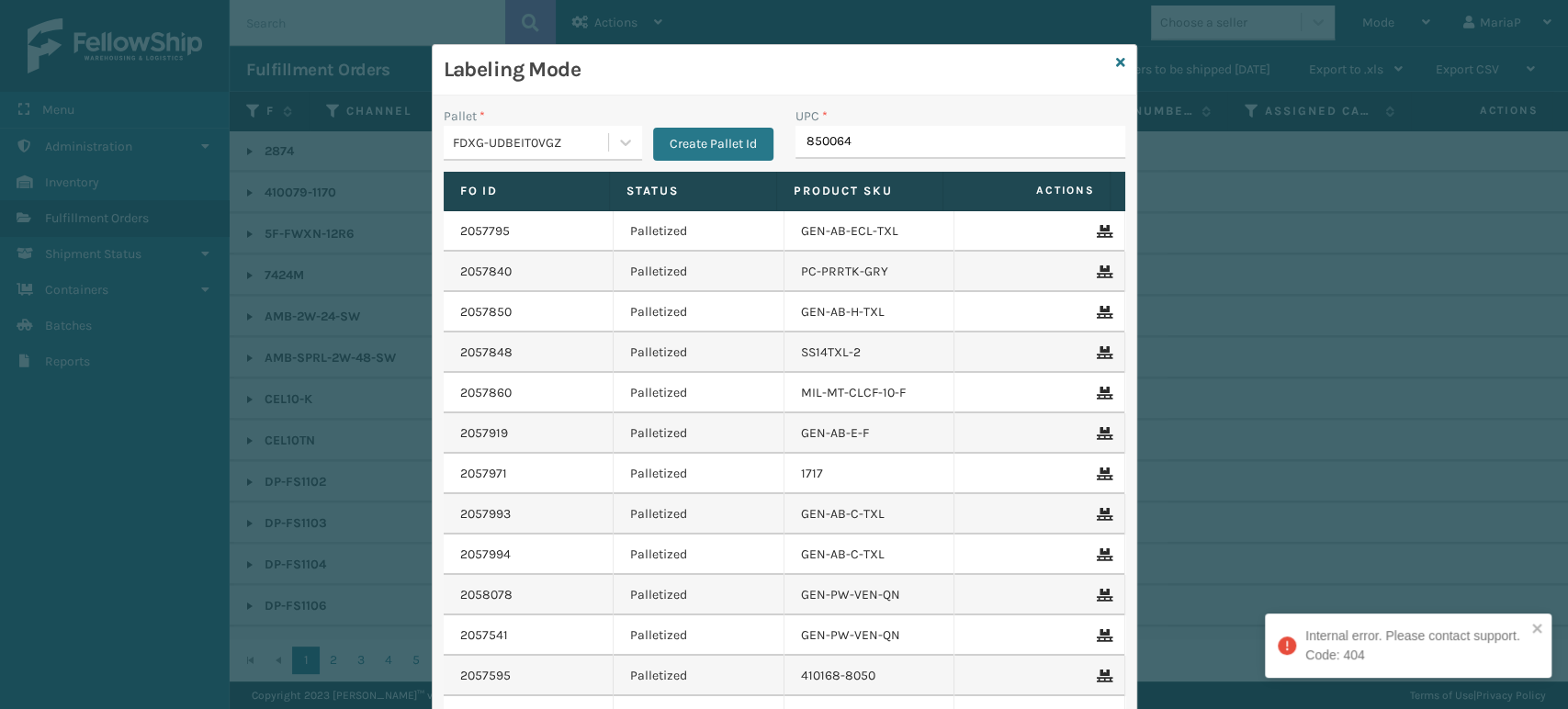
type input "8500645"
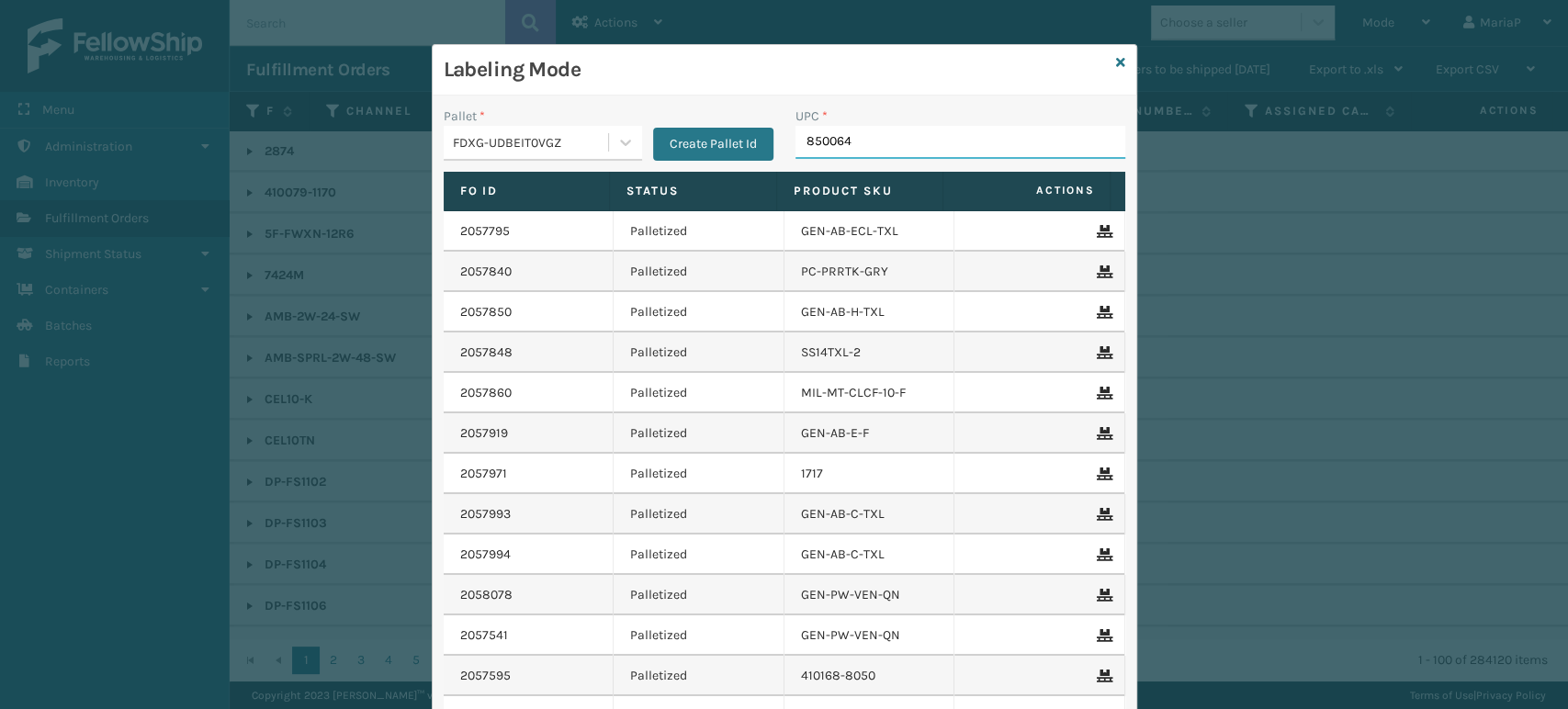
type input "8500645"
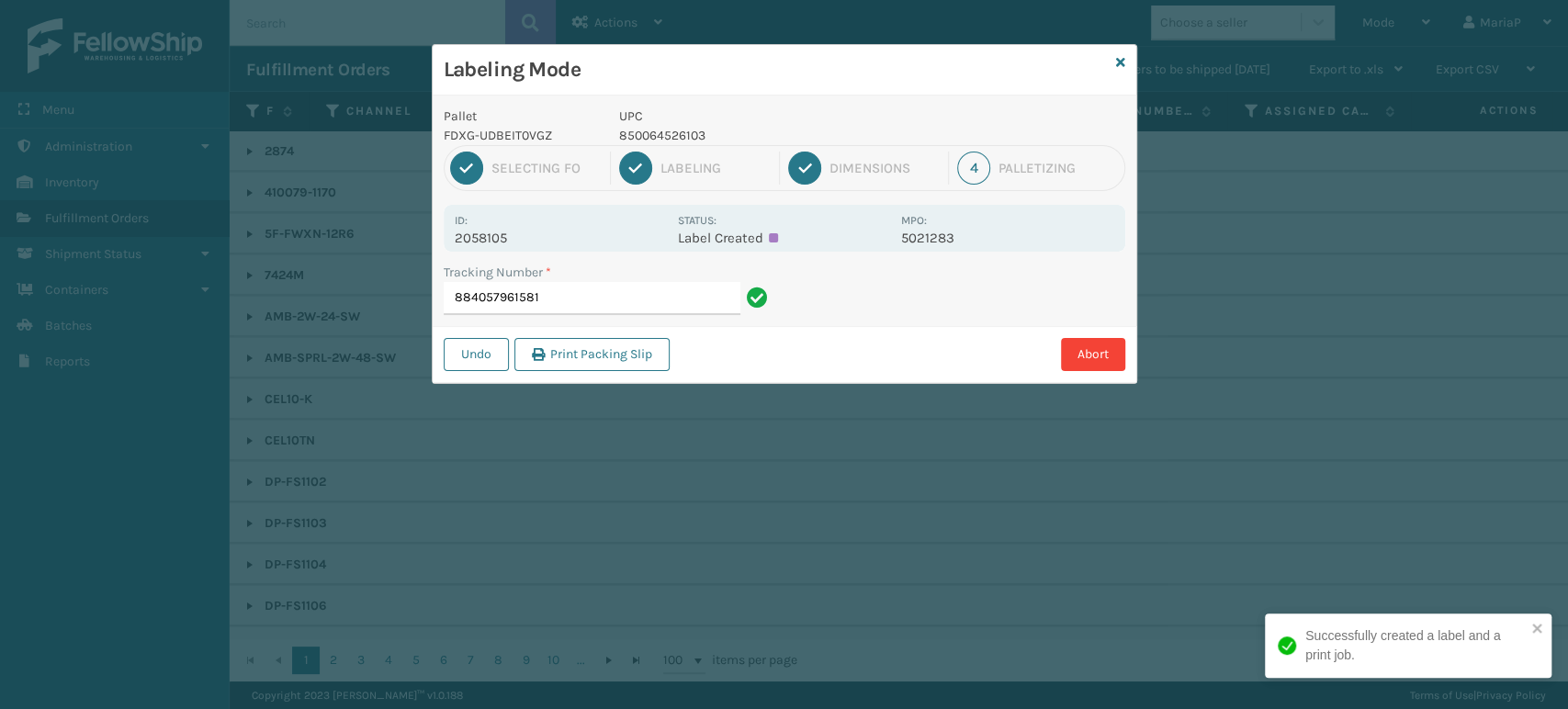
click at [632, 145] on div "1 Selecting FO 2 Labeling 3 Dimensions 4 Palletizing" at bounding box center [785, 168] width 682 height 46
click at [636, 131] on p "850064526103" at bounding box center [754, 135] width 271 height 20
copy p "850064526103"
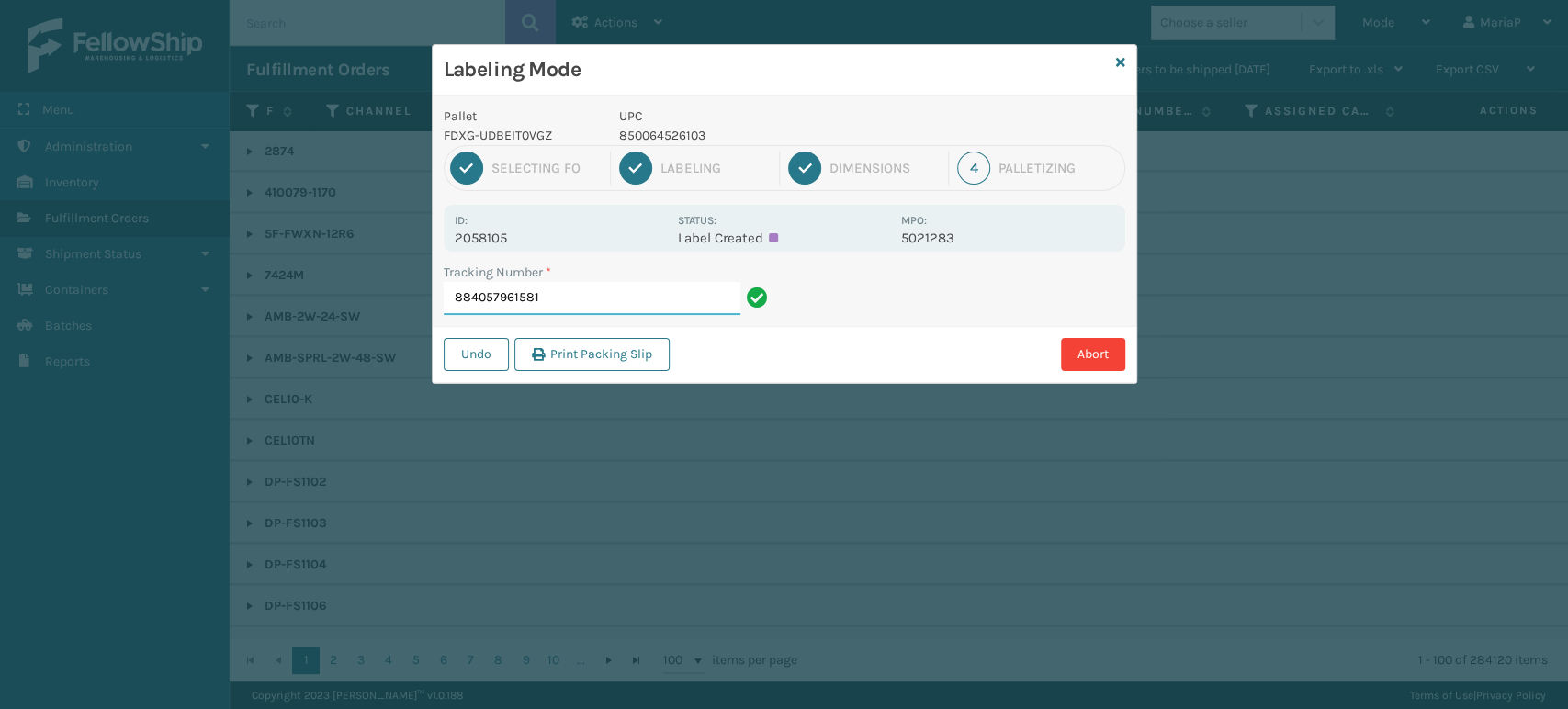
click at [648, 289] on input "884057961581" at bounding box center [592, 298] width 297 height 33
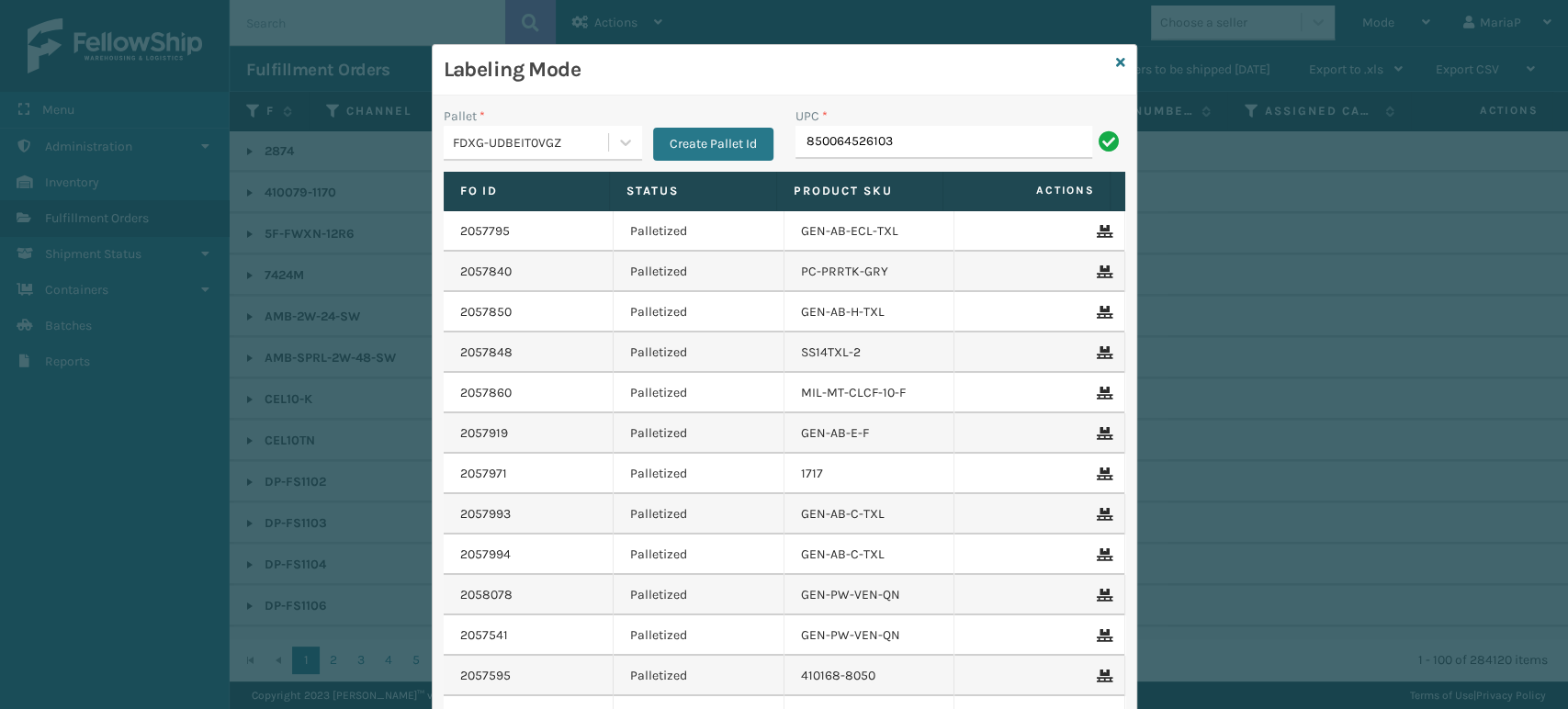
type input "850064526103"
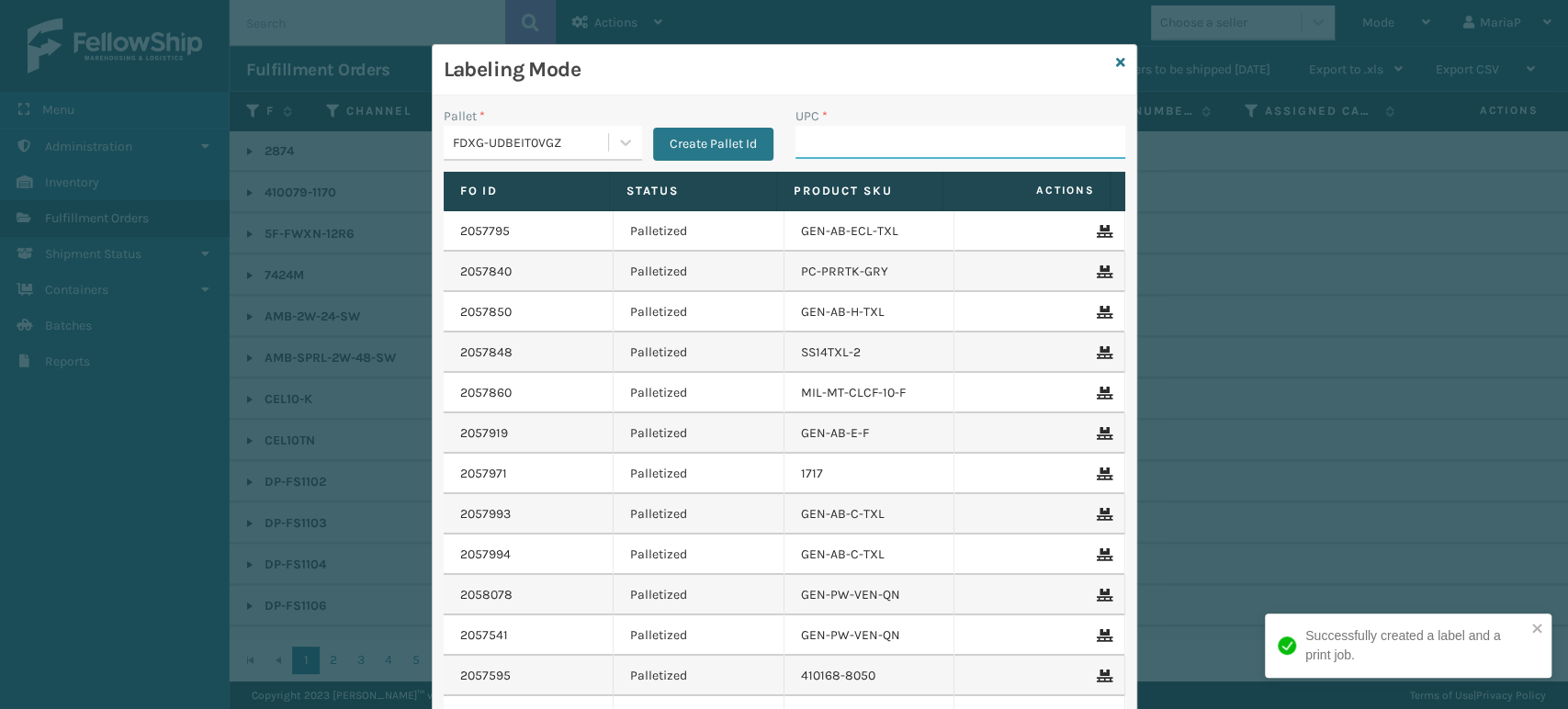
paste input "850064526103"
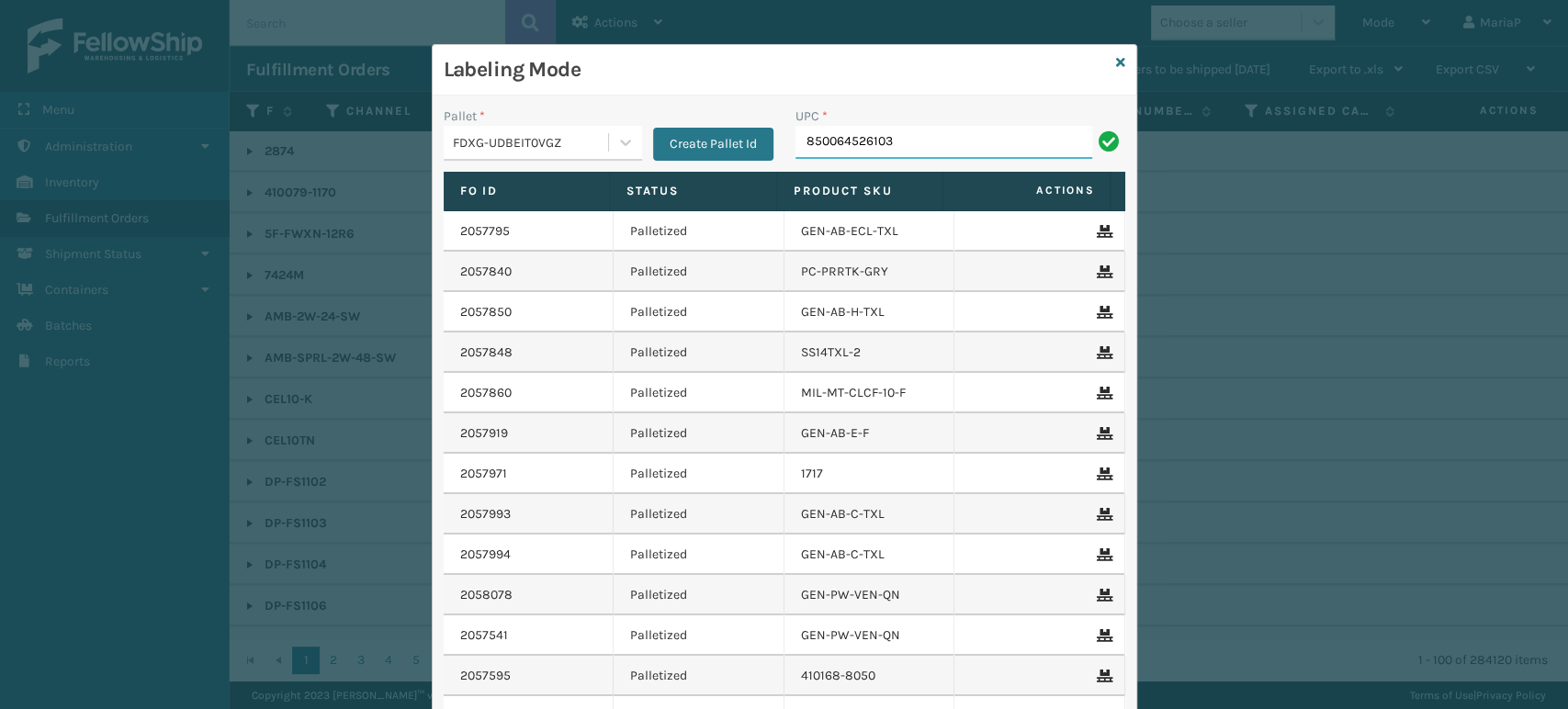
type input "850064526103"
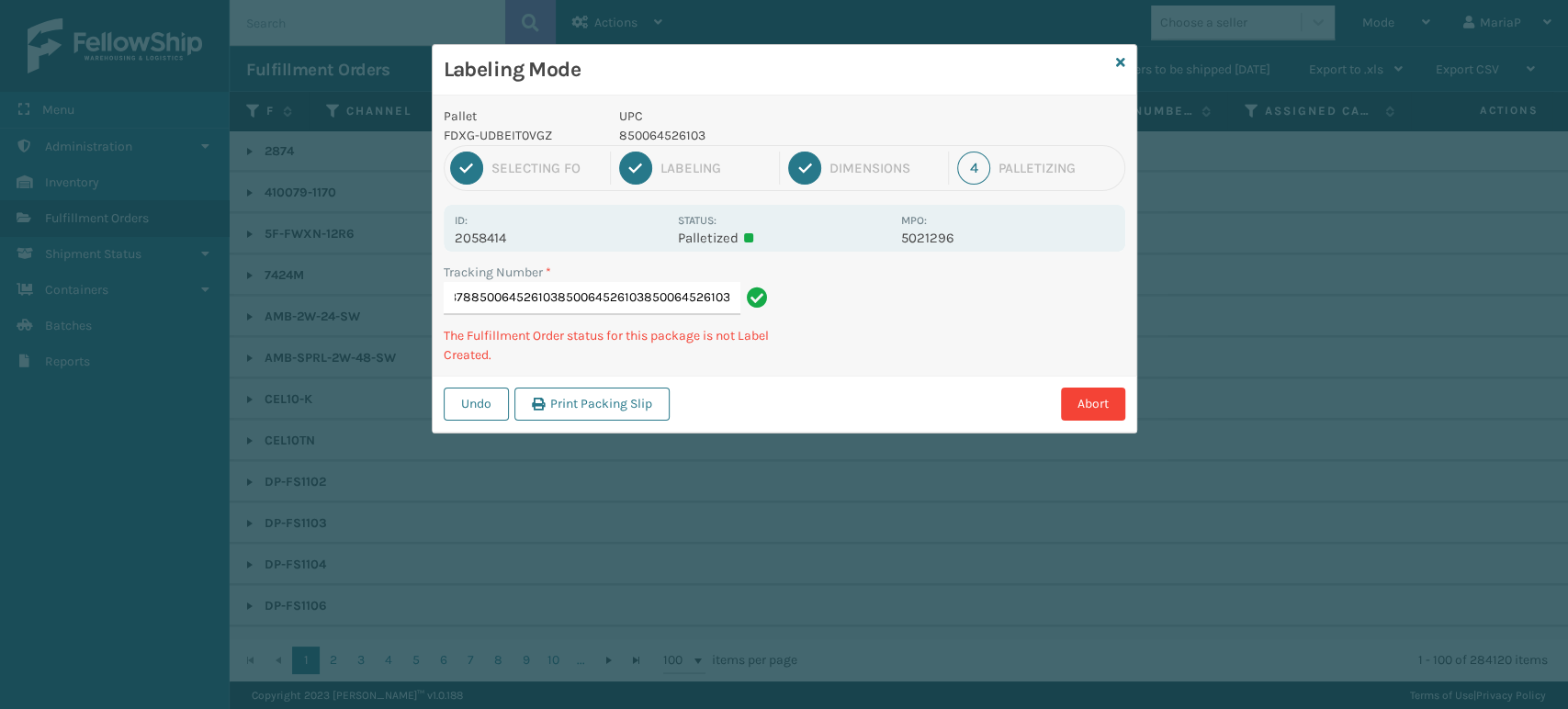
type input "884060975378850064526103850064526103850064526103850064526103"
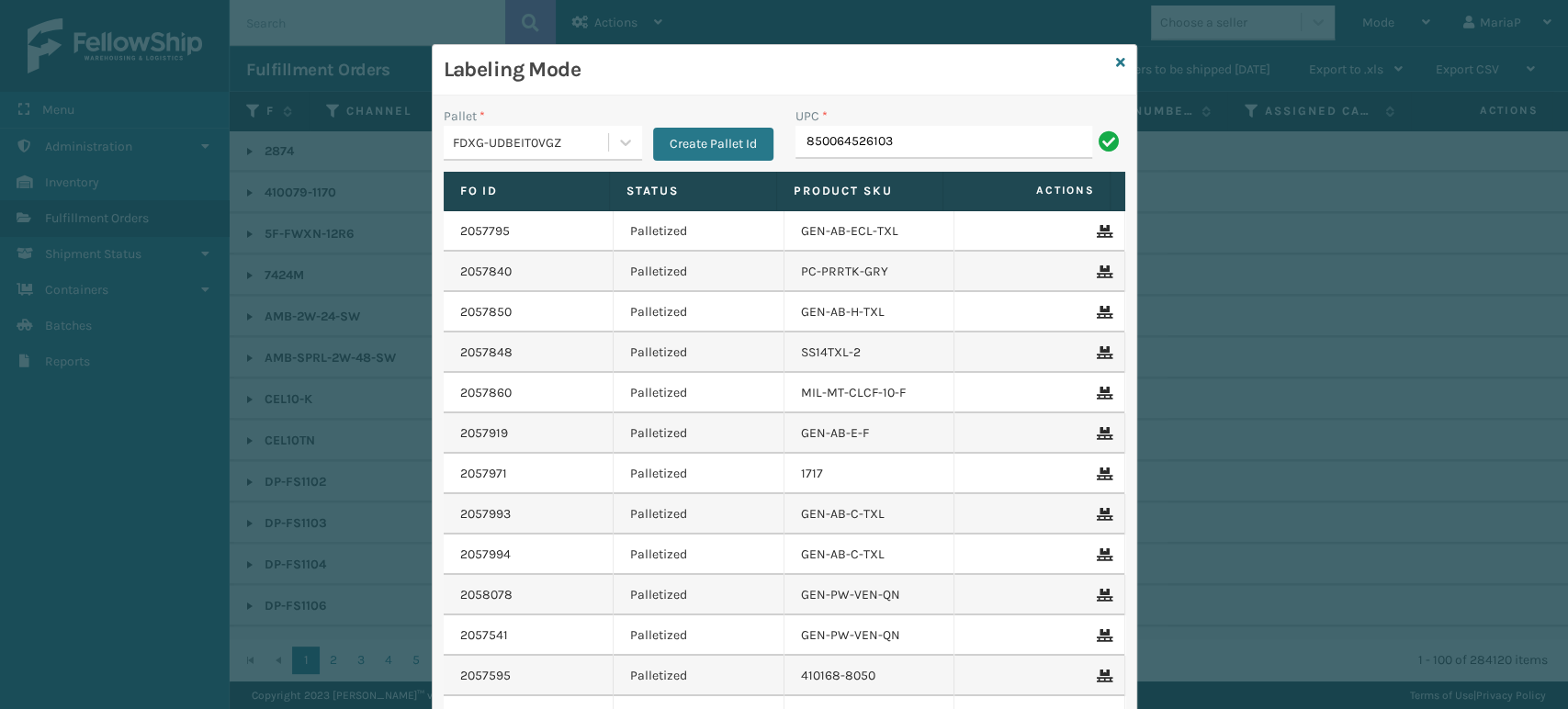
type input "850064526103"
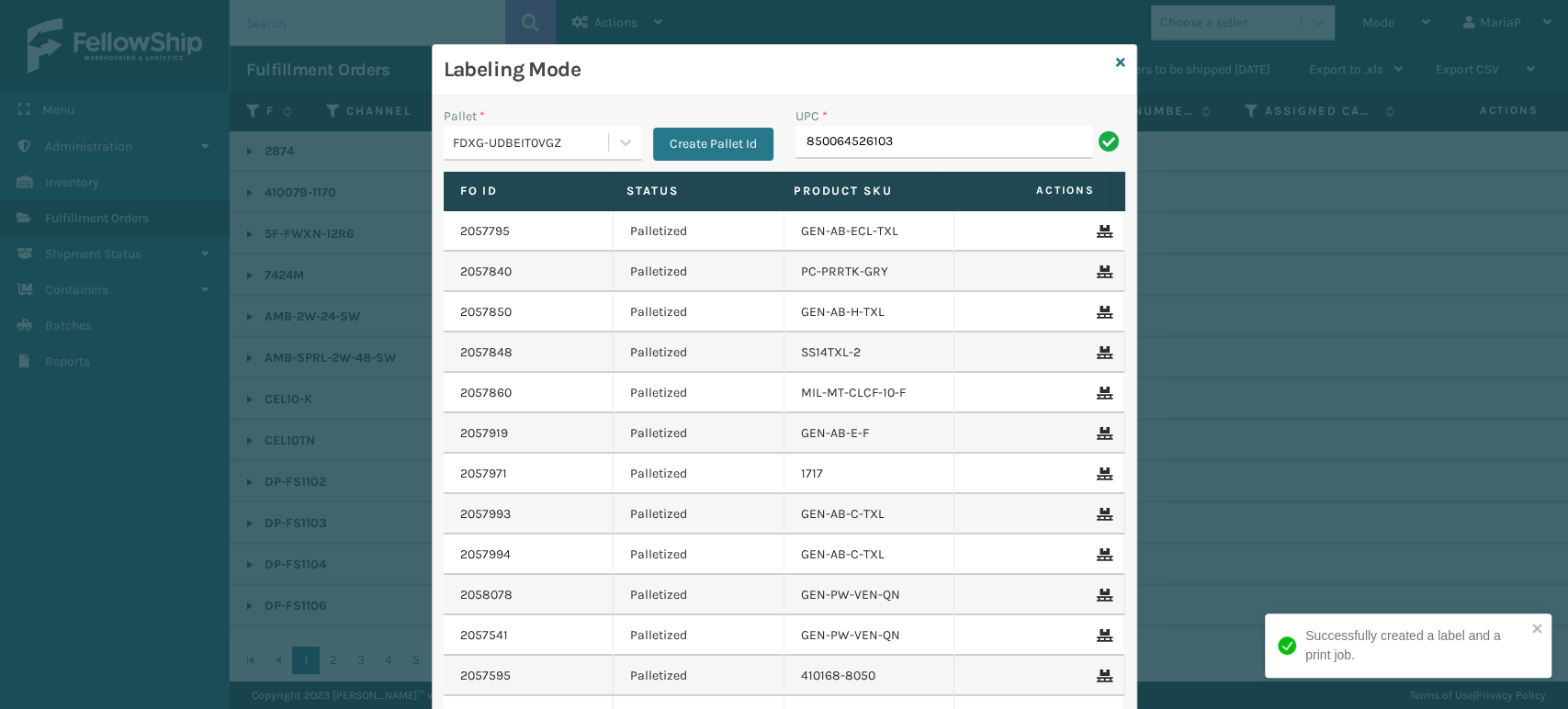
type input "850064526103"
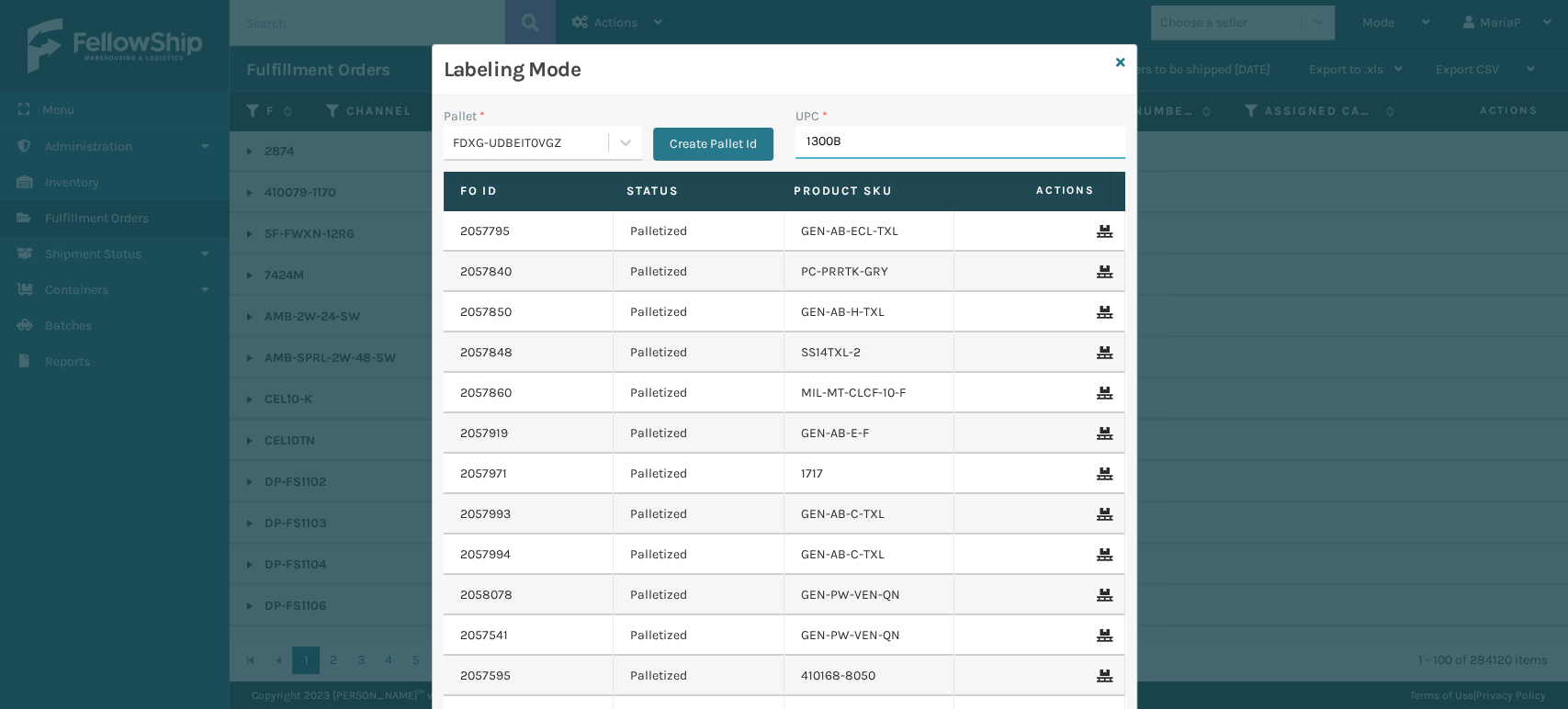
type input "1300BO"
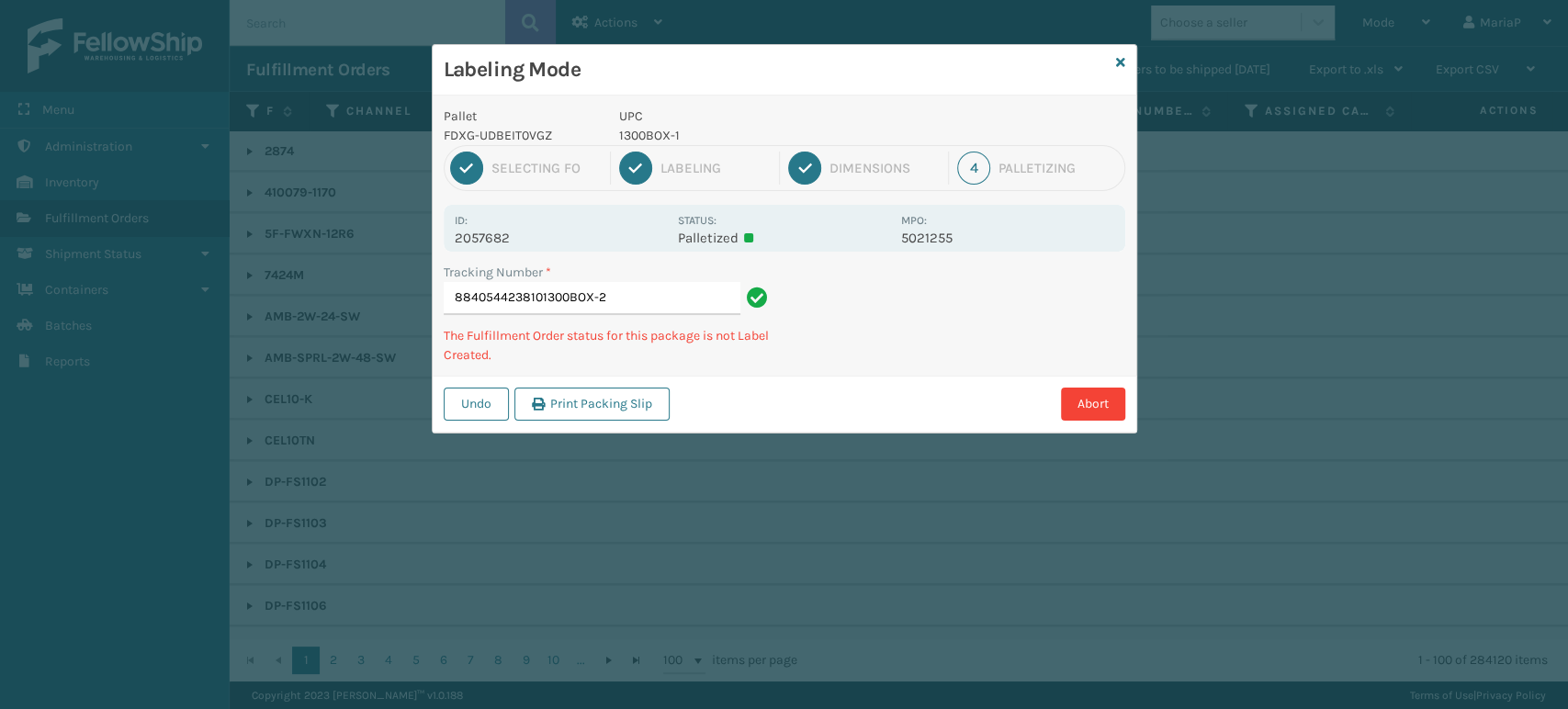
type input "8840544238101300BOX-2"
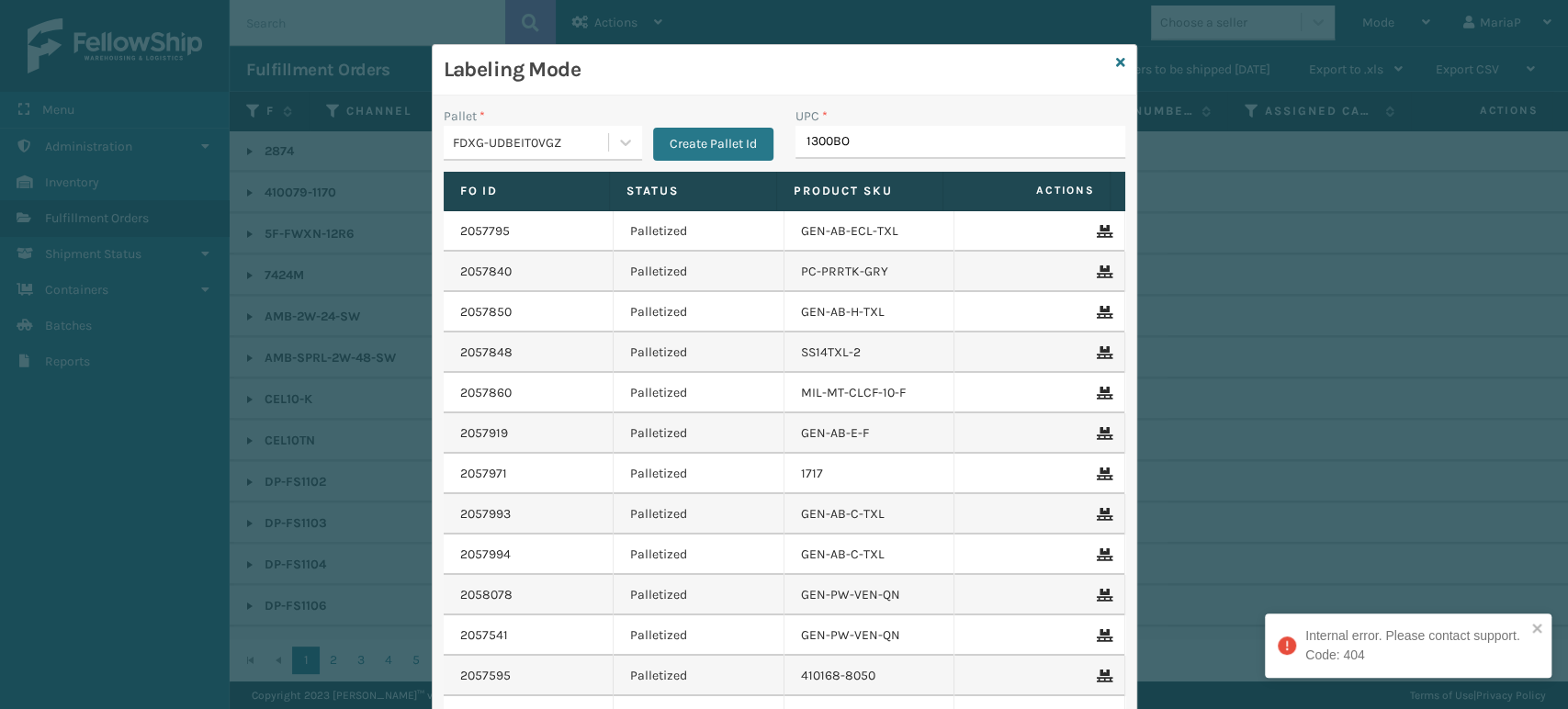
type input "1300BOX"
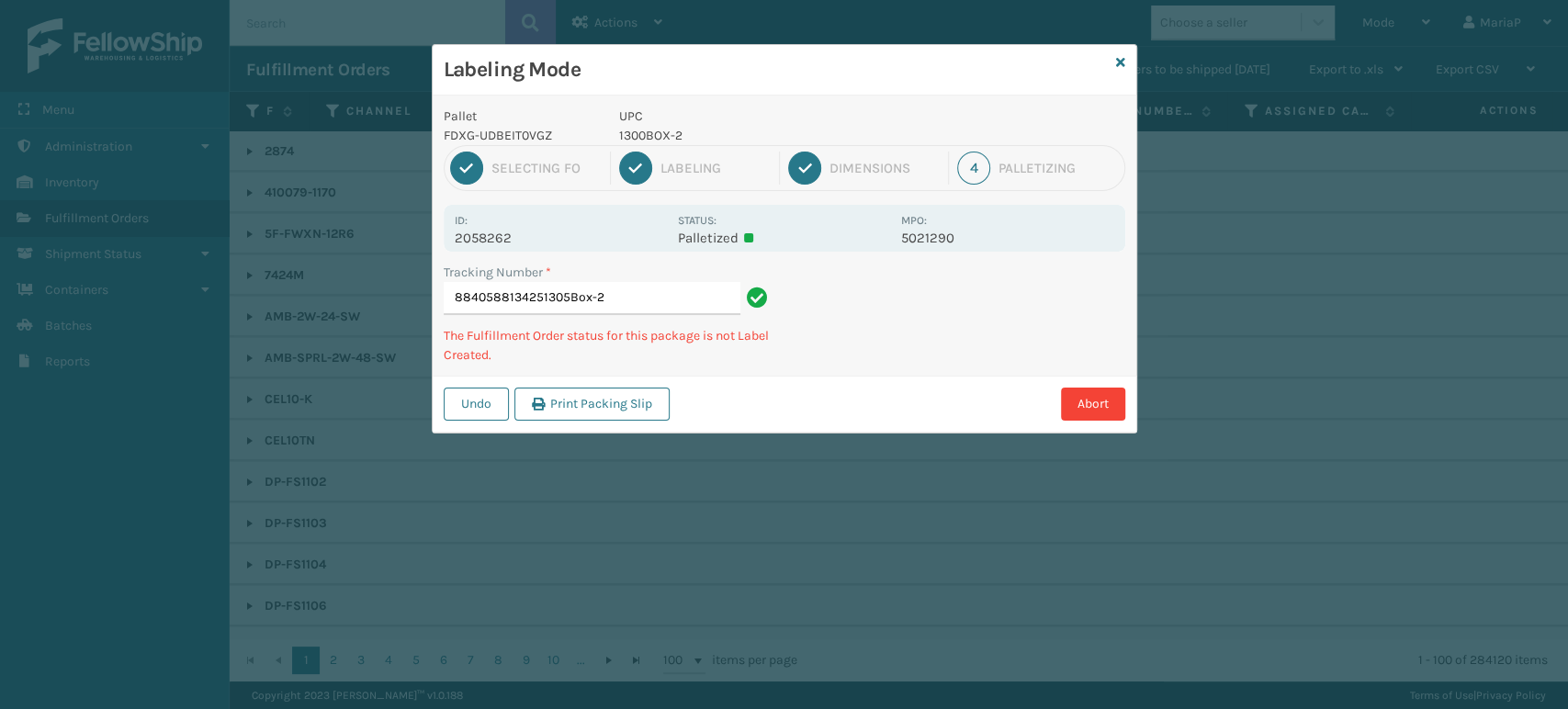
type input "8840588134251305Box-2"
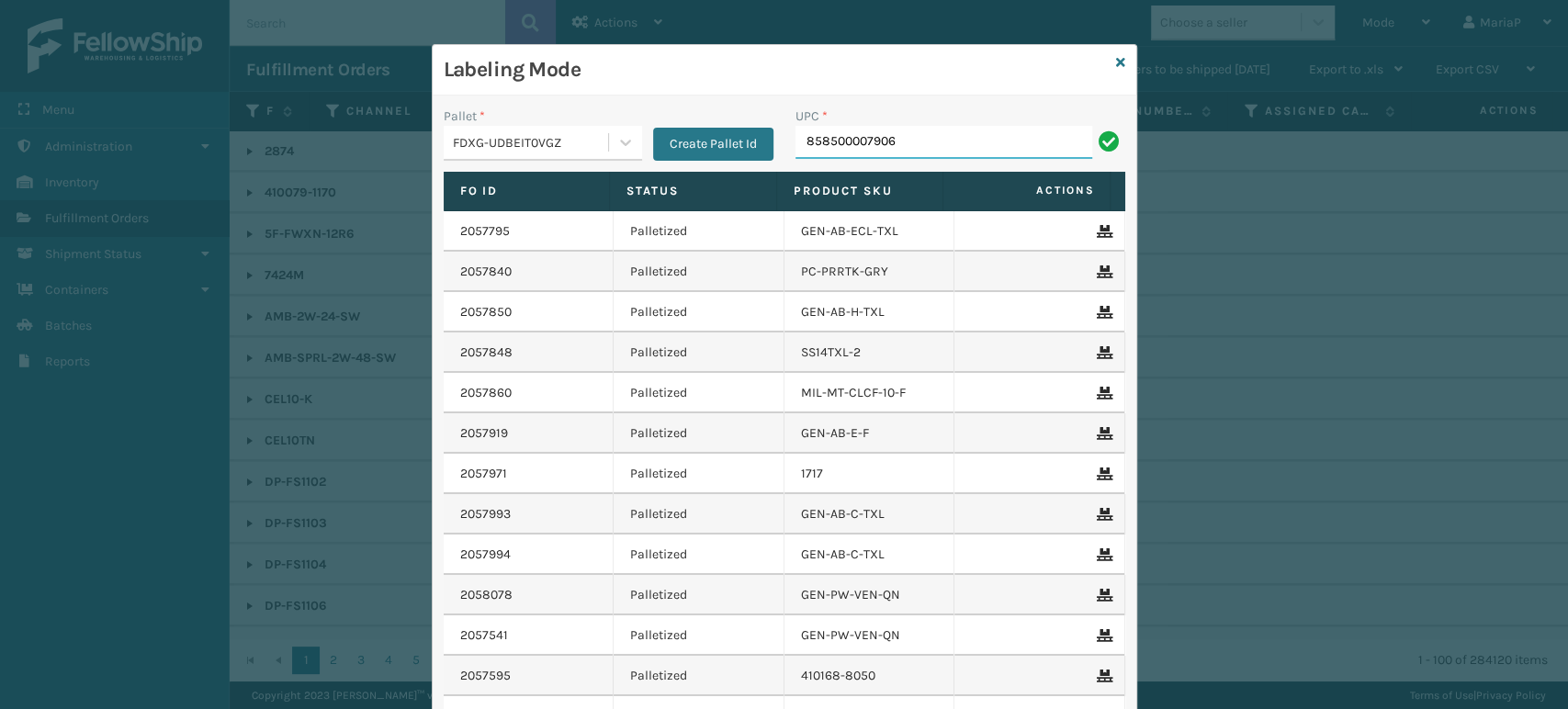
type input "858500007906"
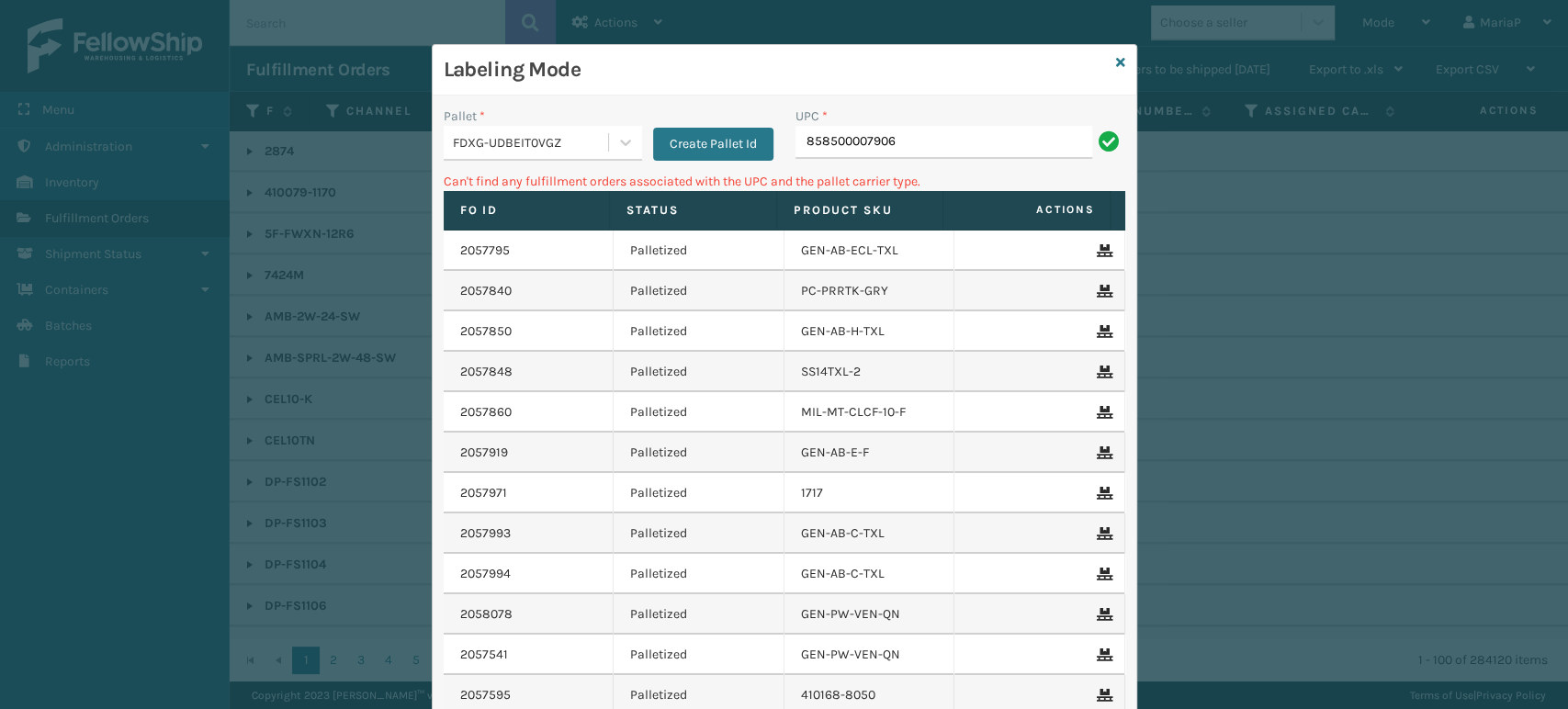
click at [828, 145] on input "858500007906" at bounding box center [943, 141] width 297 height 33
type input "858100007906"
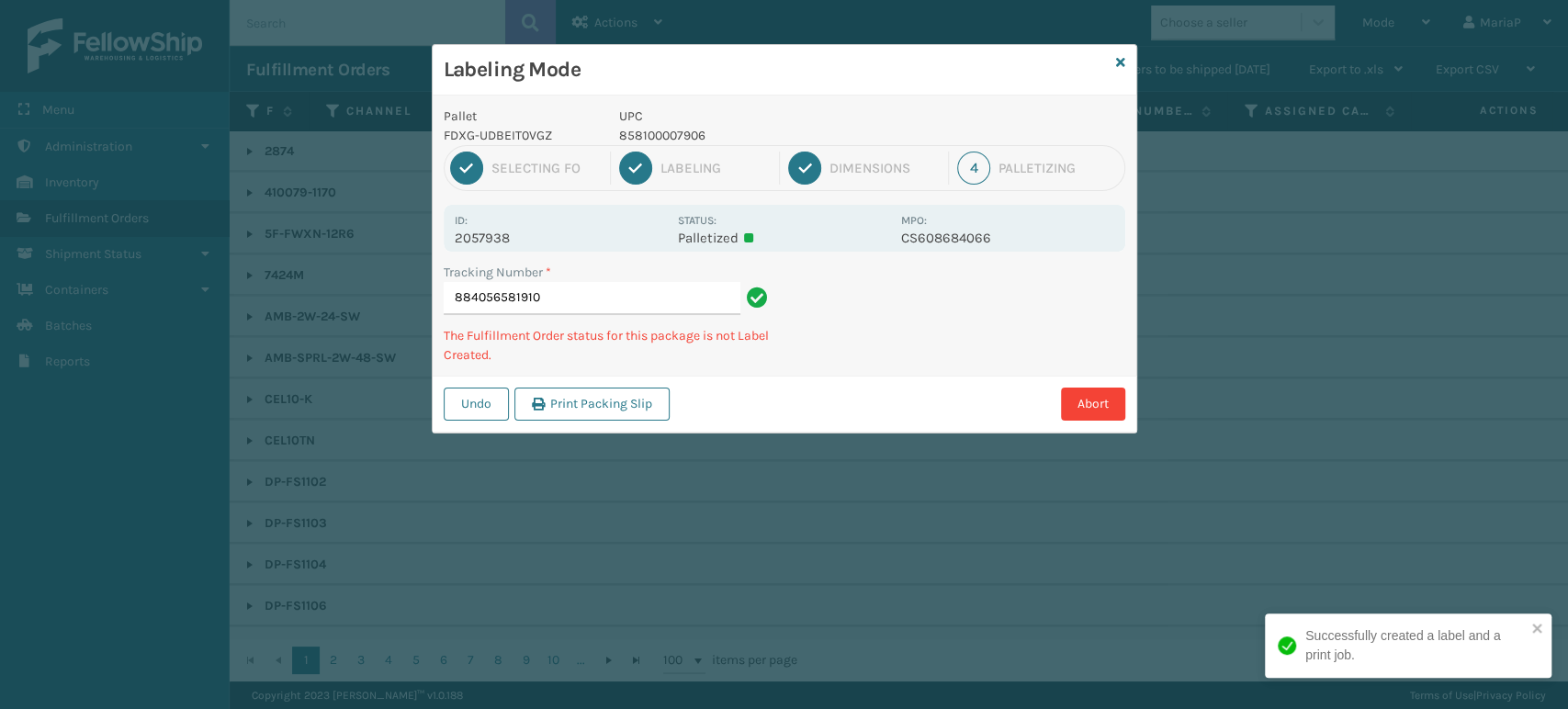
click at [690, 140] on p "858100007906" at bounding box center [754, 135] width 271 height 20
copy p "858100007906"
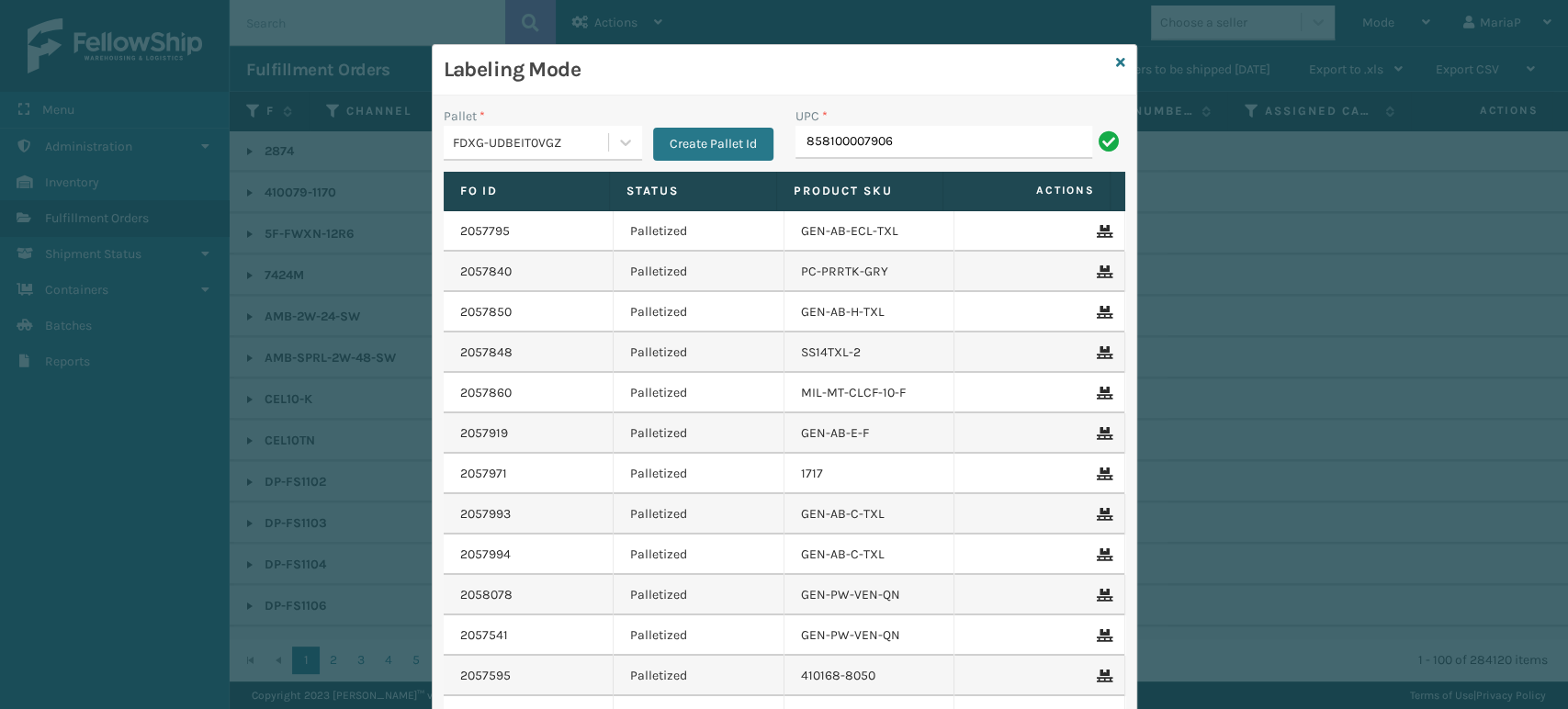
type input "858100007906"
type input "FL-OLVA-CRM"
click at [892, 143] on input "UPC *" at bounding box center [960, 141] width 330 height 33
type input "850040667158"
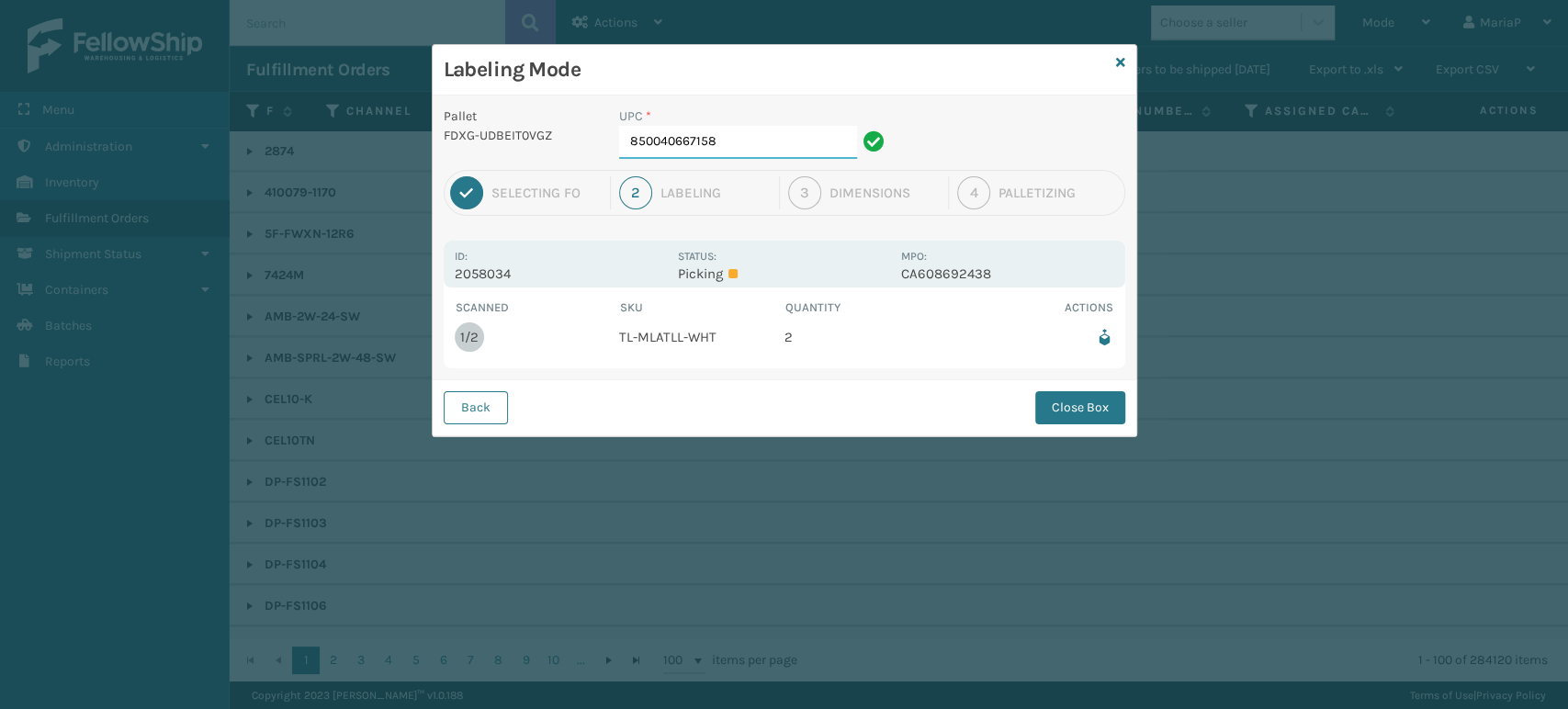
click at [763, 155] on input "850040667158" at bounding box center [738, 141] width 238 height 33
click at [1062, 401] on button "Close Box" at bounding box center [1080, 407] width 90 height 33
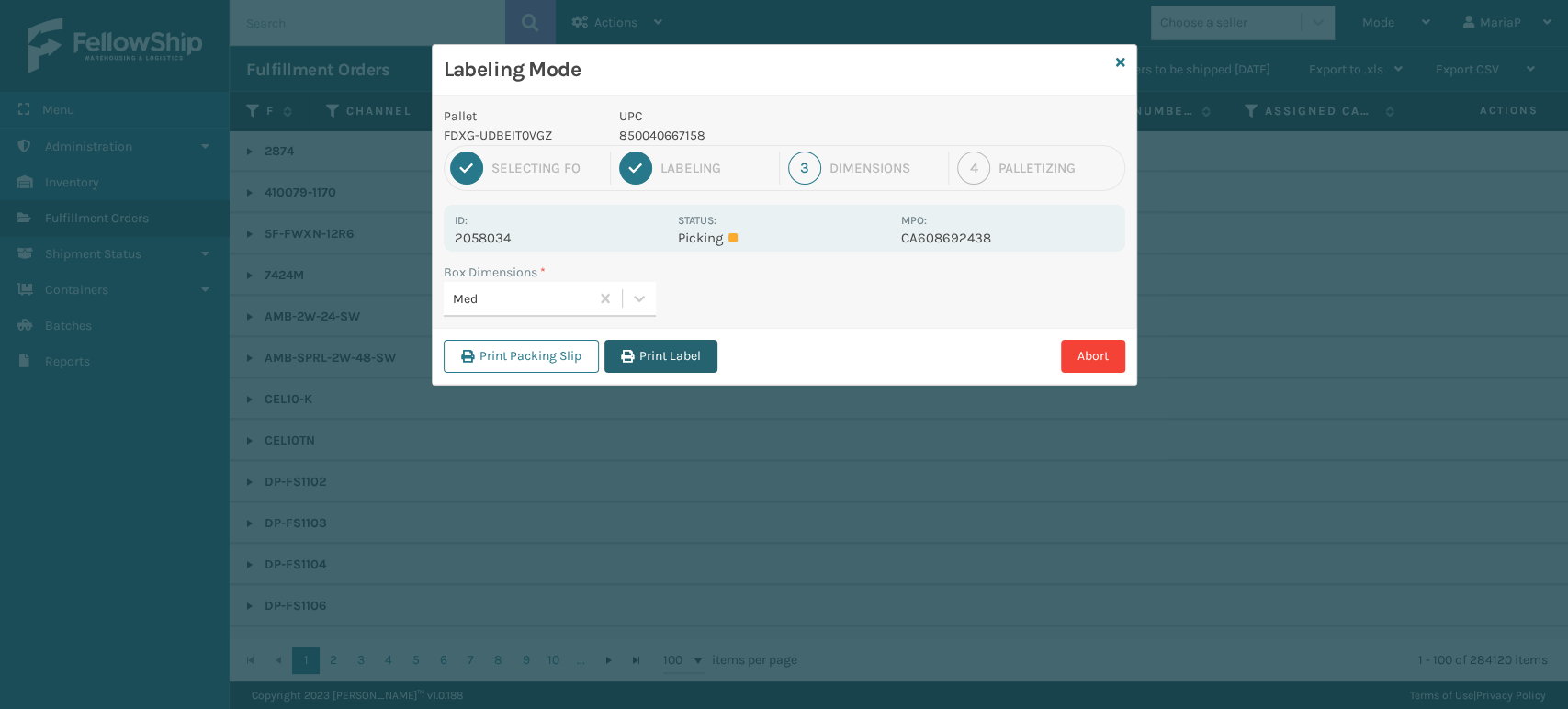
click at [640, 340] on button "Print Label" at bounding box center [660, 356] width 113 height 33
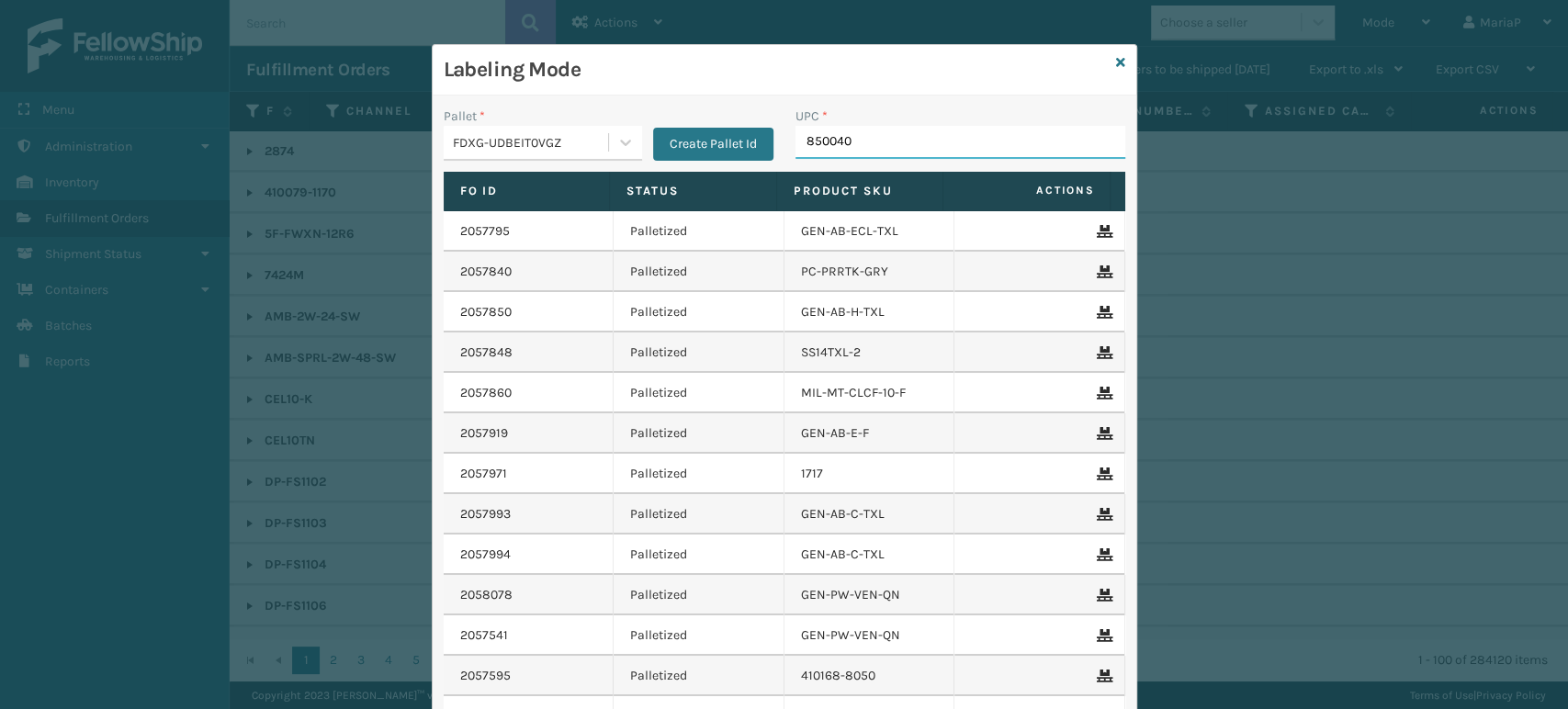
type input "8500406"
type input "8581000"
type input "858100007548"
